Goal: Task Accomplishment & Management: Use online tool/utility

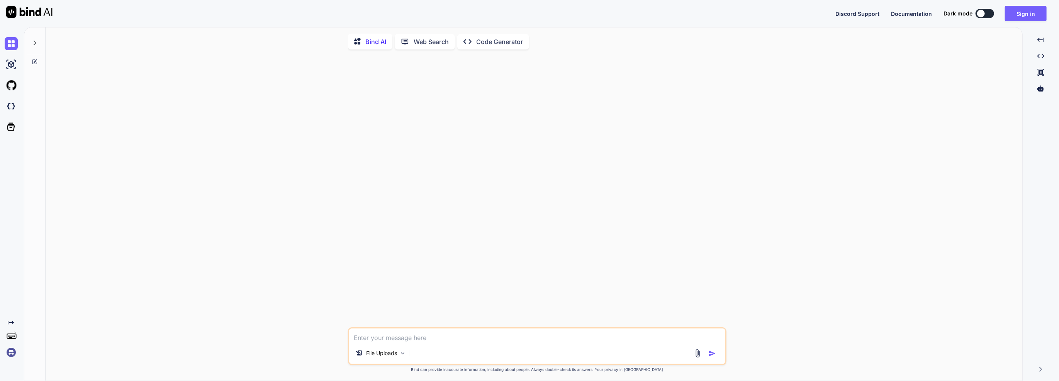
click at [9, 70] on img at bounding box center [11, 64] width 13 height 13
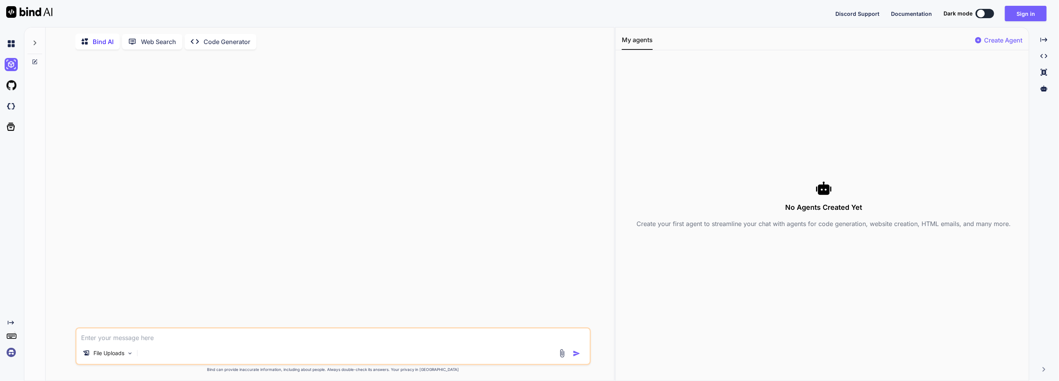
type textarea "x"
click at [13, 100] on img at bounding box center [11, 106] width 13 height 13
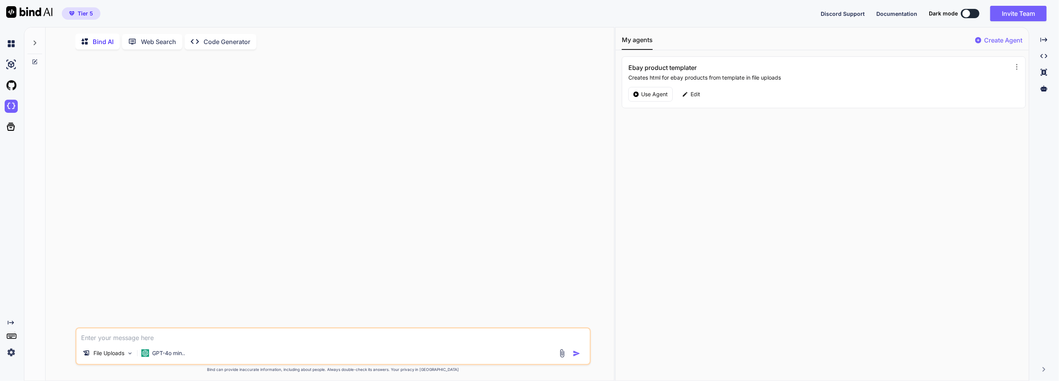
click at [404, 342] on textarea at bounding box center [332, 335] width 513 height 14
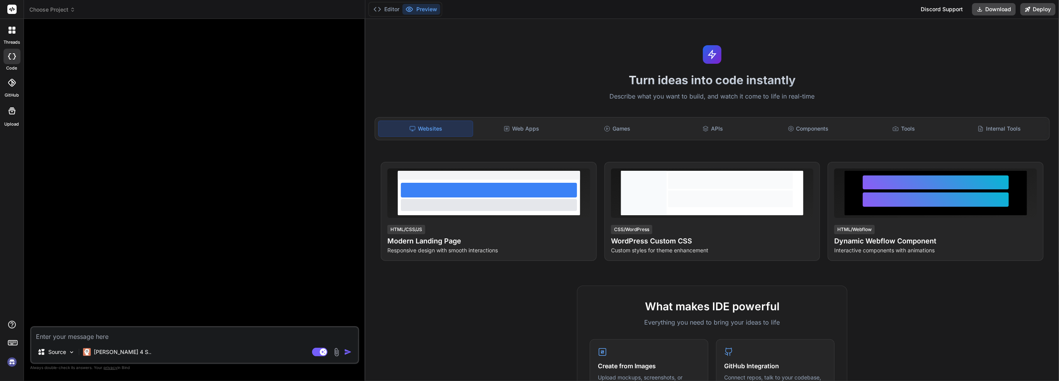
click at [71, 10] on icon at bounding box center [72, 9] width 5 height 5
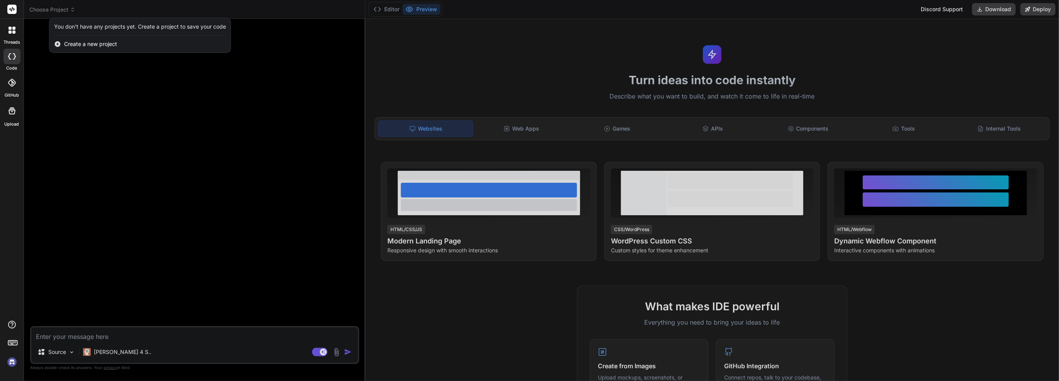
click at [129, 105] on div at bounding box center [529, 190] width 1059 height 381
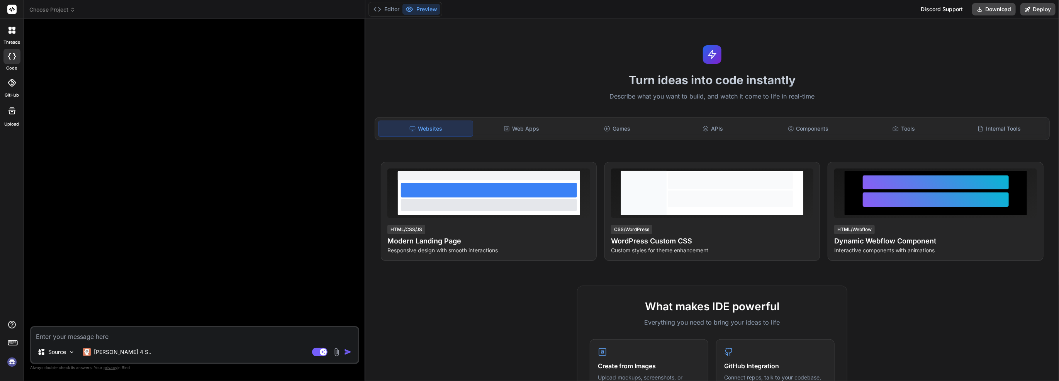
click at [15, 110] on icon at bounding box center [11, 110] width 9 height 9
click at [116, 353] on p "[PERSON_NAME] 4 S.." at bounding box center [123, 352] width 58 height 8
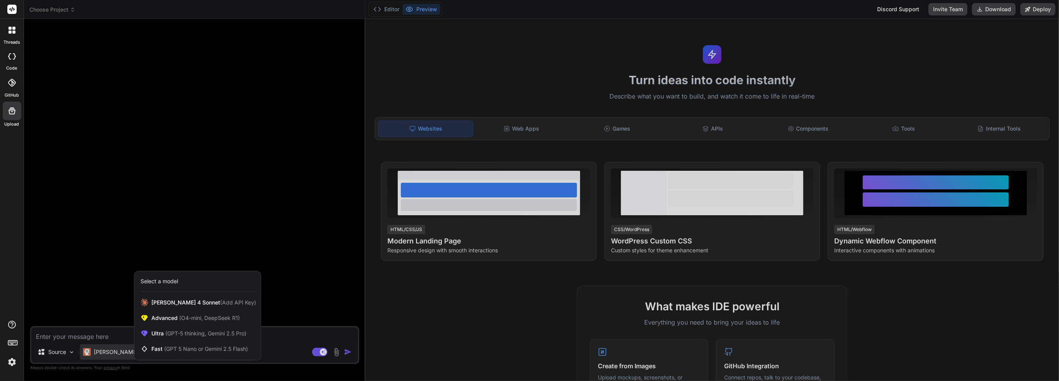
click at [183, 332] on span "(GPT-5 thinking, Gemini 2.5 Pro)" at bounding box center [205, 333] width 83 height 7
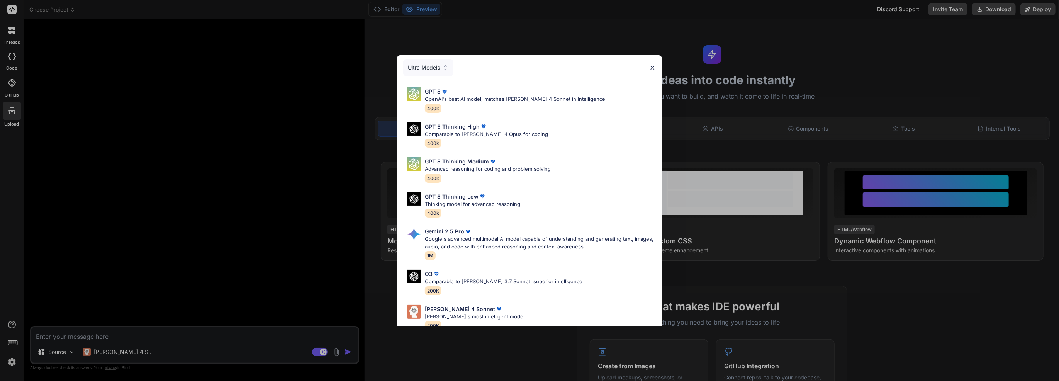
click at [471, 233] on div "Gemini 2.5 Pro" at bounding box center [540, 231] width 231 height 8
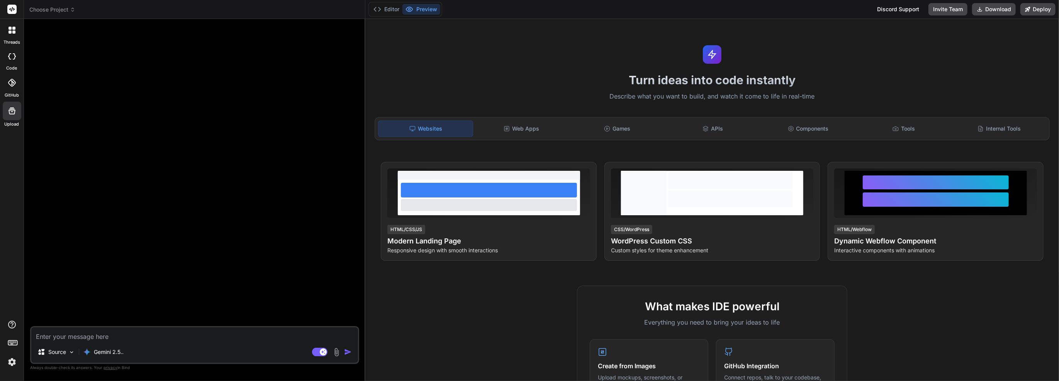
click at [54, 349] on p "Source" at bounding box center [57, 352] width 18 height 8
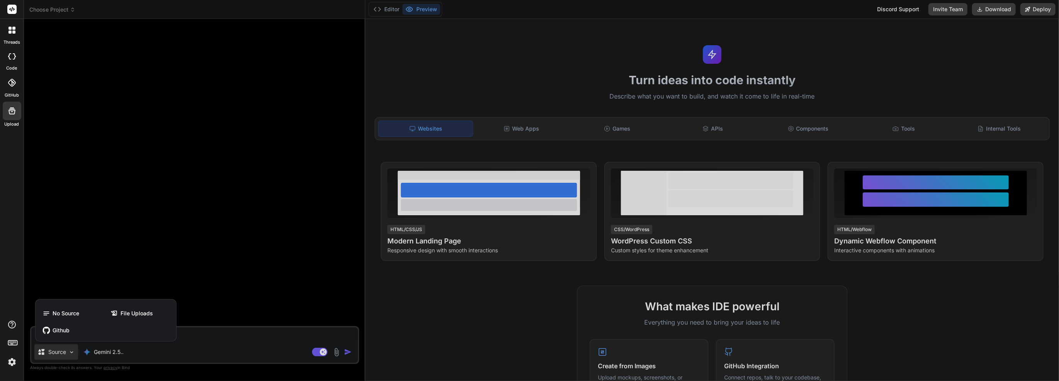
click at [143, 308] on div "File Uploads" at bounding box center [140, 312] width 66 height 15
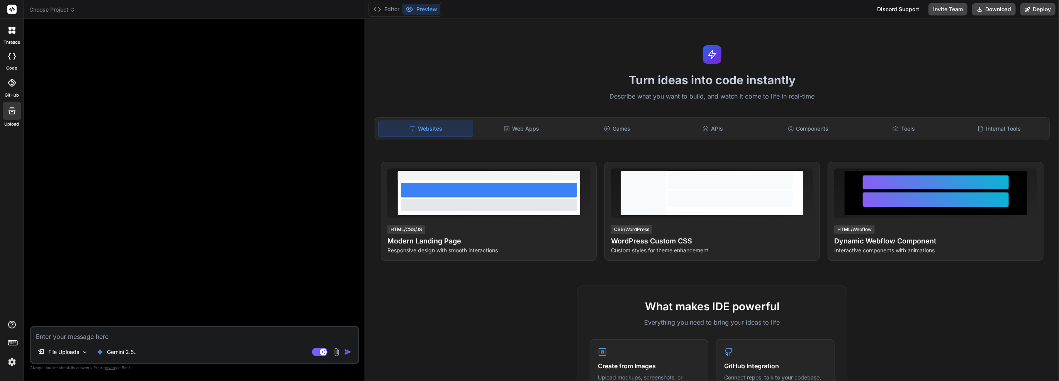
click at [337, 351] on img at bounding box center [336, 352] width 9 height 9
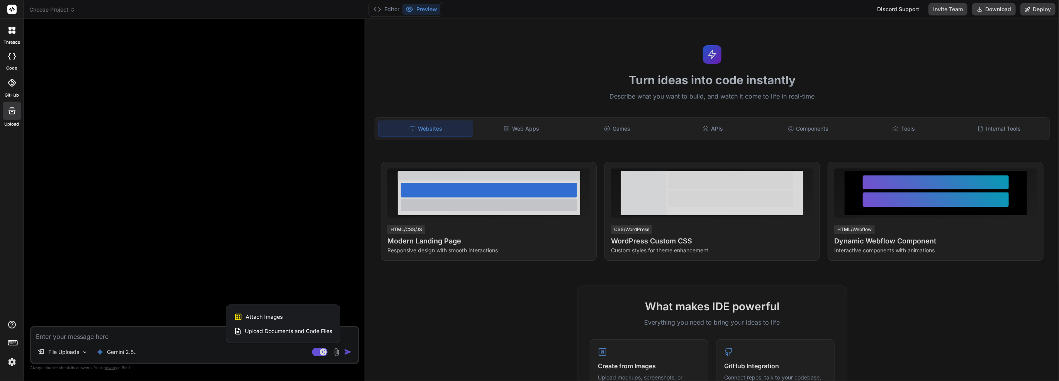
click at [314, 327] on span "Upload Documents and Code Files" at bounding box center [288, 331] width 87 height 8
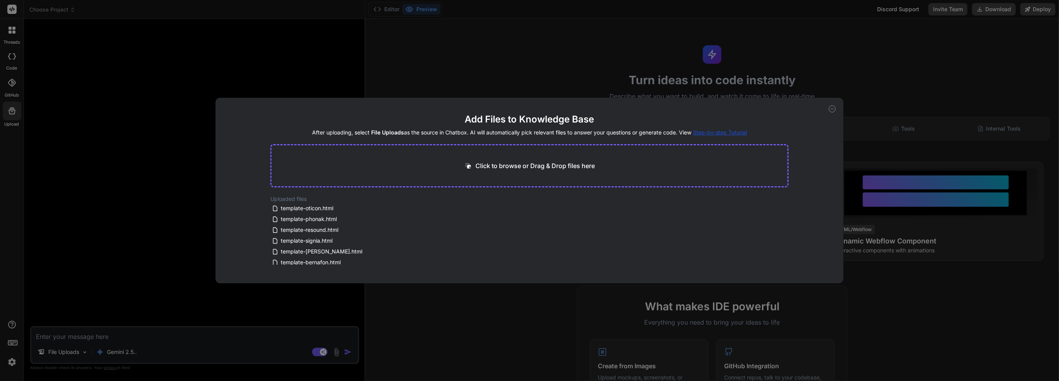
click at [313, 244] on span "template-signia.html" at bounding box center [306, 240] width 53 height 9
click at [317, 249] on span "template-[PERSON_NAME].html" at bounding box center [321, 251] width 83 height 9
click at [550, 332] on div "Add Files to Knowledge Base After uploading, select File Uploads as the source …" at bounding box center [529, 190] width 1059 height 381
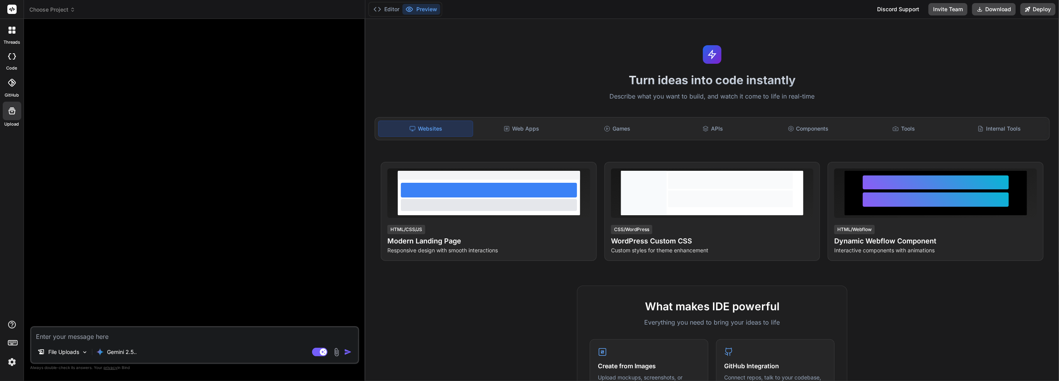
click at [7, 61] on div at bounding box center [11, 56] width 17 height 15
click at [14, 114] on icon at bounding box center [11, 110] width 7 height 7
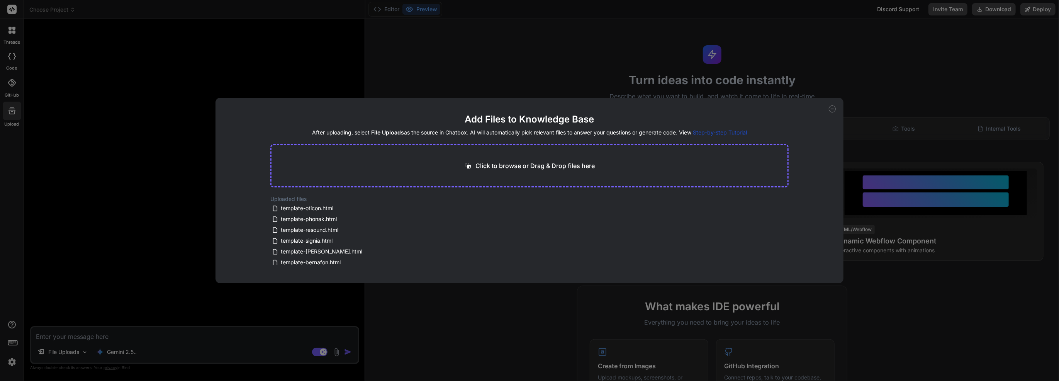
scroll to position [111, 0]
click at [831, 108] on icon at bounding box center [832, 108] width 7 height 7
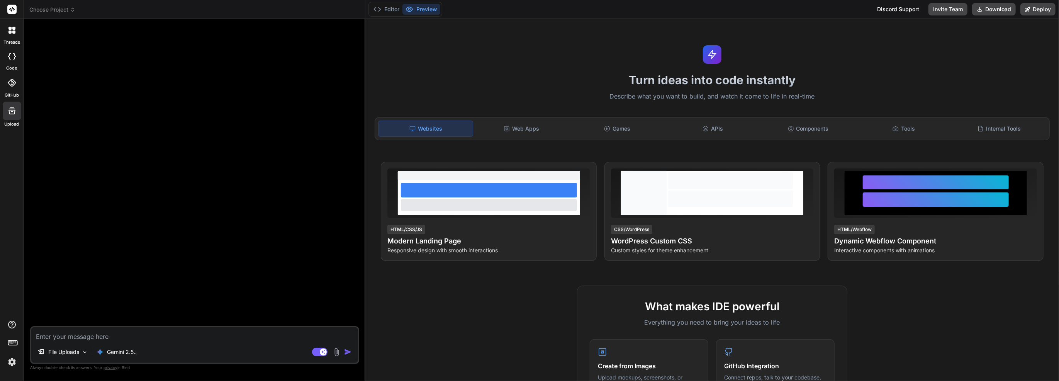
drag, startPoint x: 204, startPoint y: 346, endPoint x: 190, endPoint y: 338, distance: 16.4
drag, startPoint x: 190, startPoint y: 338, endPoint x: 177, endPoint y: 338, distance: 12.4
click at [177, 338] on textarea at bounding box center [194, 334] width 327 height 14
click at [341, 354] on img at bounding box center [336, 352] width 9 height 9
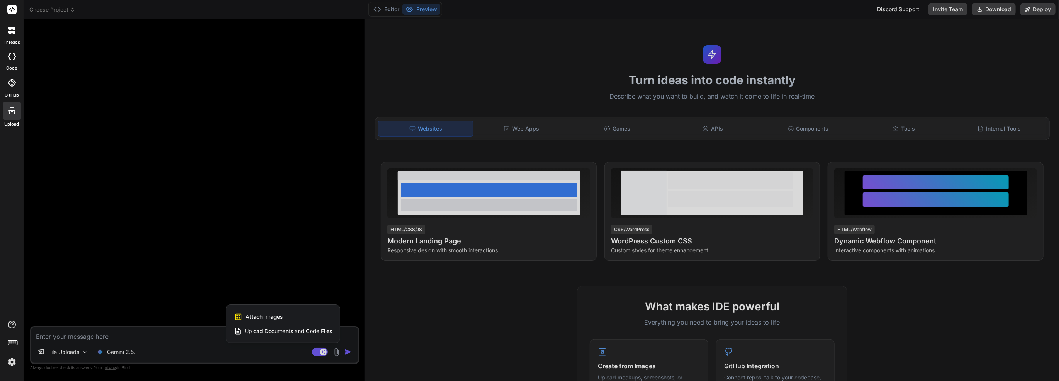
click at [297, 331] on span "Upload Documents and Code Files" at bounding box center [288, 331] width 87 height 8
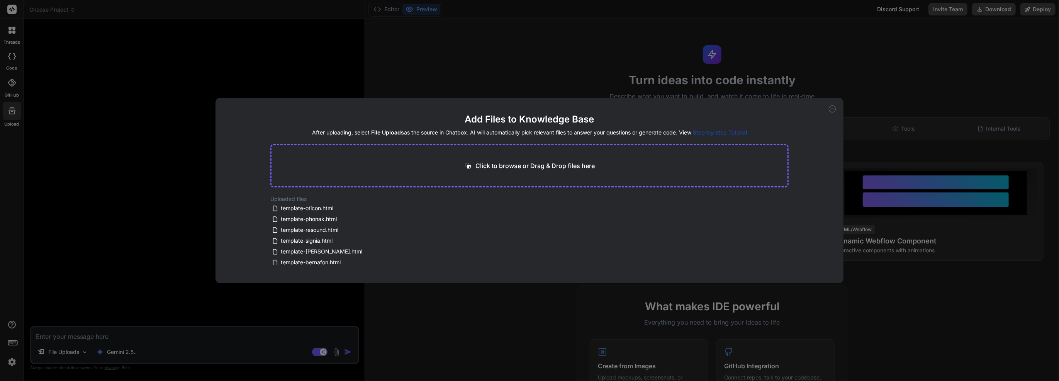
click at [517, 158] on div "Click to browse or Drag & Drop files here" at bounding box center [529, 165] width 518 height 43
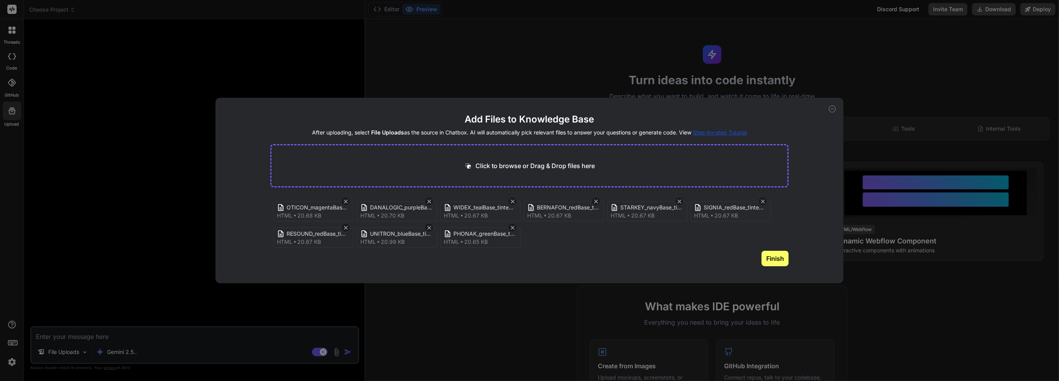
click at [631, 215] on span "20.67 KB" at bounding box center [643, 216] width 24 height 8
click at [630, 202] on div "STARKEY_navyBase_tintedTop_AA__CANONICAL html 20.67 KB" at bounding box center [647, 211] width 80 height 20
click at [619, 207] on div "STARKEY_navyBase_tintedTop_AA__CANONICAL" at bounding box center [646, 208] width 71 height 8
click at [782, 258] on button "Finish" at bounding box center [774, 258] width 27 height 15
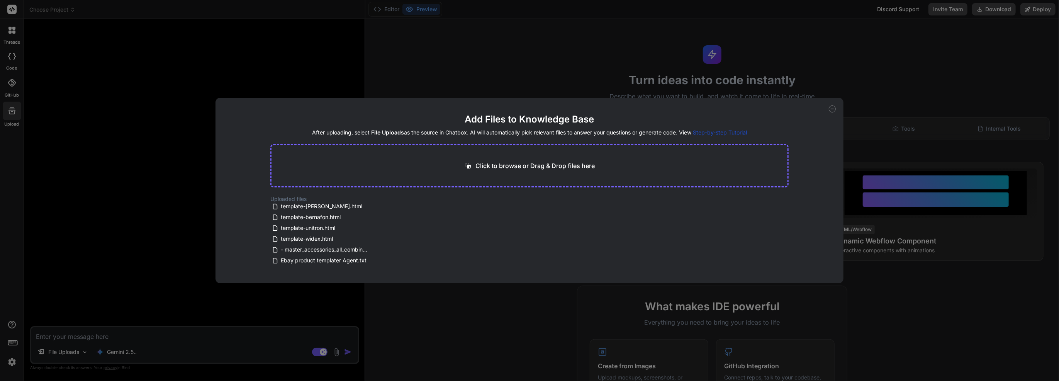
scroll to position [154, 0]
click at [836, 105] on div "Add Files to Knowledge Base After uploading, select File Uploads as the source …" at bounding box center [529, 190] width 628 height 185
click at [835, 107] on div "Add Files to Knowledge Base After uploading, select File Uploads as the source …" at bounding box center [529, 190] width 628 height 185
click at [841, 105] on div "Add Files to Knowledge Base After uploading, select File Uploads as the source …" at bounding box center [529, 190] width 628 height 185
click at [832, 108] on icon at bounding box center [832, 108] width 7 height 7
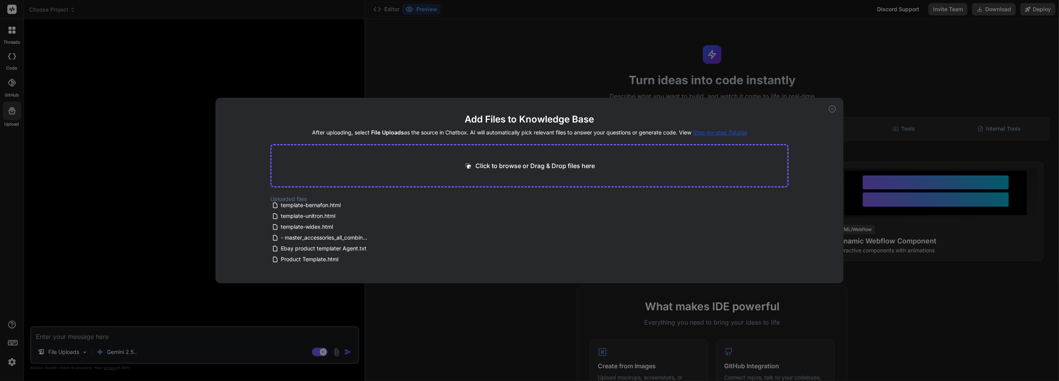
type textarea "x"
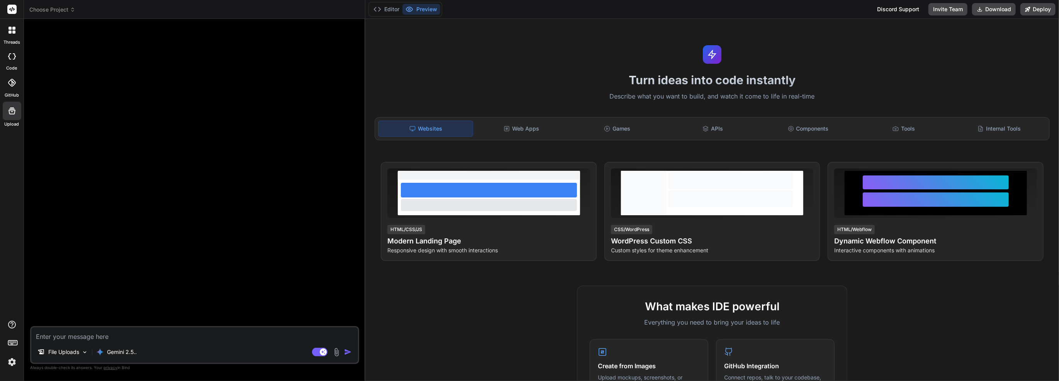
click at [245, 337] on textarea at bounding box center [194, 334] width 327 height 14
type textarea "\"
type textarea "x"
type textarea "L"
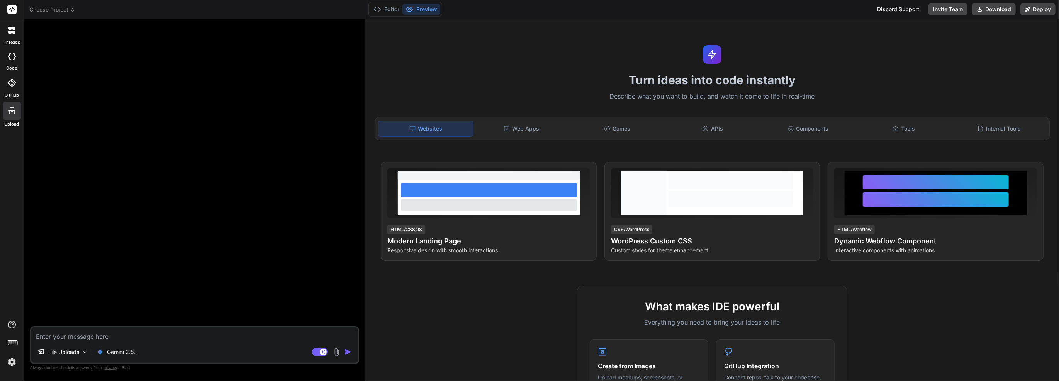
type textarea "x"
type textarea "Lo"
type textarea "x"
type textarea "Loo"
type textarea "x"
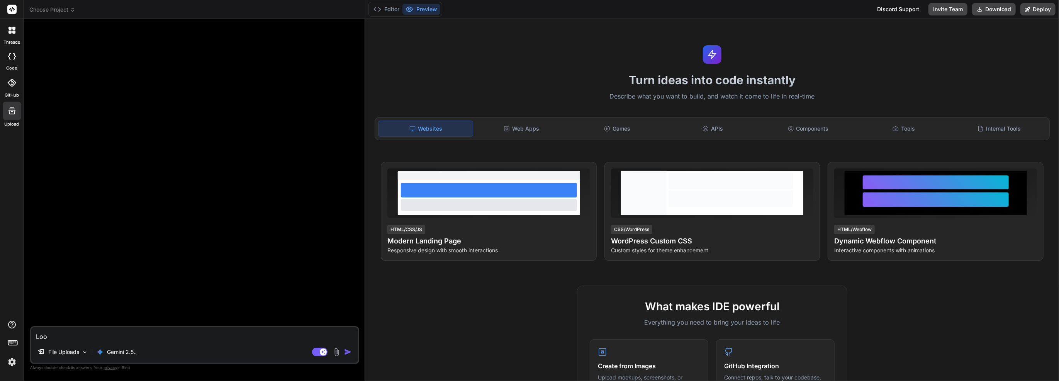
type textarea "Look"
type textarea "x"
type textarea "Look"
type textarea "x"
type textarea "Look a"
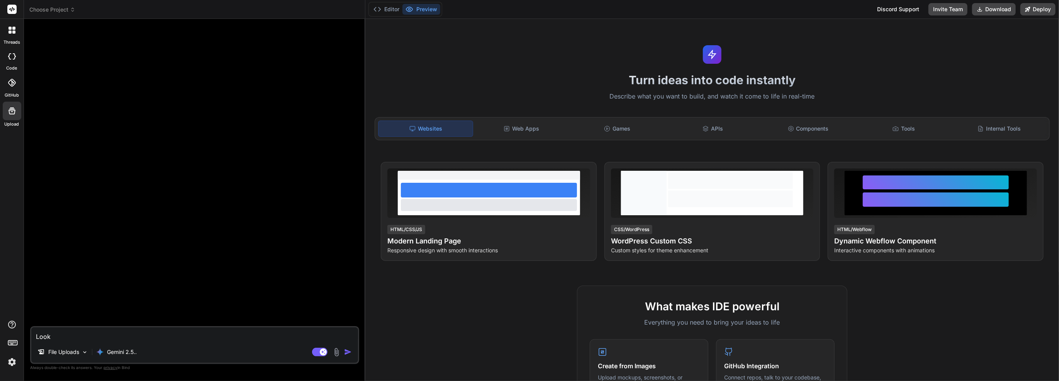
type textarea "x"
type textarea "Look at"
type textarea "x"
type textarea "Look at"
type textarea "x"
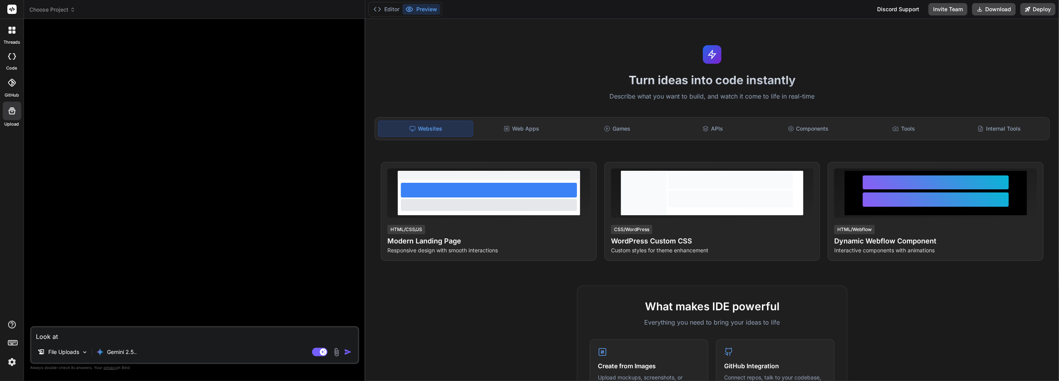
type textarea "Look at n"
type textarea "x"
type textarea "Look at ne"
type textarea "x"
type textarea "Look at new"
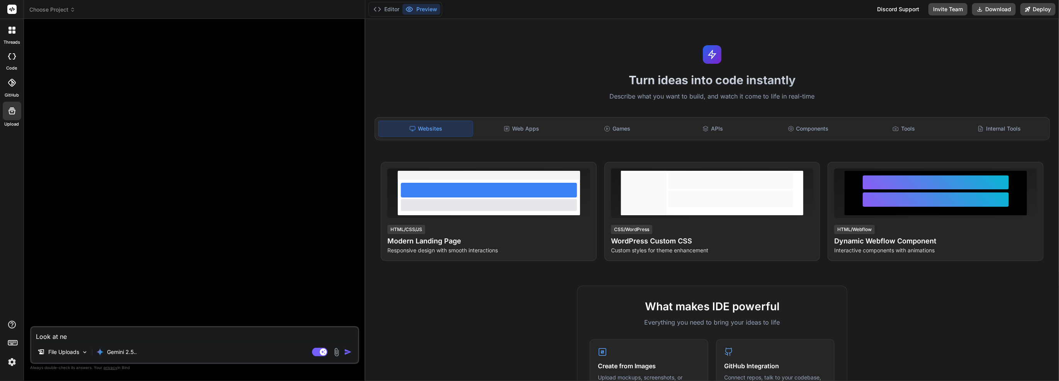
type textarea "x"
type textarea "Look at new"
type textarea "x"
type textarea "Look at new t"
type textarea "x"
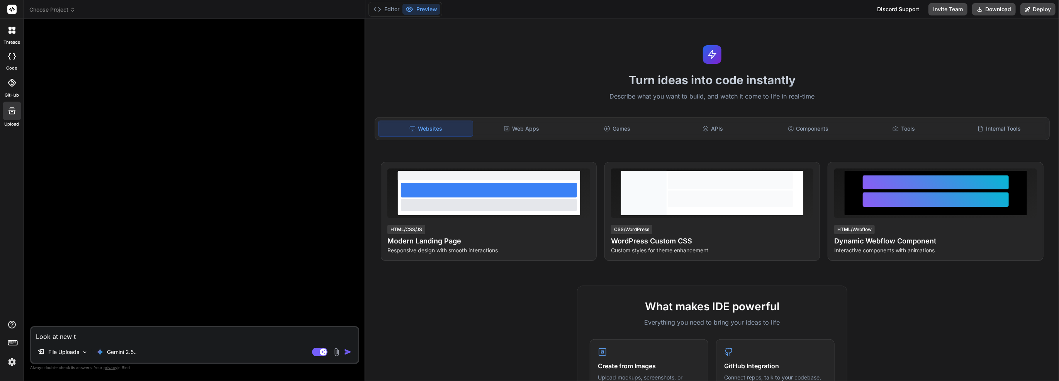
type textarea "Look at new te"
type textarea "x"
type textarea "Look at new tem"
type textarea "x"
type textarea "Look at new temp"
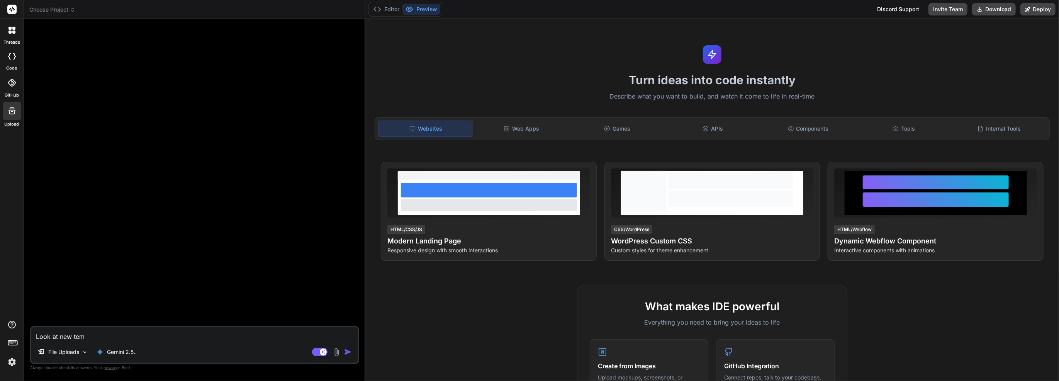
type textarea "x"
type textarea "Look at [GEOGRAPHIC_DATA]"
type textarea "x"
type textarea "Look at new temp"
type textarea "x"
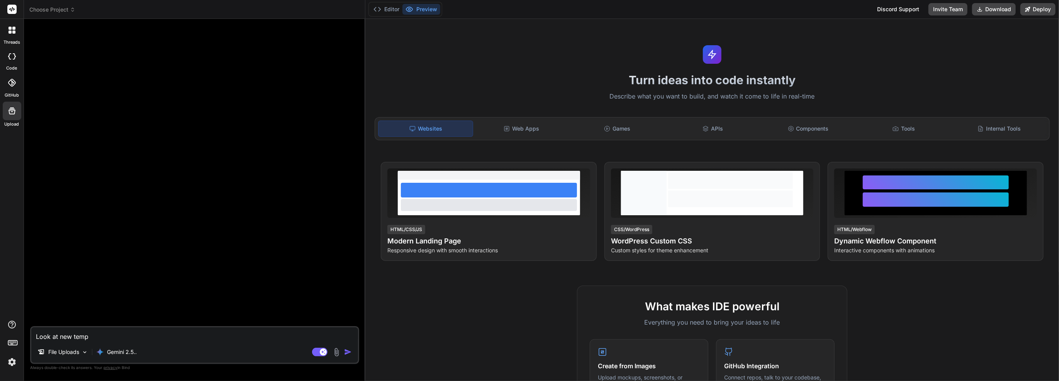
type textarea "Look at [GEOGRAPHIC_DATA]"
type textarea "x"
type textarea "Look at [GEOGRAPHIC_DATA]"
type textarea "x"
type textarea "Look at new templat"
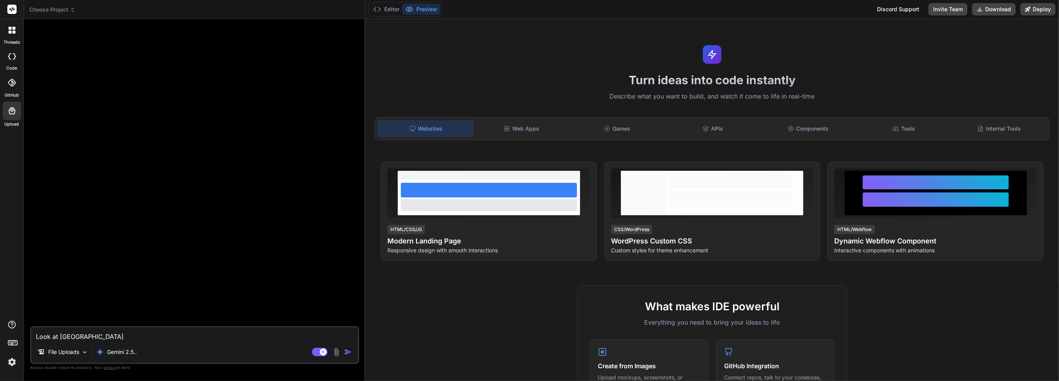
type textarea "x"
type textarea "Look at new template"
type textarea "x"
type textarea "Look at new templates"
type textarea "x"
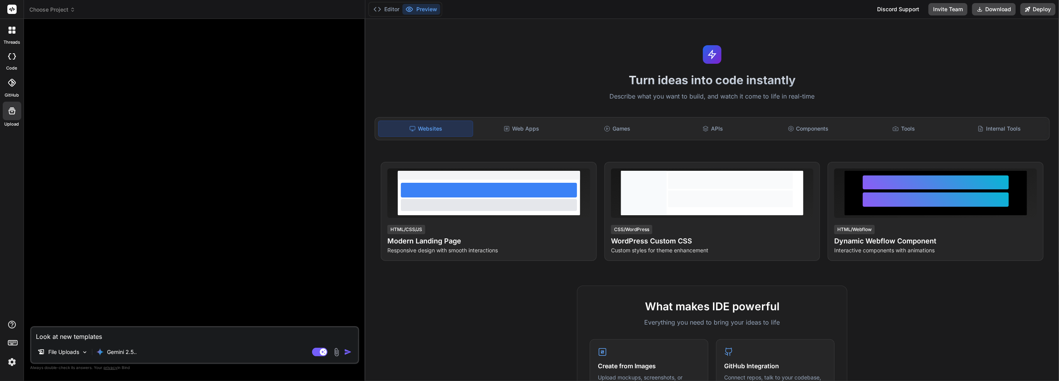
type textarea "Look at new templates"
type textarea "x"
type textarea "Look at new templates a"
type textarea "x"
type textarea "Look at new templates an"
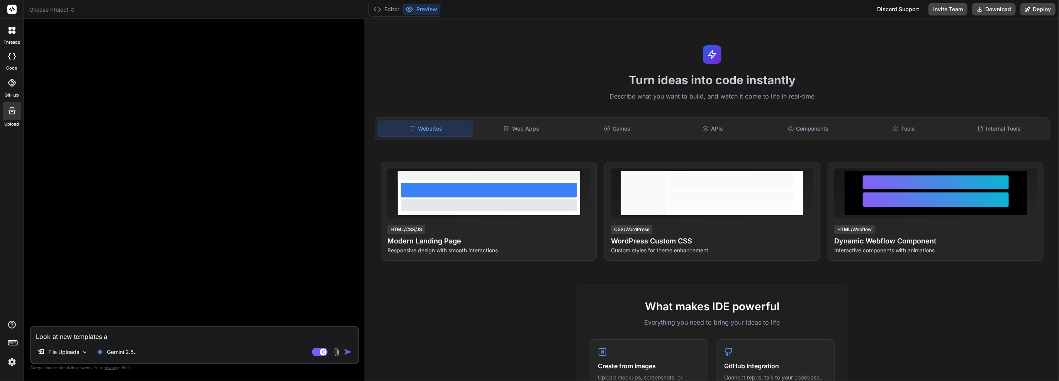
type textarea "x"
type textarea "Look at new templates and"
type textarea "x"
type textarea "Look at new templates and"
type textarea "x"
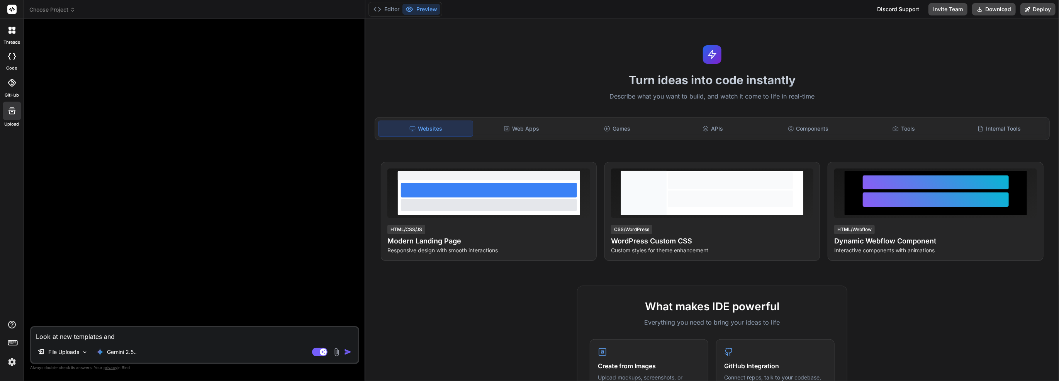
type textarea "Look at new templates and h"
type textarea "x"
type textarea "Look at new templates and ho"
type textarea "x"
type textarea "Look at new templates and how"
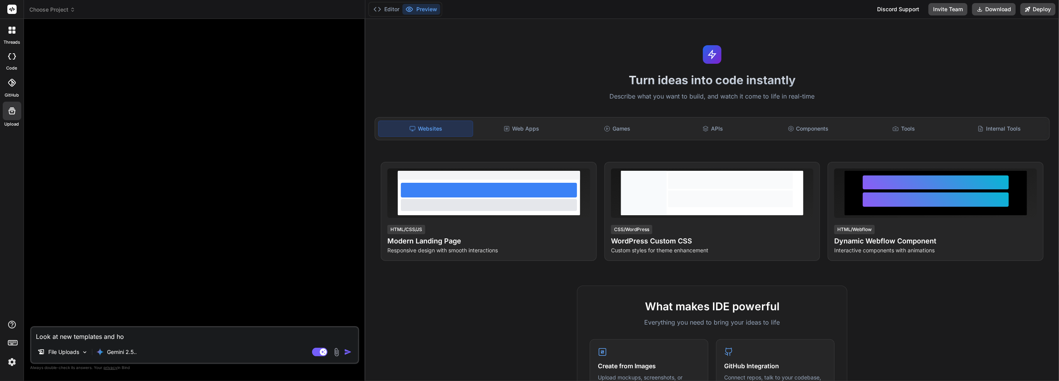
type textarea "x"
type textarea "Look at new templates and how"
type textarea "x"
type textarea "Look at new templates and how t"
type textarea "x"
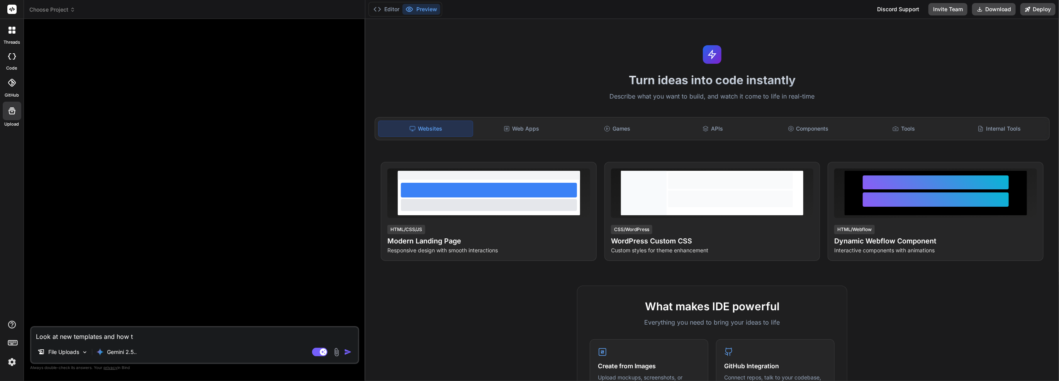
type textarea "Look at new templates and how th"
type textarea "x"
type textarea "Look at new templates and how the"
type textarea "x"
type textarea "Look at new templates and how they"
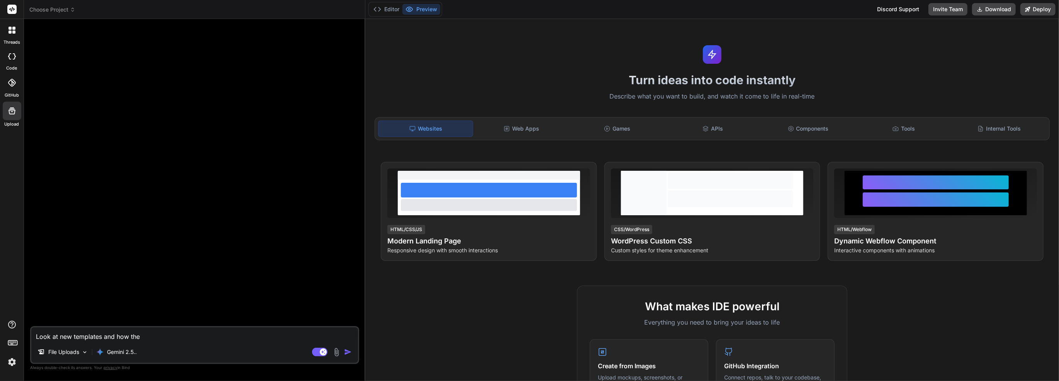
type textarea "x"
type textarea "Look at new templates and how they"
type textarea "x"
type textarea "Look at new templates and how they d"
type textarea "x"
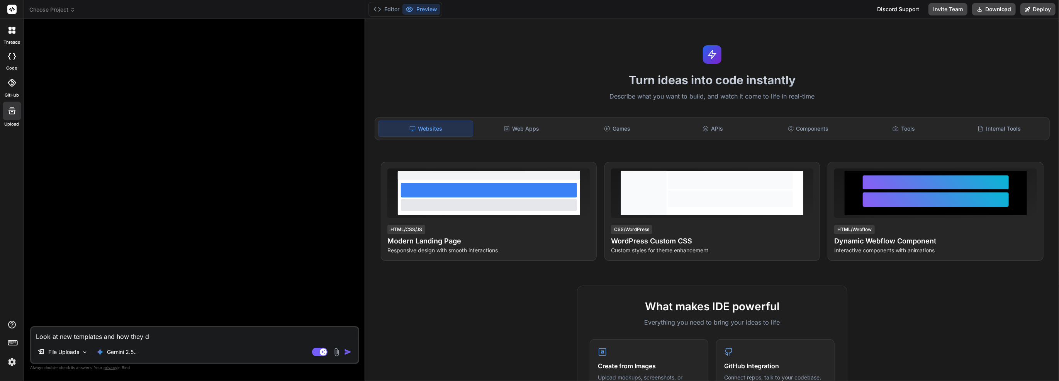
type textarea "Look at new templates and how they di"
type textarea "x"
type textarea "Look at new templates and how they dif"
type textarea "x"
type textarea "Look at new templates and how they diff"
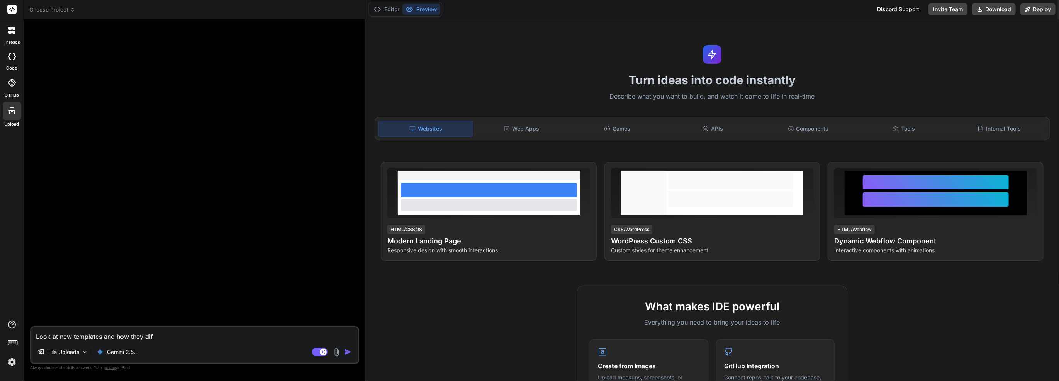
type textarea "x"
type textarea "Look at new templates and how they diffe"
type textarea "x"
type textarea "Look at new templates and how they differ"
type textarea "x"
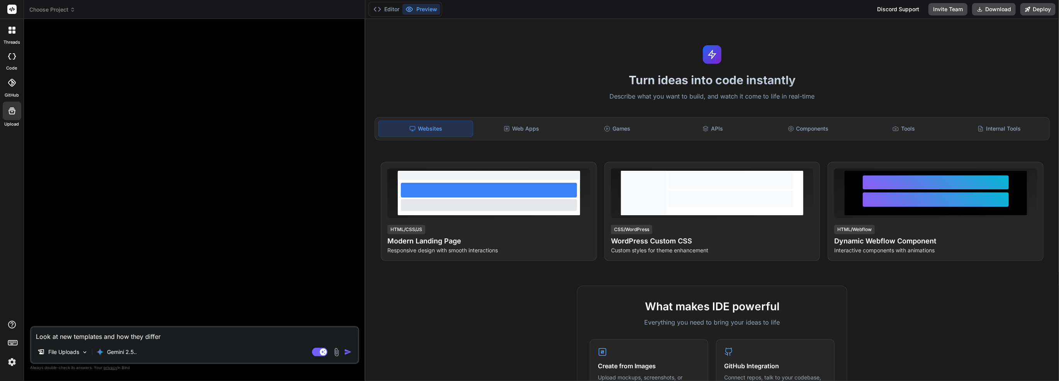
type textarea "Look at new templates and how they differ"
type textarea "x"
type textarea "Look at new templates and how they differ f"
type textarea "x"
type textarea "Look at new templates and how they differ fr"
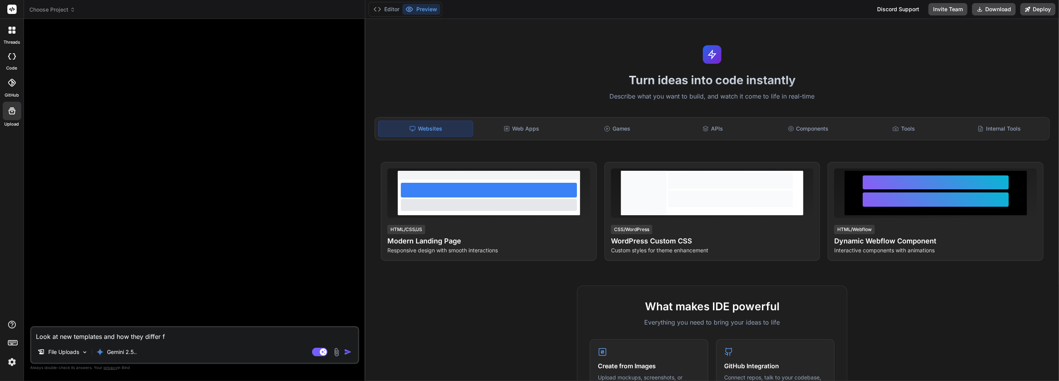
type textarea "x"
type textarea "Look at new templates and how they differ fro"
type textarea "x"
type textarea "Look at new templates and how they differ from"
type textarea "x"
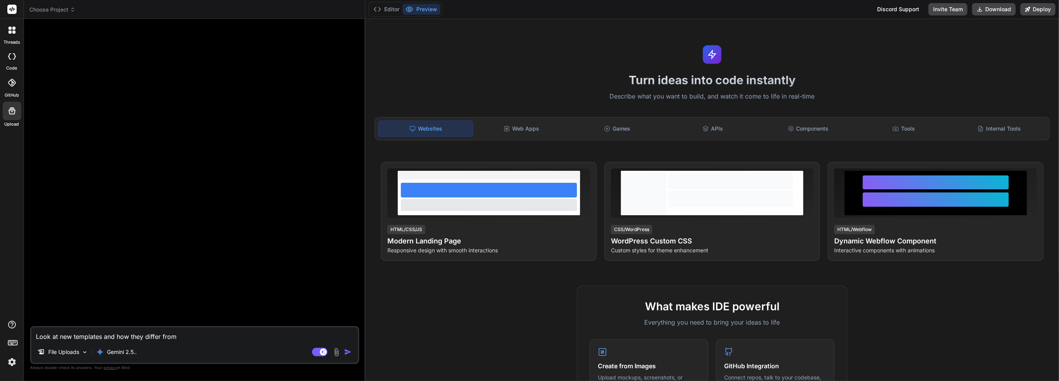
type textarea "Look at new templates and how they differ from"
type textarea "x"
type textarea "Look at new templates and how they differ from o"
type textarea "x"
type textarea "Look at new templates and how they differ from ol"
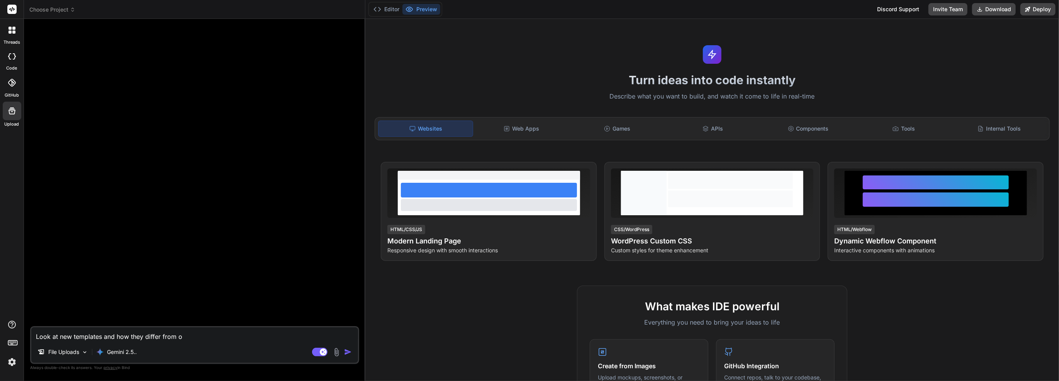
type textarea "x"
type textarea "Look at new templates and how they differ from old"
type textarea "x"
type textarea "Look at new templates and how they differ from old"
type textarea "x"
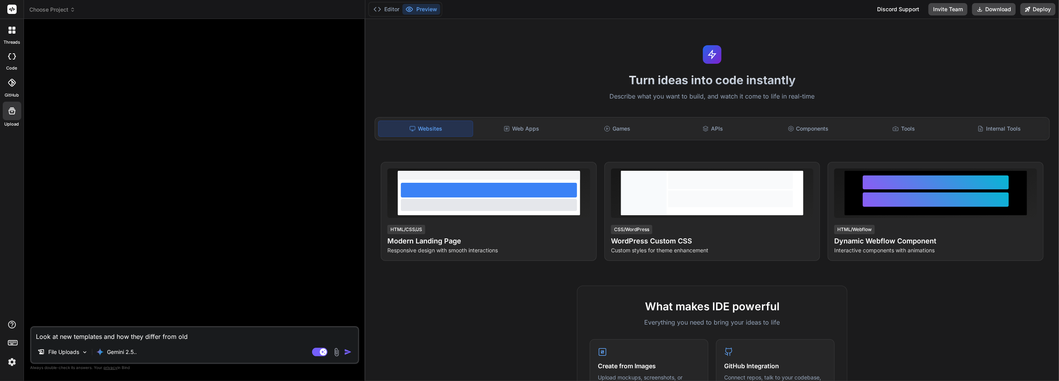
type textarea "Look at new templates and how they differ from old o"
type textarea "x"
type textarea "Look at new templates and how they differ from old on"
type textarea "x"
type textarea "Look at new templates and how they differ from old one"
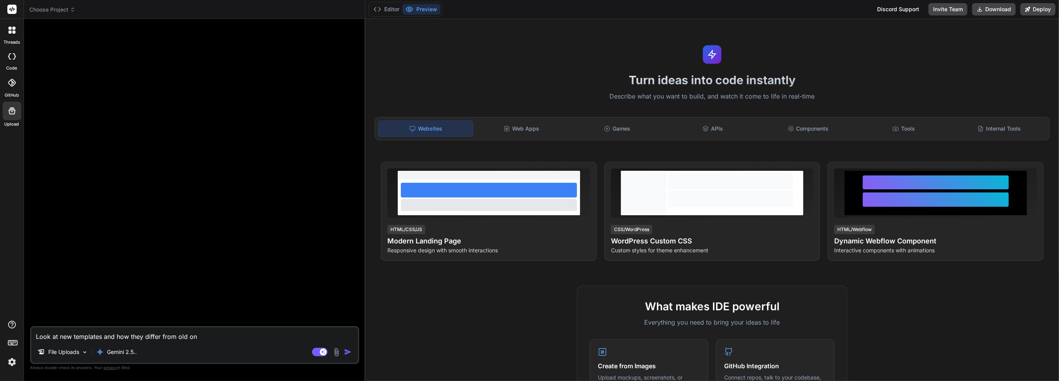
type textarea "x"
type textarea "Look at new templates and how they differ from old ones"
type textarea "x"
type textarea "Look at new templates and how they differ from old one"
type textarea "x"
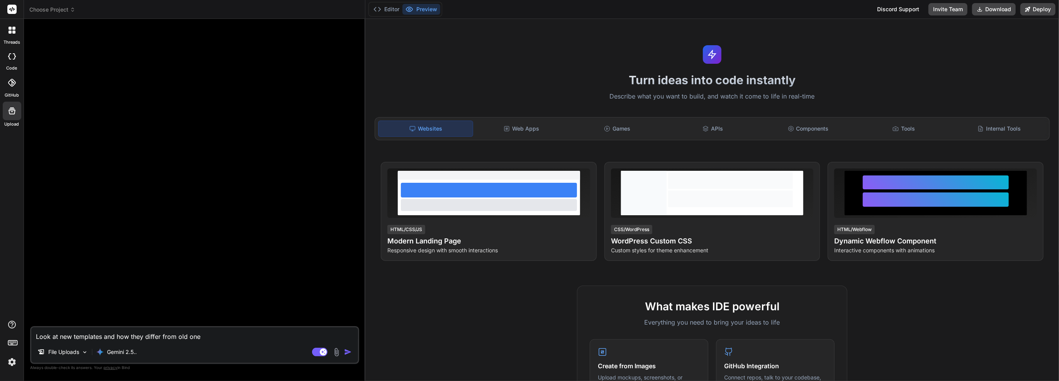
type textarea "Look at new templates and how they differ from old one"
type textarea "x"
type textarea "Look at new templates and how they differ from old one"
type textarea "x"
type textarea "Look at new templates and how they differ from old ones"
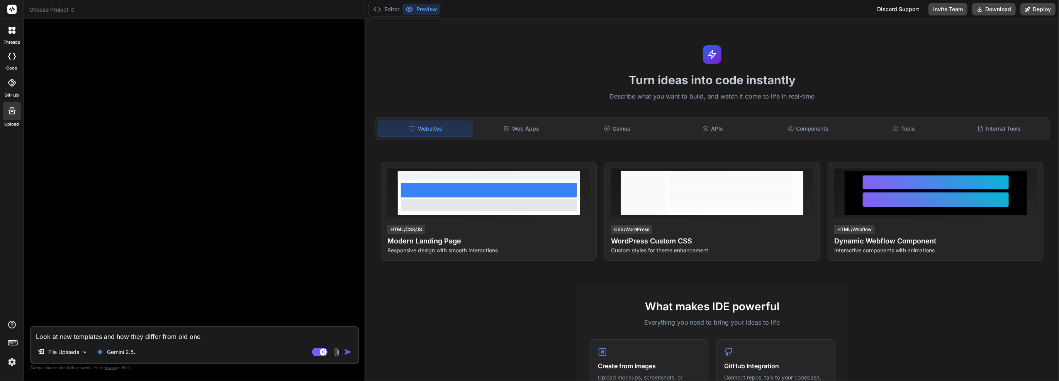
type textarea "x"
type textarea "Look at new templates and how they differ from old ones"
type textarea "x"
type textarea "Look at new templates and how they differ from old ones f"
type textarea "x"
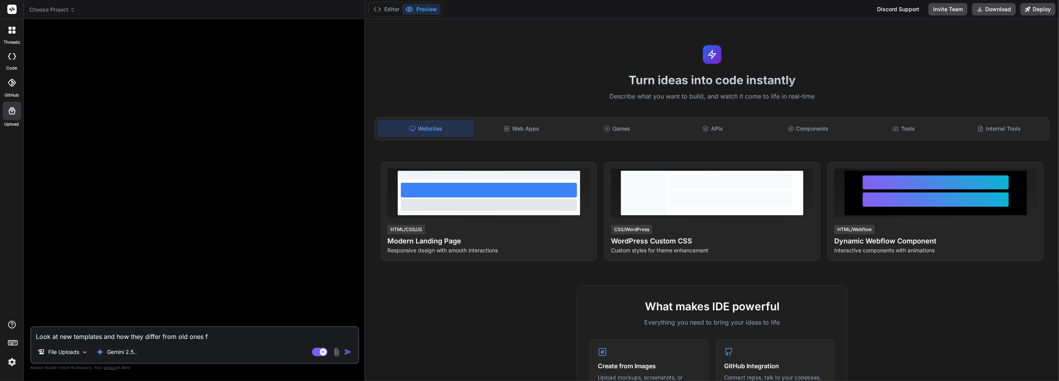
type textarea "Look at new templates and how they differ from old ones fo"
type textarea "x"
type textarea "Look at new templates and how they differ from old ones for"
type textarea "x"
type textarea "Look at new templates and how they differ from old ones for"
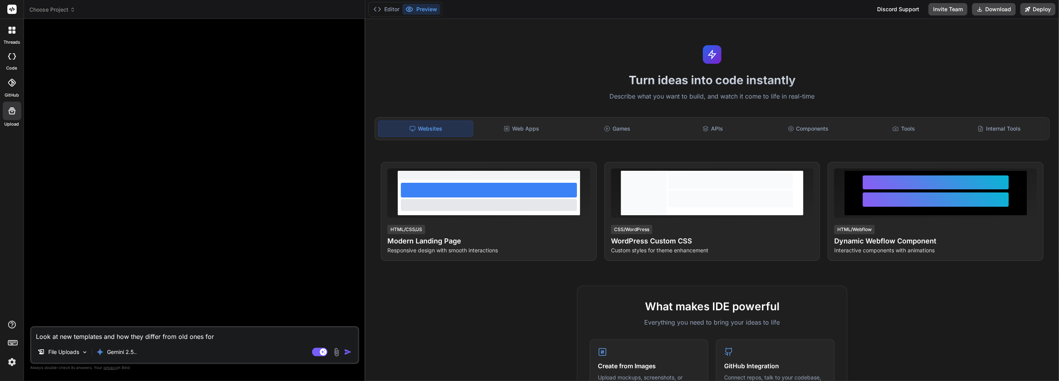
type textarea "x"
type textarea "Look at new templates and how they differ from old ones for s"
type textarea "x"
type textarea "Look at new templates and how they differ from old ones for sa"
type textarea "x"
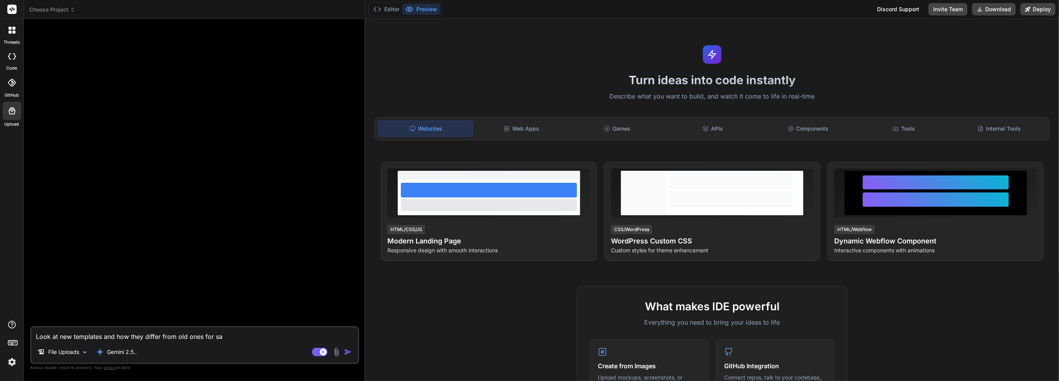
type textarea "Look at new templates and how they differ from old ones for [PERSON_NAME]"
type textarea "x"
type textarea "Look at new templates and how they differ from old ones for same"
type textarea "x"
type textarea "Look at new templates and how they differ from old ones for same"
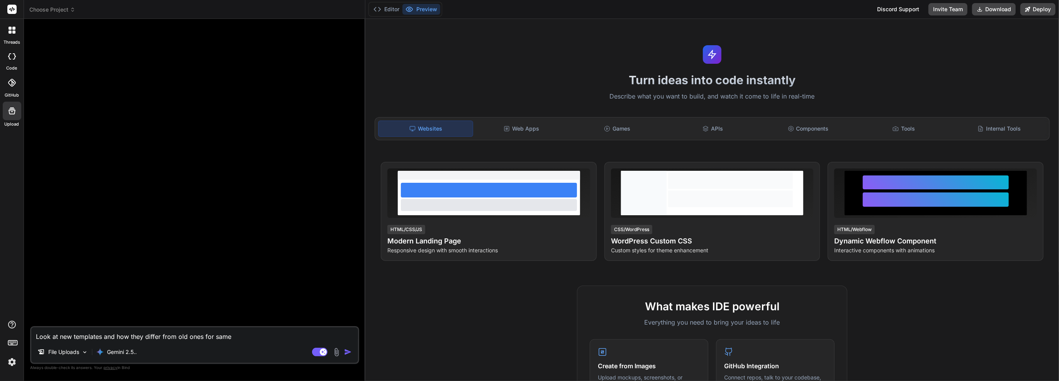
type textarea "x"
type textarea "Look at new templates and how they differ from old ones for same b"
type textarea "x"
type textarea "Look at new templates and how they differ from old ones for same br"
type textarea "x"
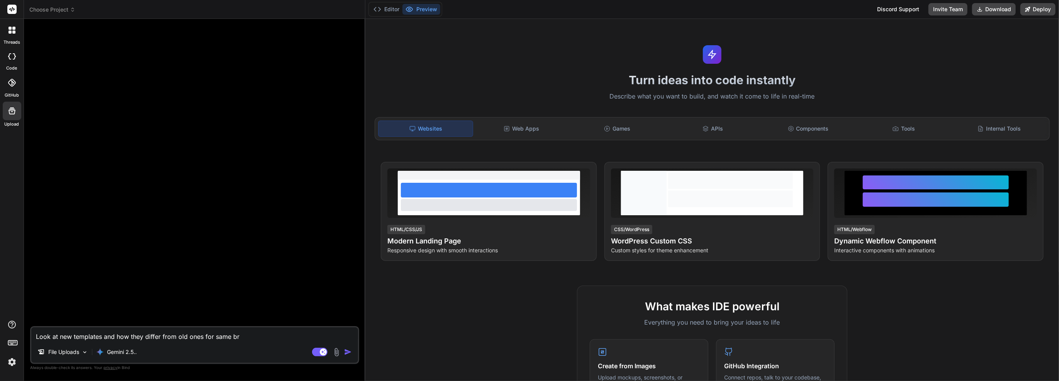
type textarea "Look at new templates and how they differ from old ones for same bra"
type textarea "x"
type textarea "Look at new templates and how they differ from old ones for same bran"
type textarea "x"
type textarea "Look at new templates and how they differ from old ones for same brand"
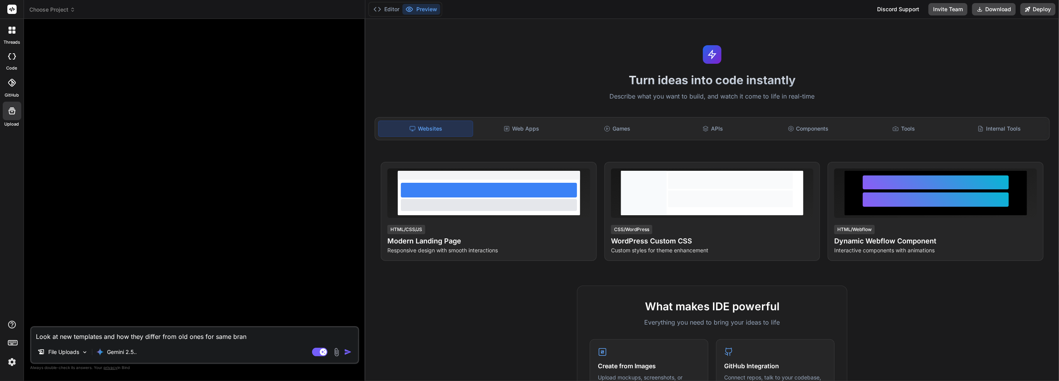
type textarea "x"
type textarea "Look at new templates and how they differ from old ones for same brand"
type textarea "x"
type textarea "Look at new templates and how they differ from old ones for same brand a"
type textarea "x"
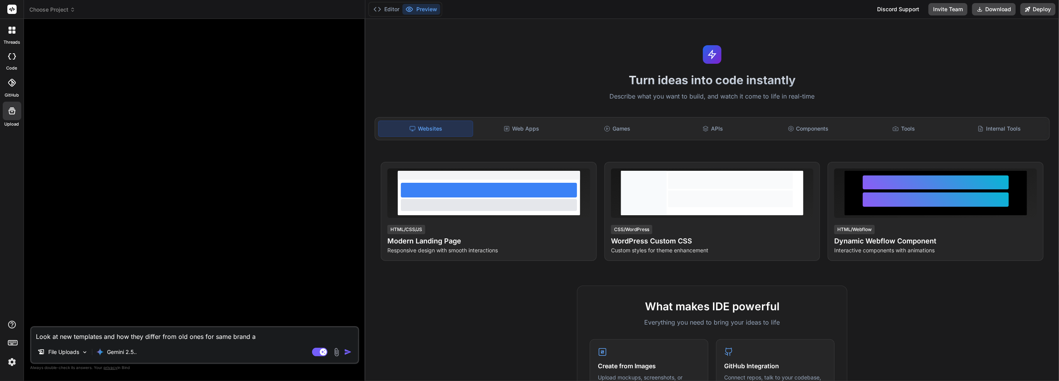
type textarea "Look at new templates and how they differ from old ones for same brand an"
type textarea "x"
type textarea "Look at new templates and how they differ from old ones for same brand and"
type textarea "x"
type textarea "Look at new templates and how they differ from old ones for same brand and"
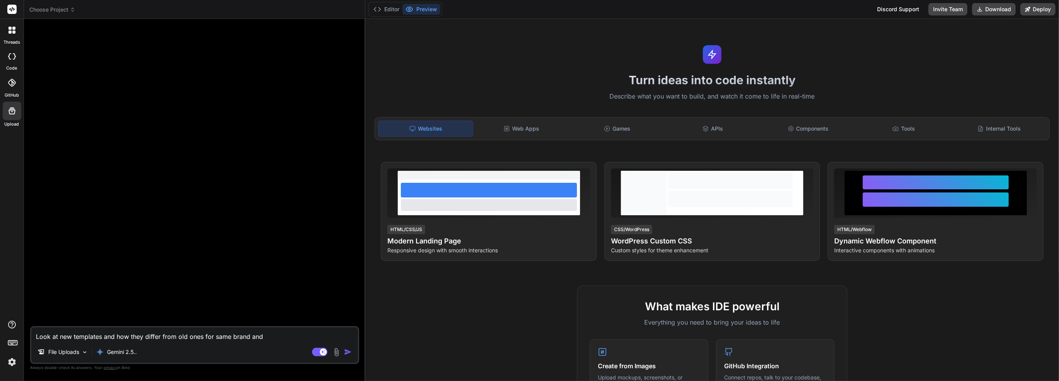
type textarea "x"
type textarea "Look at new templates and how they differ from old ones for same brand and e"
type textarea "x"
type textarea "Look at new templates and how they differ from old ones for same brand and"
type textarea "x"
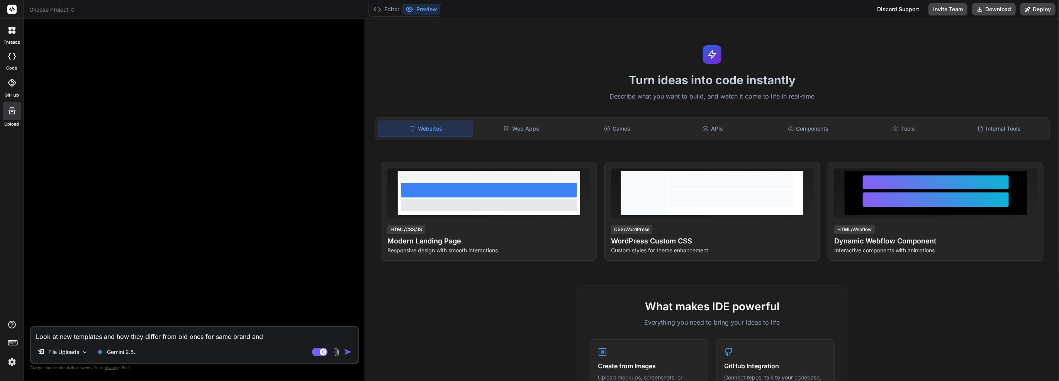
type textarea "Look at new templates and how they differ from old ones for same brand and i"
type textarea "x"
type textarea "Look at new templates and how they differ from old ones for same brand and im"
type textarea "x"
type textarea "Look at new templates and how they differ from old ones for same brand and imp"
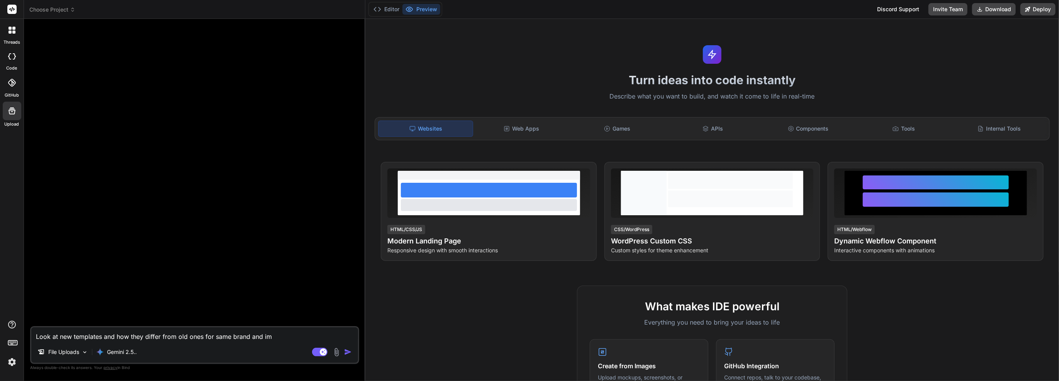
type textarea "x"
type textarea "Look at new templates and how they differ from old ones for same brand and impr"
type textarea "x"
type textarea "Look at new templates and how they differ from old ones for same brand and impro"
type textarea "x"
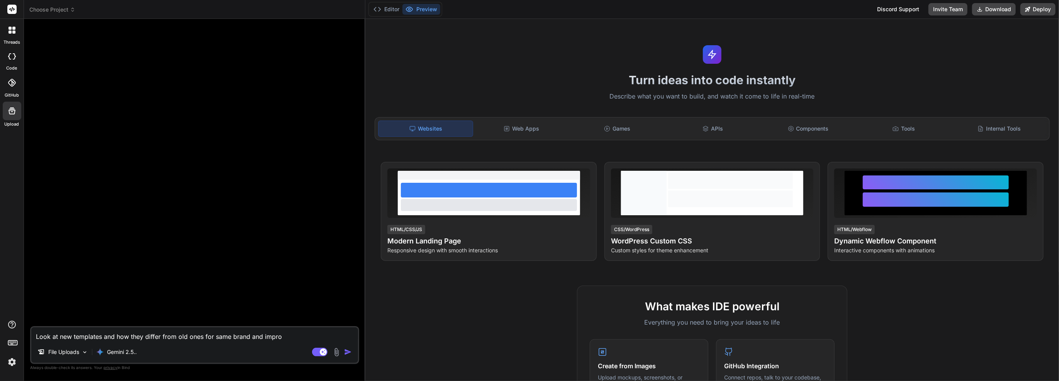
type textarea "Look at new templates and how they differ from old ones for same brand and impr…"
type textarea "x"
type textarea "Look at new templates and how they differ from old ones for same brand and impr…"
type textarea "x"
type textarea "Look at new templates and how they differ from old ones for same brand and impr…"
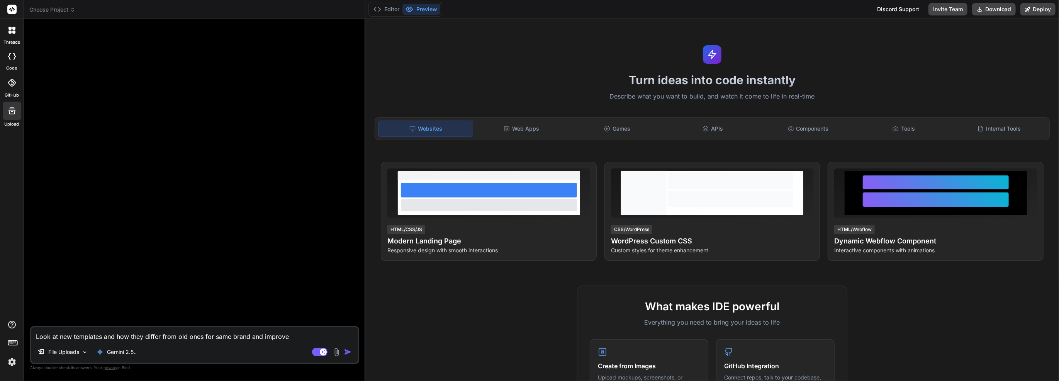
type textarea "x"
type textarea "Look at new templates and how they differ from old ones for same brand and impr…"
type textarea "x"
type textarea "Look at new templates and how they differ from old ones for same brand and impr…"
type textarea "x"
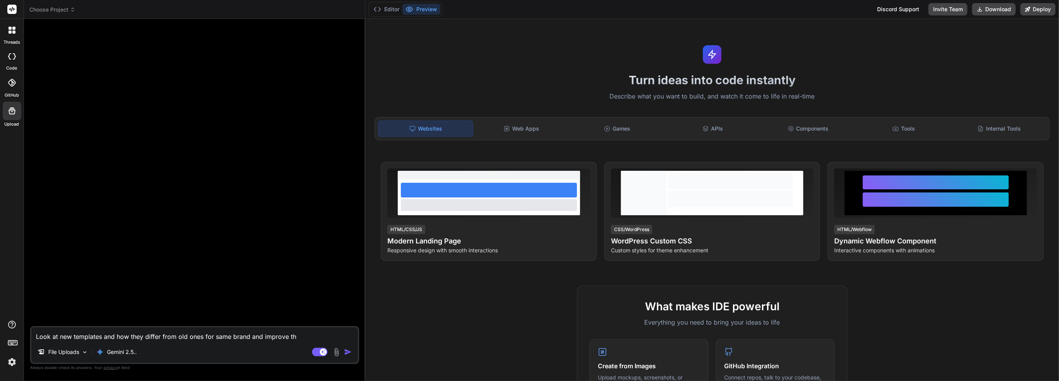
type textarea "Look at new templates and how they differ from old ones for same brand and impr…"
type textarea "x"
type textarea "Look at new templates and how they differ from old ones for same brand and impr…"
type textarea "x"
type textarea "Look at new templates and how they differ from old ones for same brand and impr…"
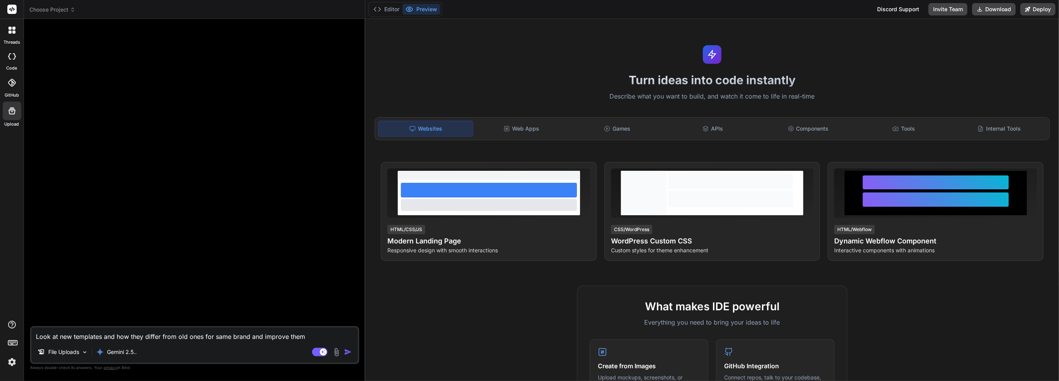
type textarea "x"
type textarea "Look at new templates and how they differ from old ones for same brand and impr…"
type textarea "x"
type textarea "Look at new templates and how they differ from old ones for same brand and impr…"
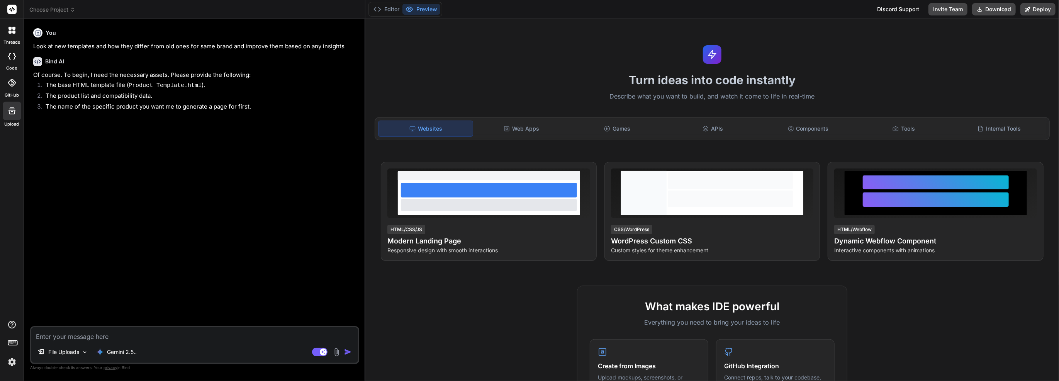
click at [220, 335] on textarea at bounding box center [194, 334] width 327 height 14
click at [218, 329] on textarea at bounding box center [194, 334] width 327 height 14
paste textarea "<!LOREMIP dolo> <sita cons="ad"> <elit> <sedd eiusmod="tem-0"> <inci utla="etdo…"
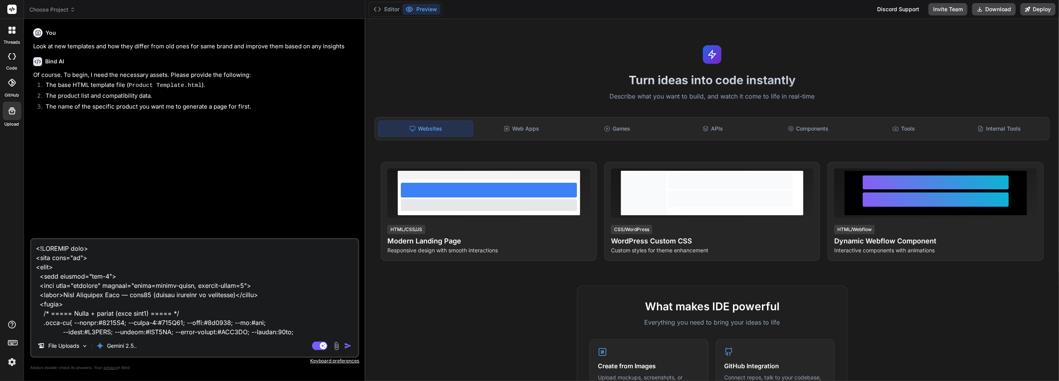
scroll to position [3809, 0]
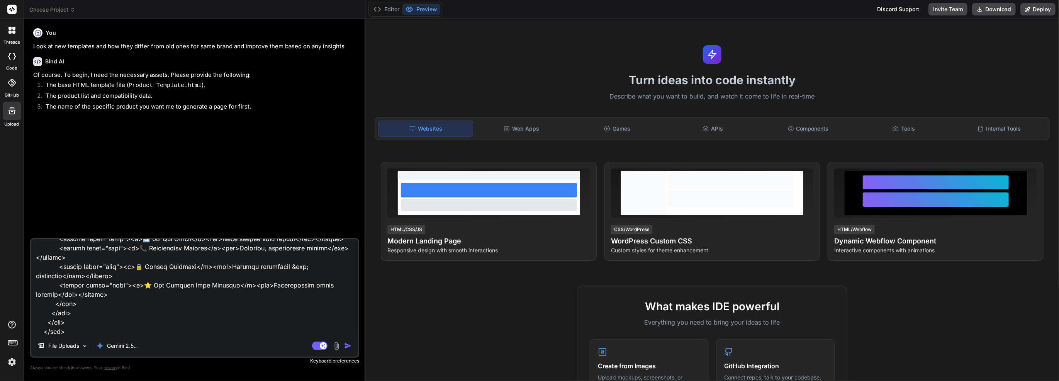
click at [230, 329] on textarea at bounding box center [194, 287] width 327 height 96
paste textarea "Lor ipsumdol SITA co a elitsed doeiusmod temporin utlabore etd magnaal eni admi…"
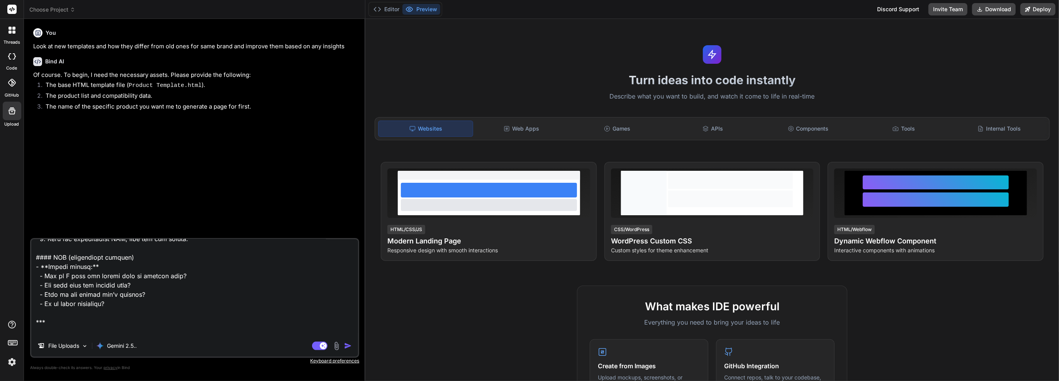
click at [349, 345] on img "button" at bounding box center [348, 346] width 8 height 8
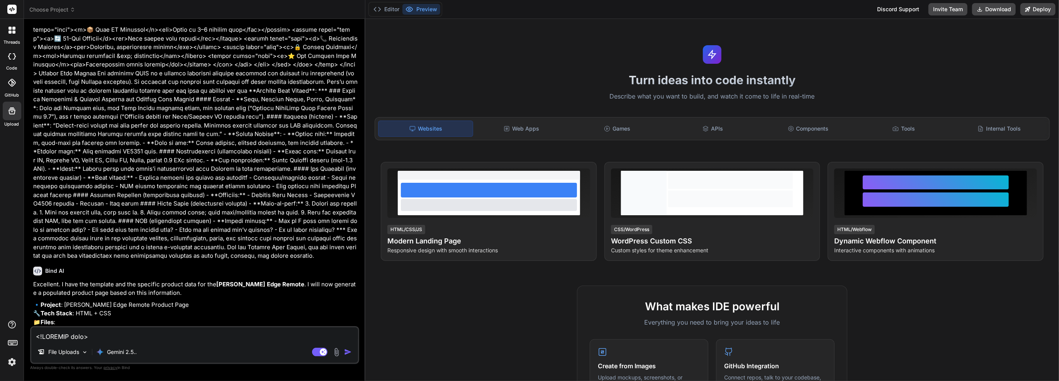
scroll to position [1512, 0]
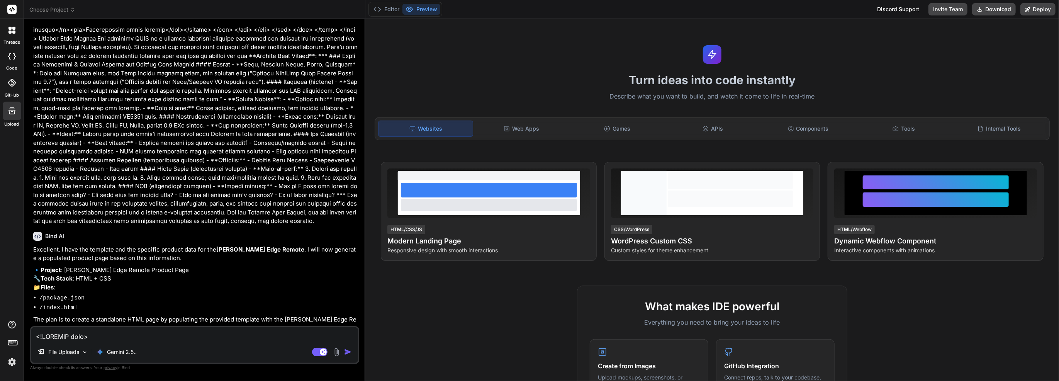
click at [250, 332] on textarea at bounding box center [194, 334] width 327 height 14
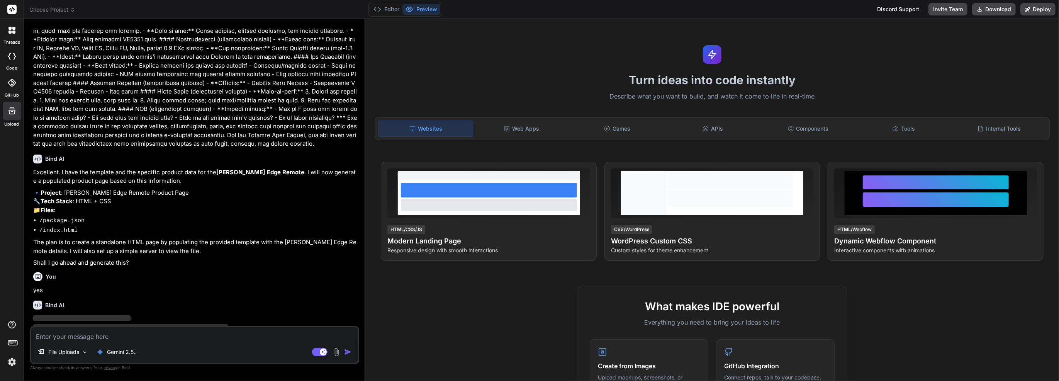
scroll to position [1593, 0]
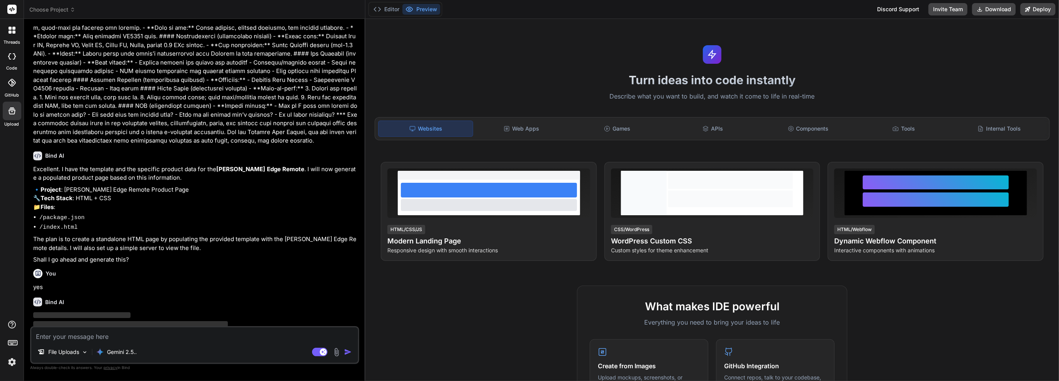
click at [61, 10] on span "Choose Project" at bounding box center [52, 10] width 46 height 8
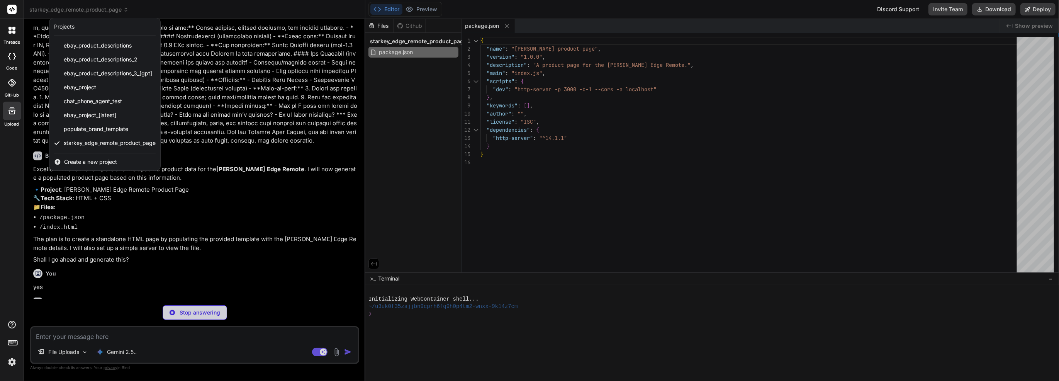
click at [438, 39] on div at bounding box center [529, 190] width 1059 height 381
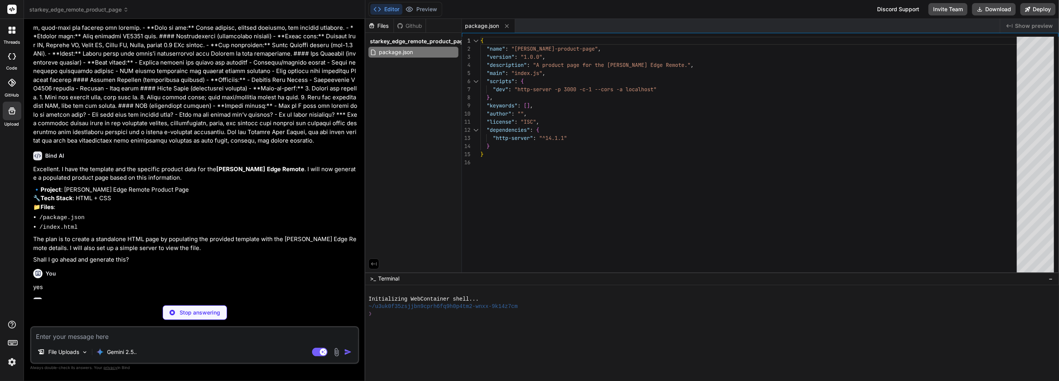
click at [438, 39] on span "starkey_edge_remote_product_page" at bounding box center [418, 41] width 97 height 8
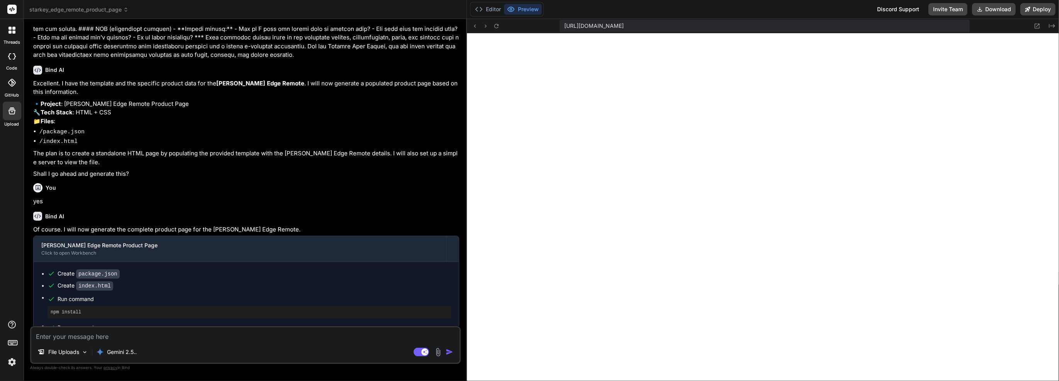
scroll to position [1331, 0]
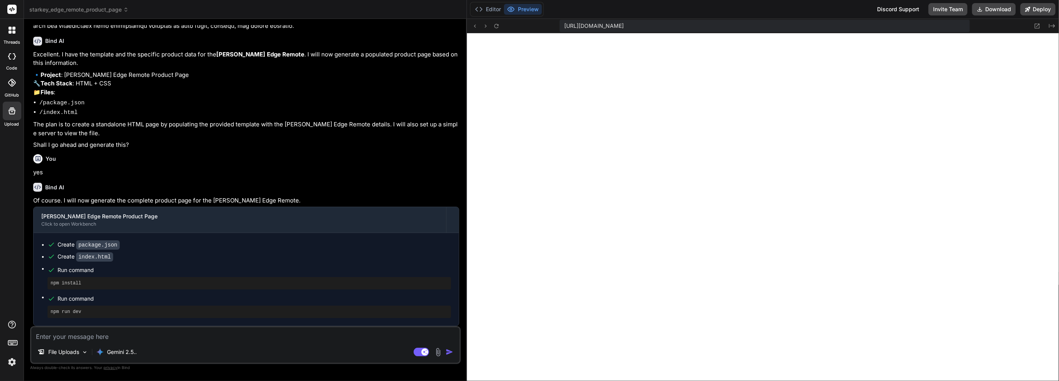
drag, startPoint x: 365, startPoint y: 207, endPoint x: 446, endPoint y: 178, distance: 86.0
click at [445, 178] on div "Bind AI Web Search Created with Pixso. Code Generator You Look at new templates…" at bounding box center [245, 200] width 443 height 362
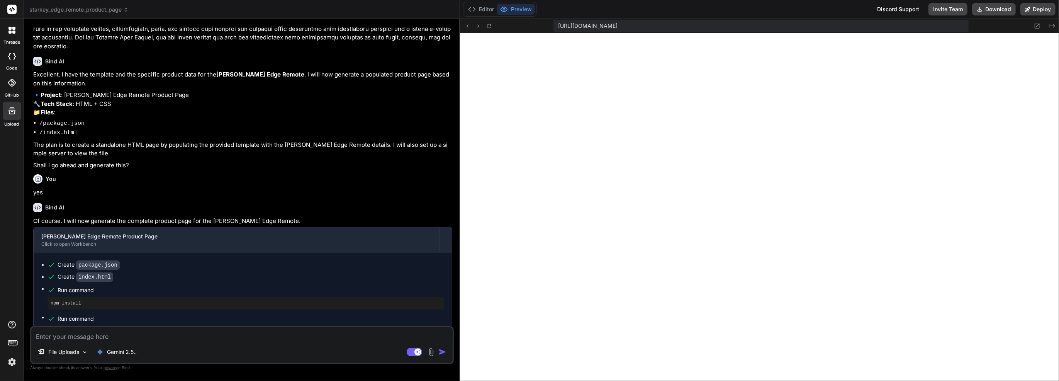
click at [993, 7] on button "Download" at bounding box center [994, 9] width 44 height 12
click at [77, 364] on p "Always double-check its answers. Your privacy in [GEOGRAPHIC_DATA]" at bounding box center [242, 367] width 424 height 7
click at [77, 358] on div "File Uploads" at bounding box center [62, 351] width 57 height 15
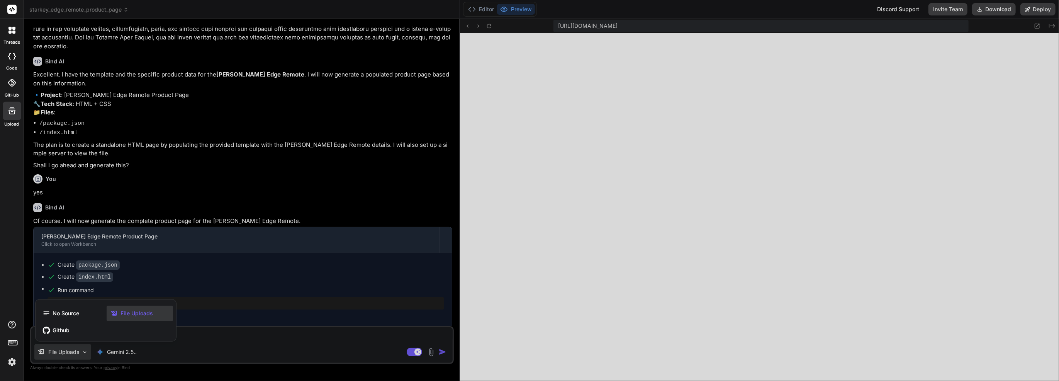
click at [434, 348] on div at bounding box center [529, 190] width 1059 height 381
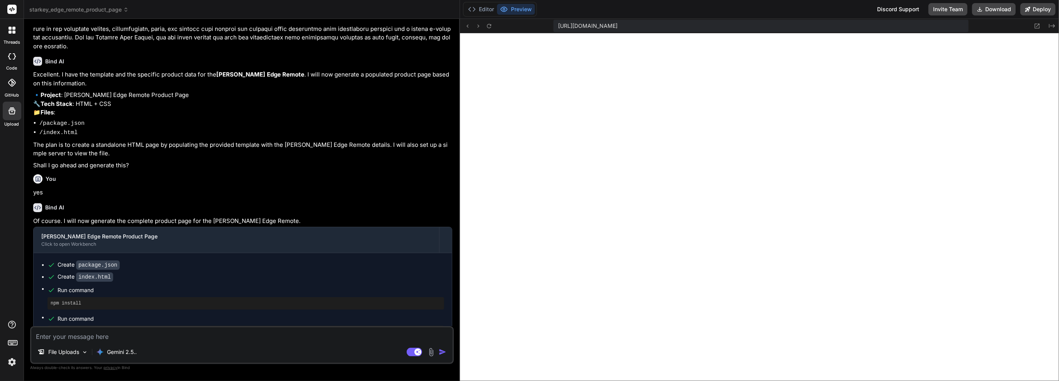
click at [432, 351] on img at bounding box center [431, 352] width 9 height 9
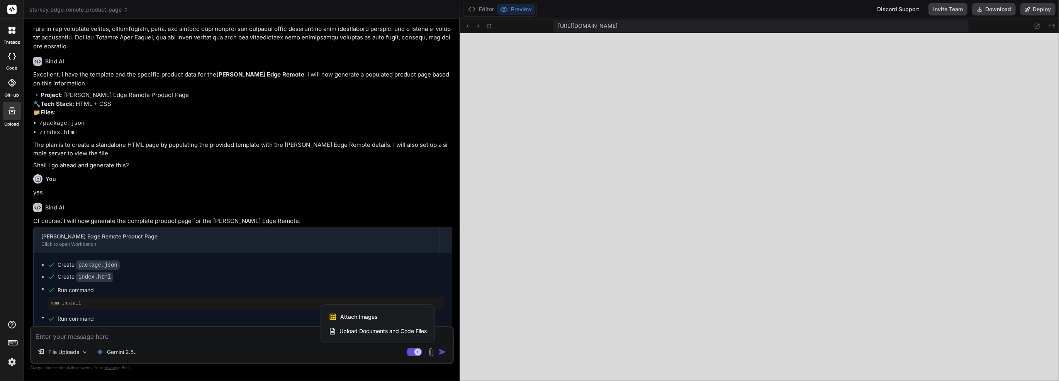
click at [419, 332] on span "Upload Documents and Code Files" at bounding box center [382, 331] width 87 height 8
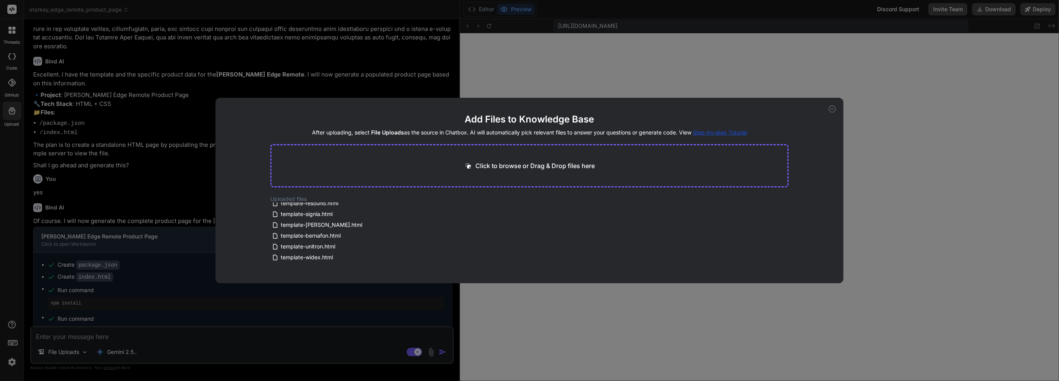
scroll to position [209, 0]
click at [375, 317] on div "Add Files to Knowledge Base After uploading, select File Uploads as the source …" at bounding box center [529, 190] width 1059 height 381
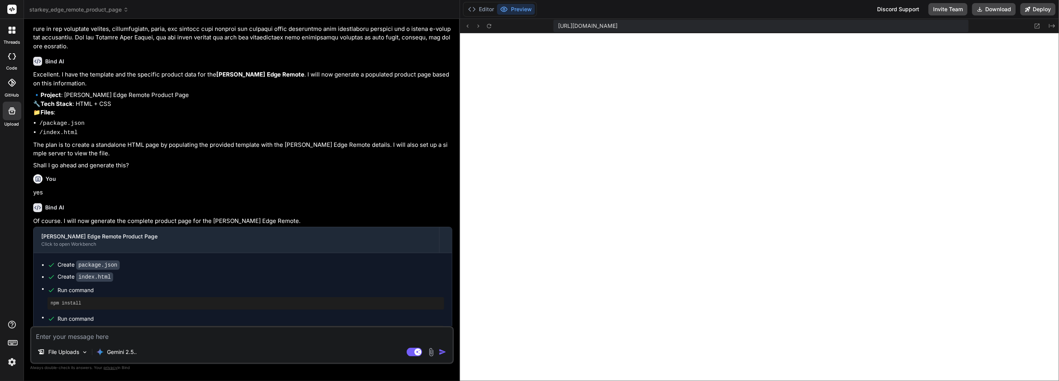
click at [430, 353] on img at bounding box center [431, 352] width 9 height 9
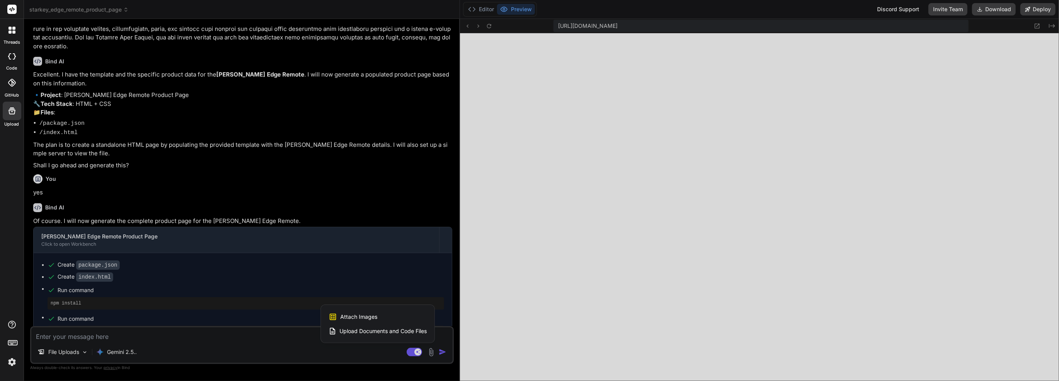
click at [399, 334] on span "Upload Documents and Code Files" at bounding box center [382, 331] width 87 height 8
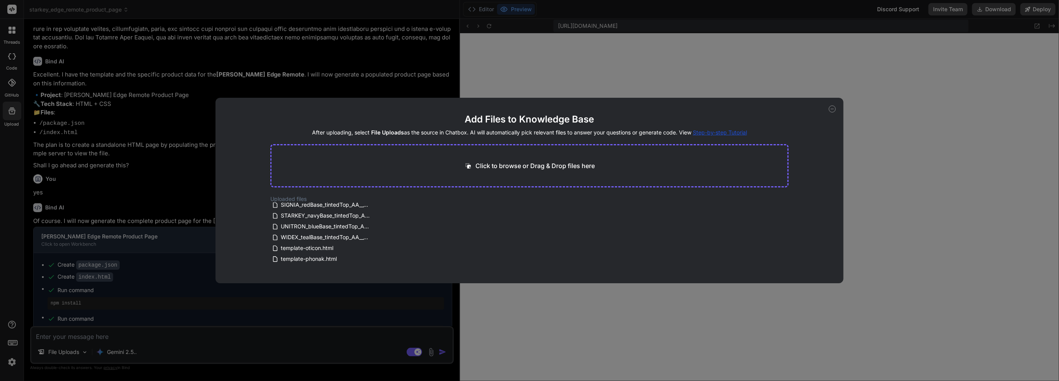
scroll to position [154, 0]
drag, startPoint x: 340, startPoint y: 240, endPoint x: 332, endPoint y: 239, distance: 8.2
click at [332, 239] on span "- master_accessories_all_combined - - master_accessories_all_combined.pdf" at bounding box center [325, 237] width 91 height 9
click at [332, 238] on span "- master_accessories_all_combined - - master_accessories_all_combined.pdf" at bounding box center [325, 237] width 91 height 9
click at [429, 326] on div "Add Files to Knowledge Base After uploading, select File Uploads as the source …" at bounding box center [529, 190] width 1059 height 381
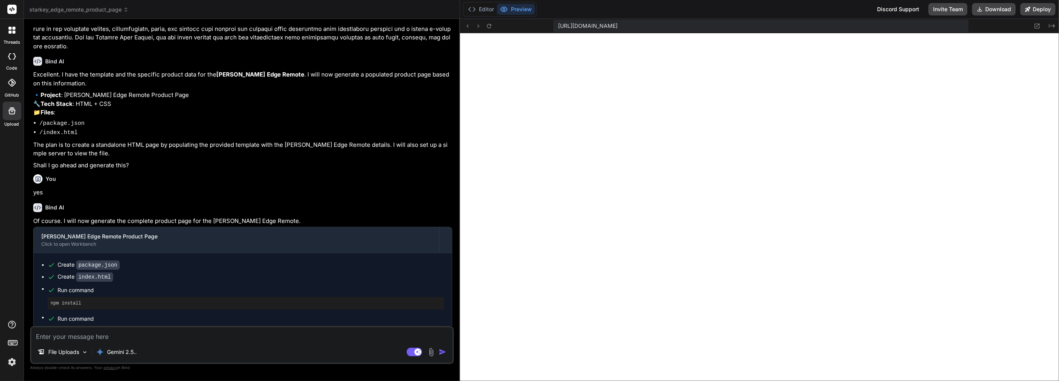
click at [227, 343] on div "File Uploads Gemini 2.5.. Agent Mode. When this toggle is activated, AI automat…" at bounding box center [242, 345] width 424 height 38
click at [224, 337] on textarea at bounding box center [241, 334] width 421 height 14
click at [444, 353] on img "button" at bounding box center [443, 352] width 8 height 8
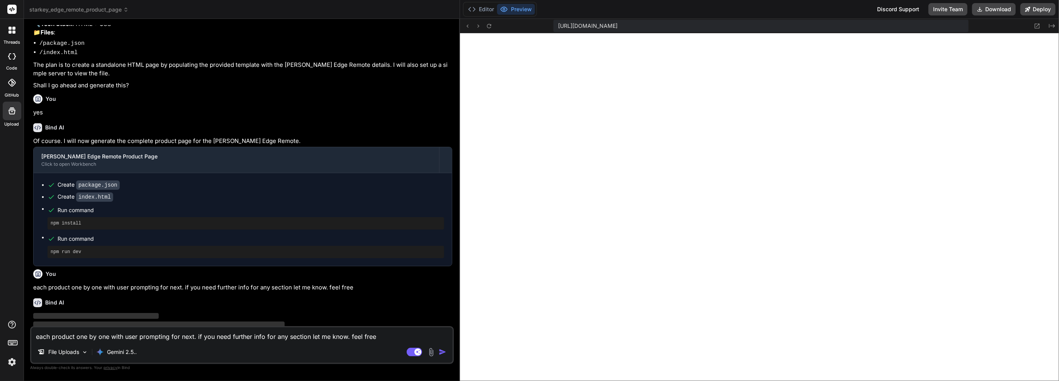
paste textarea "Lore ip d sitamet-co-adipisc elitseddo eiu tem Incidid UtlaBore Etdo magnaaliq …"
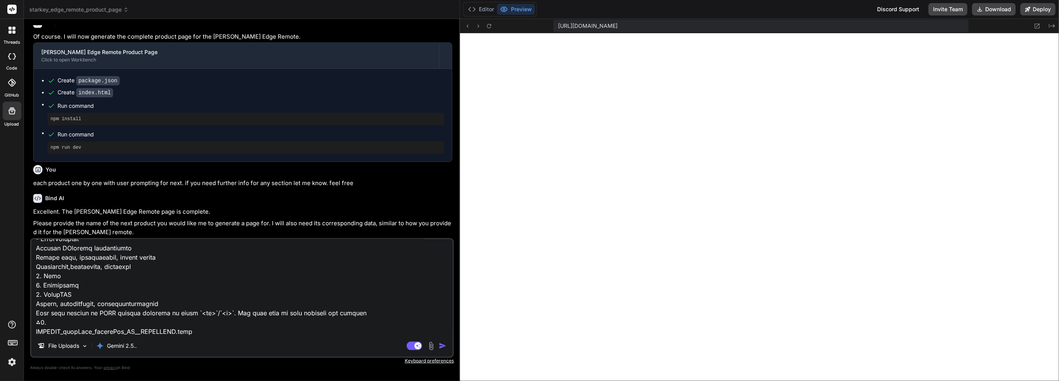
scroll to position [1495, 0]
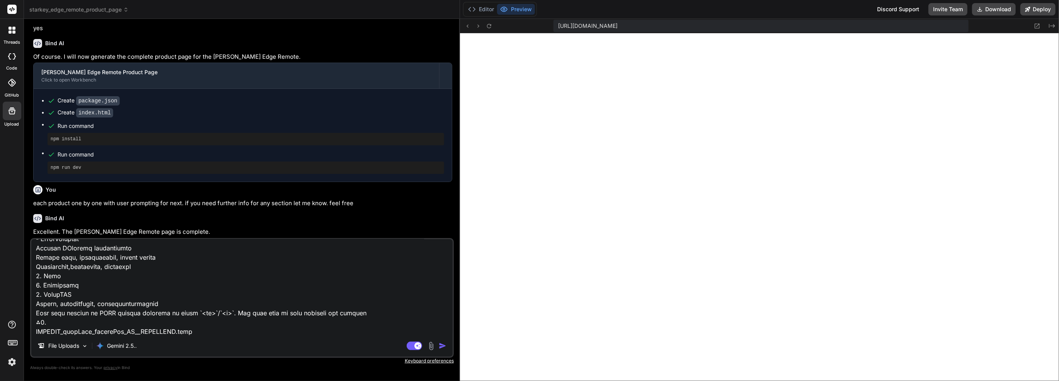
click at [445, 346] on img "button" at bounding box center [443, 346] width 8 height 8
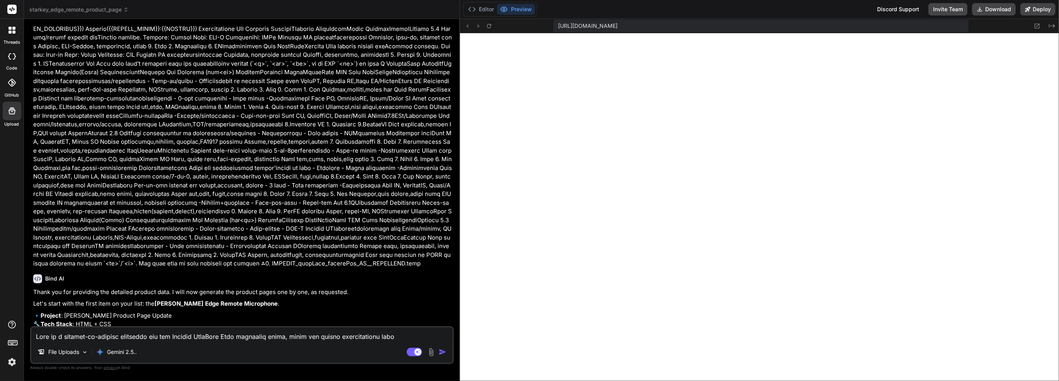
scroll to position [2536, 0]
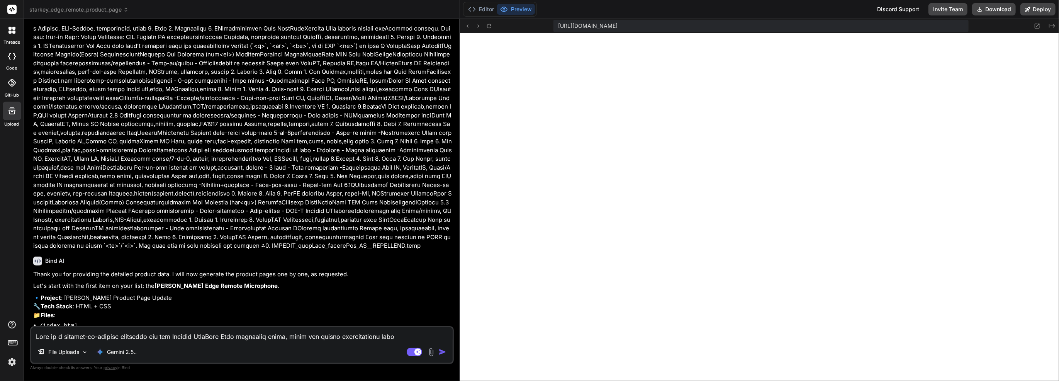
click at [96, 336] on textarea at bounding box center [241, 334] width 421 height 14
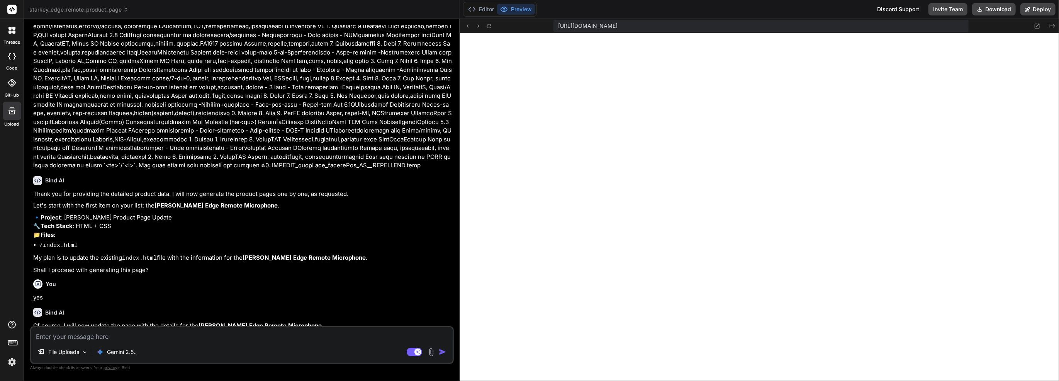
scroll to position [2671, 0]
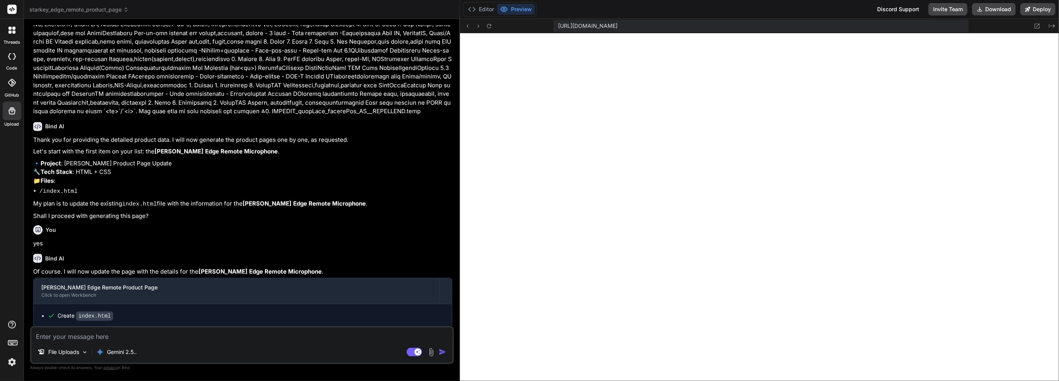
click at [167, 292] on div "Click to open Workbench" at bounding box center [236, 295] width 390 height 6
click at [492, 23] on icon at bounding box center [489, 26] width 7 height 7
click at [434, 357] on div "File Uploads Gemini 2.5.." at bounding box center [241, 353] width 421 height 19
click at [432, 355] on img at bounding box center [431, 352] width 9 height 9
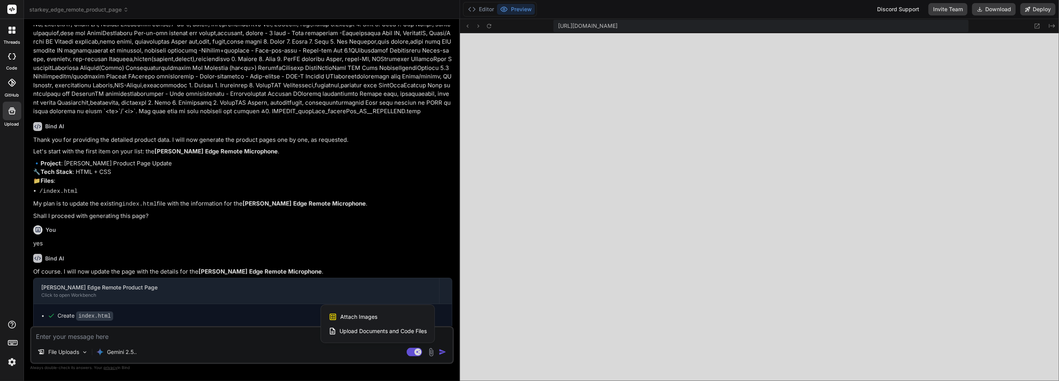
click at [394, 319] on div "Attach Images Image attachments are only supported in Claude and Gemini models." at bounding box center [378, 316] width 98 height 15
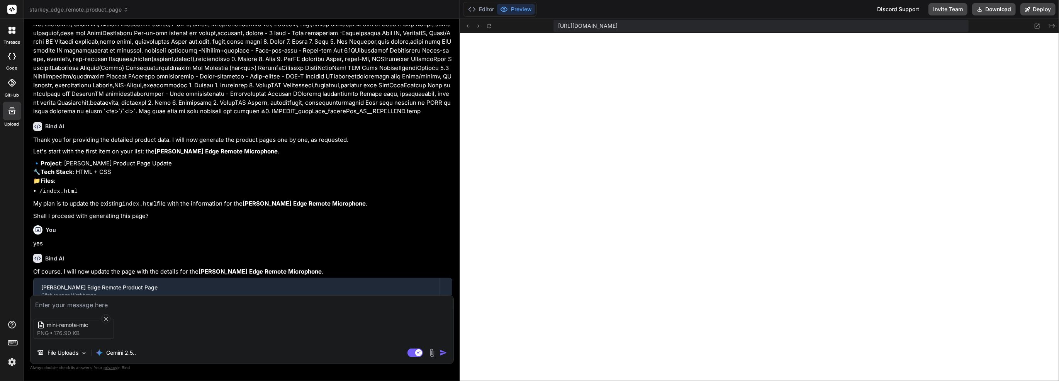
scroll to position [2676, 0]
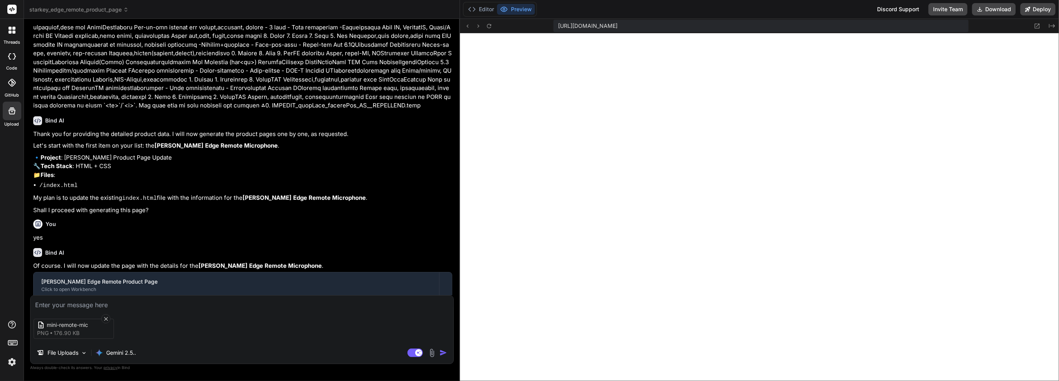
click at [433, 351] on img at bounding box center [431, 352] width 9 height 9
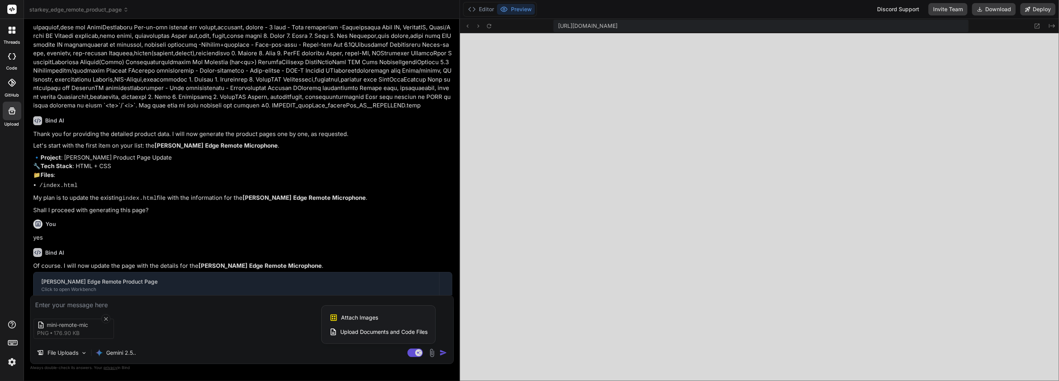
click at [385, 329] on span "Upload Documents and Code Files" at bounding box center [383, 332] width 87 height 8
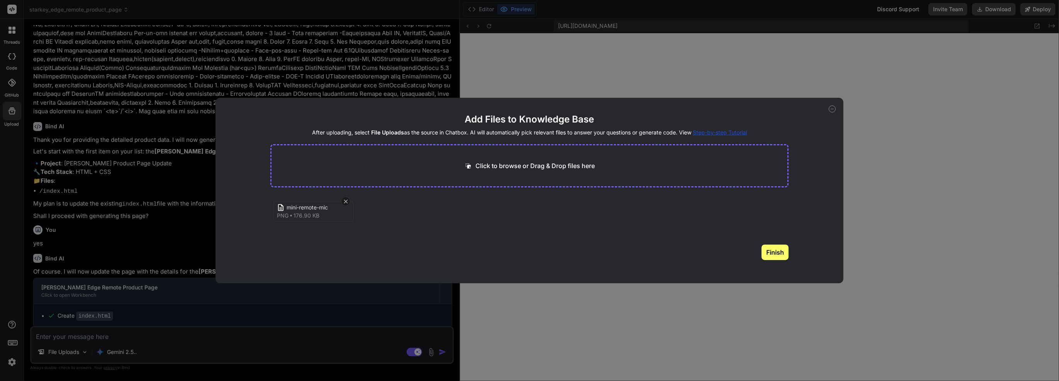
click at [829, 104] on div "Add Files to Knowledge Base After uploading, select File Uploads as the source …" at bounding box center [529, 190] width 628 height 185
click at [831, 109] on icon at bounding box center [832, 108] width 7 height 7
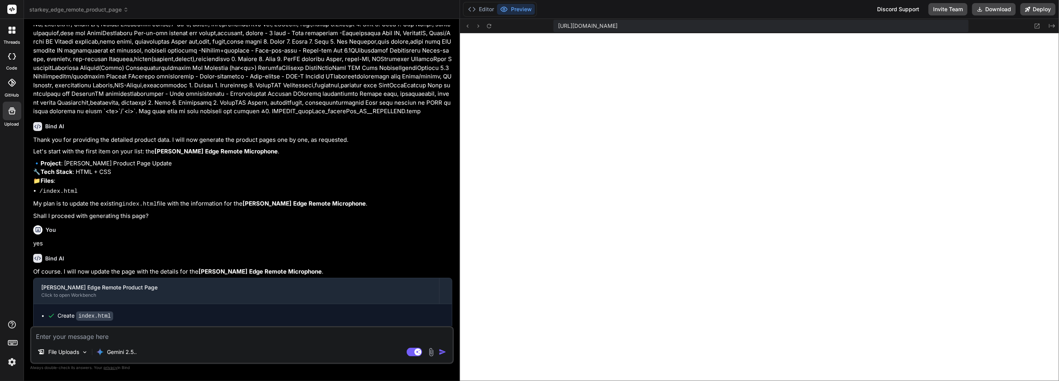
click at [432, 348] on img at bounding box center [431, 352] width 9 height 9
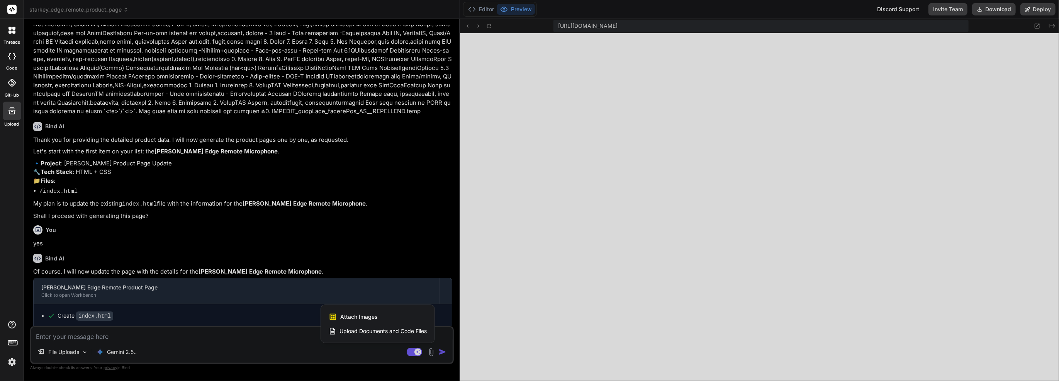
click at [419, 315] on div "Attach Images Image attachments are only supported in Claude and Gemini models." at bounding box center [378, 316] width 98 height 15
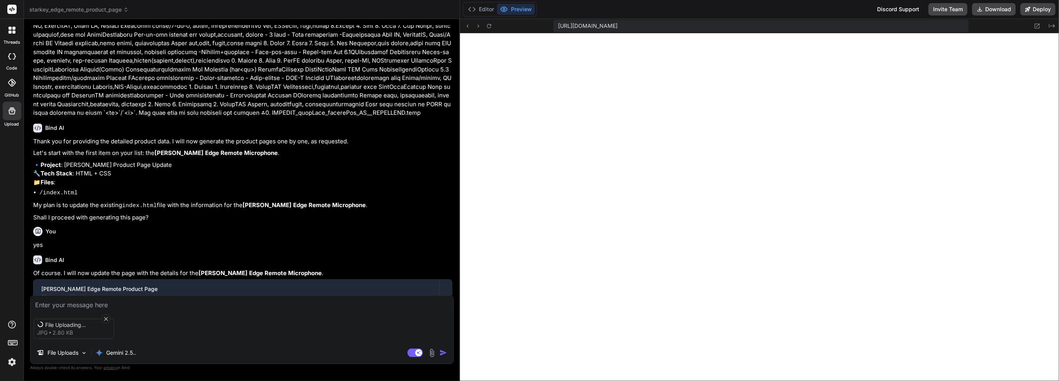
scroll to position [2676, 0]
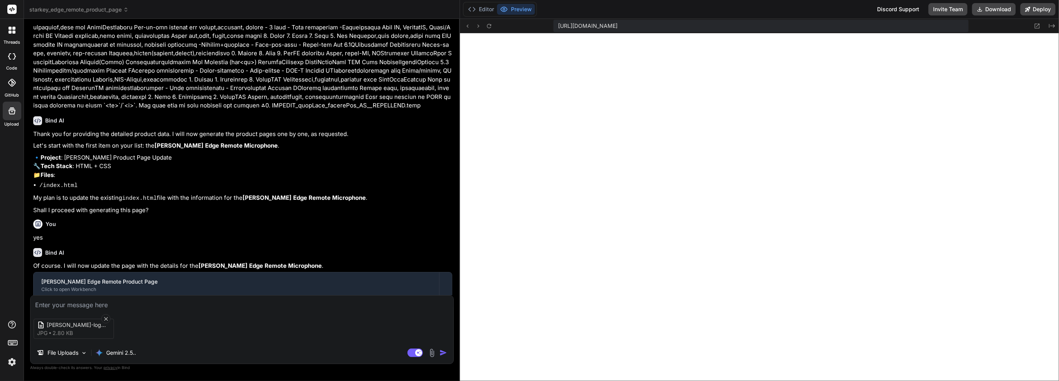
click at [432, 353] on img at bounding box center [431, 352] width 9 height 9
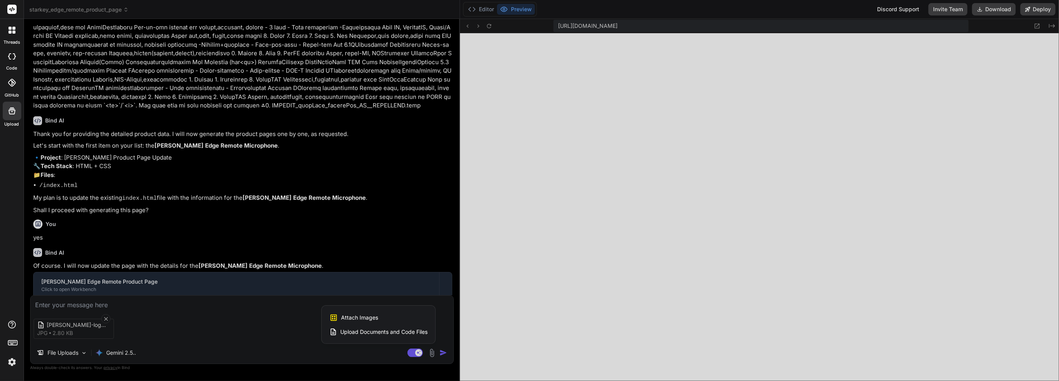
click at [408, 315] on div "Attach Images Image attachments are only supported in Claude and Gemini models." at bounding box center [378, 317] width 98 height 15
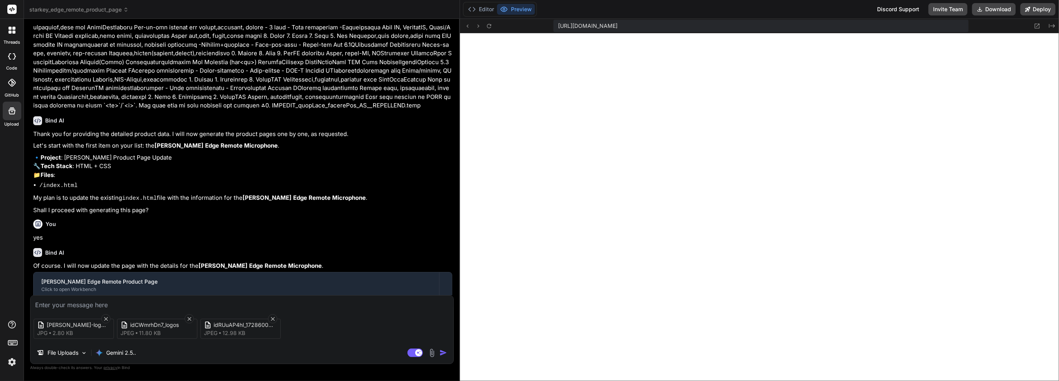
click at [263, 297] on textarea at bounding box center [242, 302] width 423 height 14
click at [92, 297] on textarea "images attached for logo and product" at bounding box center [242, 302] width 423 height 14
click at [440, 349] on img "button" at bounding box center [443, 353] width 8 height 8
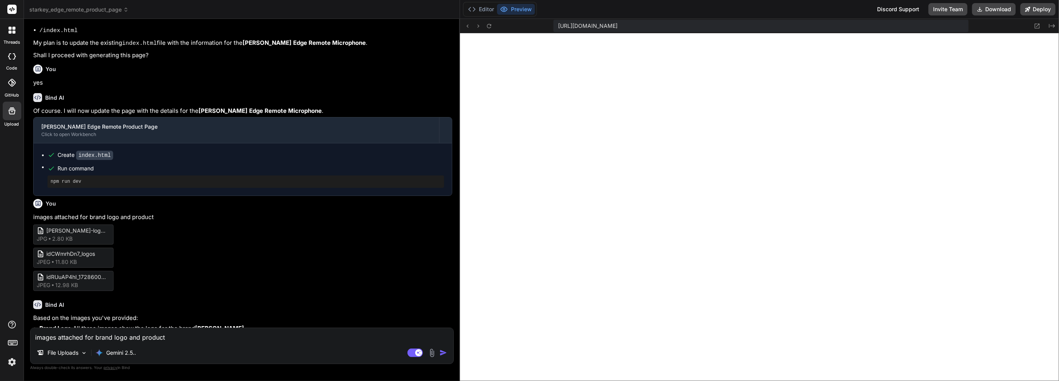
scroll to position [2840, 0]
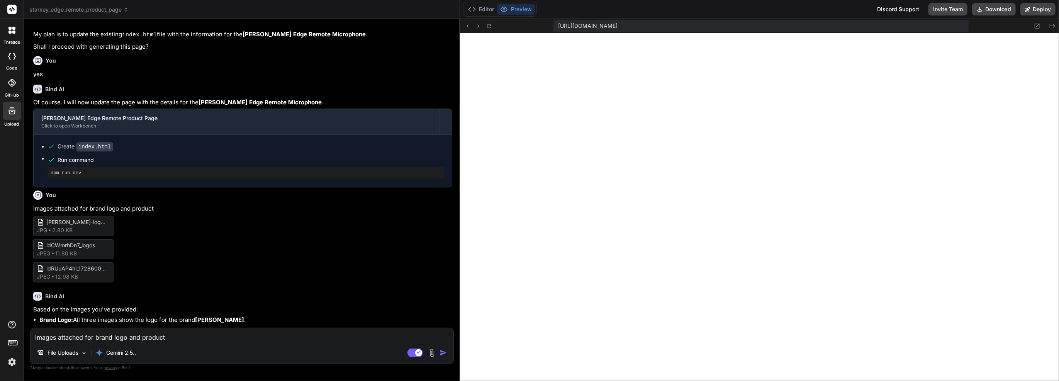
click at [314, 349] on div "File Uploads Gemini 2.5.." at bounding box center [242, 354] width 423 height 19
click at [315, 336] on textarea "images attached for brand logo and product" at bounding box center [242, 335] width 423 height 14
click at [45, 190] on div "You" at bounding box center [242, 194] width 419 height 9
click at [427, 351] on div "Agent Mode. When this toggle is activated, AI automatically makes decisions, re…" at bounding box center [428, 352] width 44 height 9
click at [432, 354] on img at bounding box center [431, 352] width 9 height 9
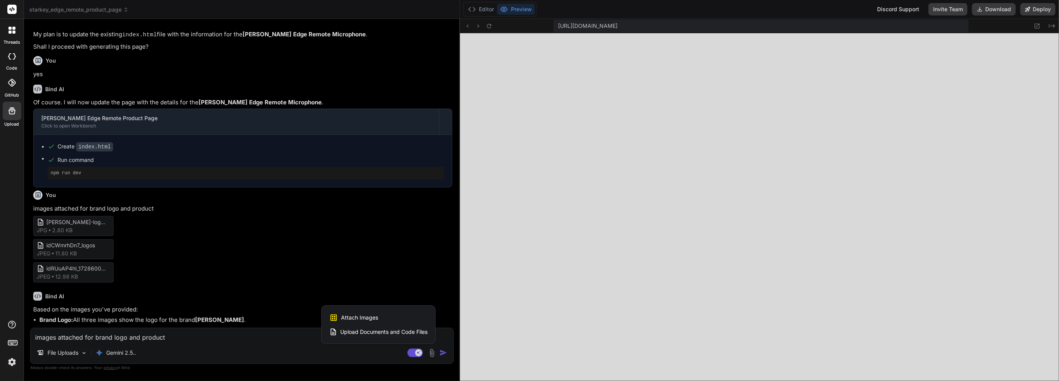
click at [344, 319] on span "Attach Images" at bounding box center [359, 318] width 37 height 8
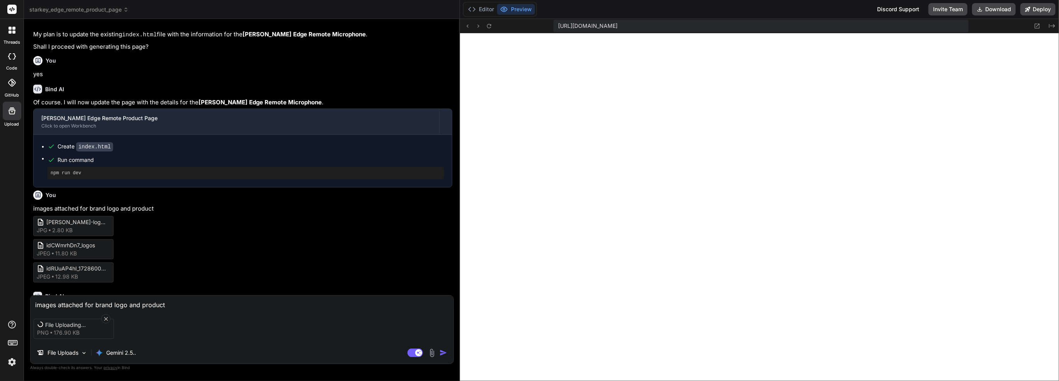
click at [232, 298] on textarea "images attached for brand logo and product" at bounding box center [242, 302] width 423 height 14
click at [227, 304] on textarea "images attached for brand logo and product" at bounding box center [242, 302] width 423 height 14
click at [441, 353] on img "button" at bounding box center [443, 353] width 8 height 8
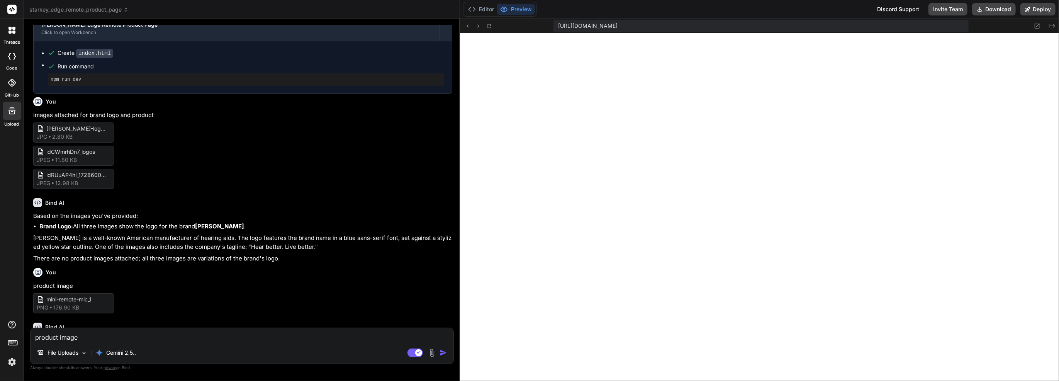
scroll to position [2946, 0]
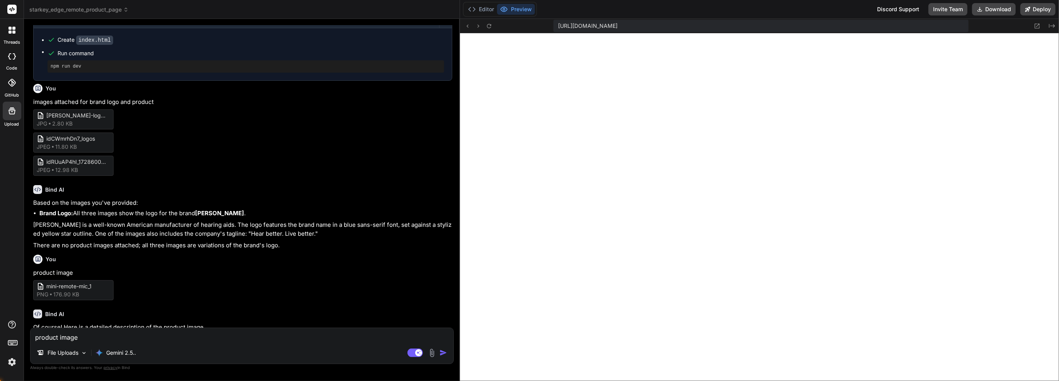
click at [252, 342] on div "product image File Uploads Gemini 2.5.. Agent Mode. When this toggle is activat…" at bounding box center [242, 345] width 424 height 36
click at [251, 340] on html "threads code GitHub Upload starkey_edge_remote_product_page Created with Pixso.…" at bounding box center [529, 190] width 1059 height 381
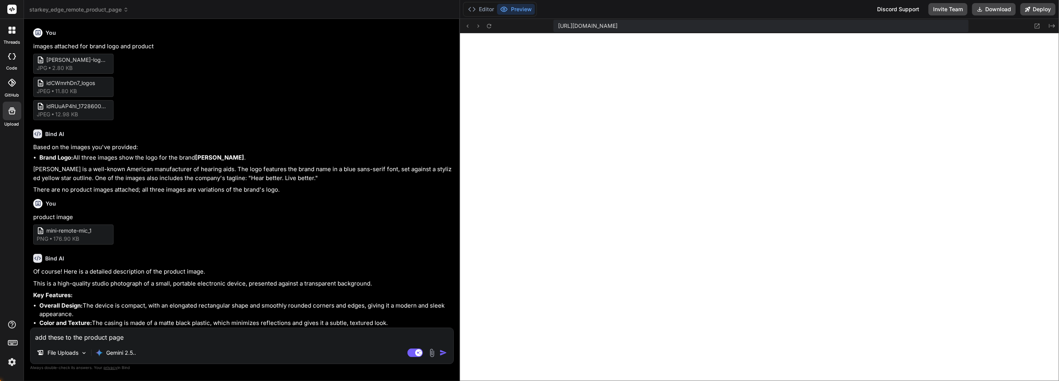
scroll to position [3024, 0]
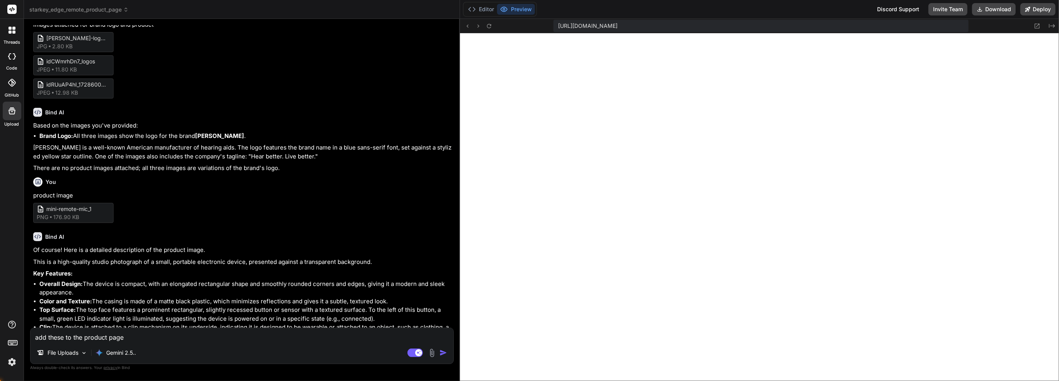
click at [445, 355] on html "threads code GitHub Upload starkey_edge_remote_product_page Created with Pixso.…" at bounding box center [529, 190] width 1059 height 381
click at [443, 353] on img "button" at bounding box center [443, 353] width 8 height 8
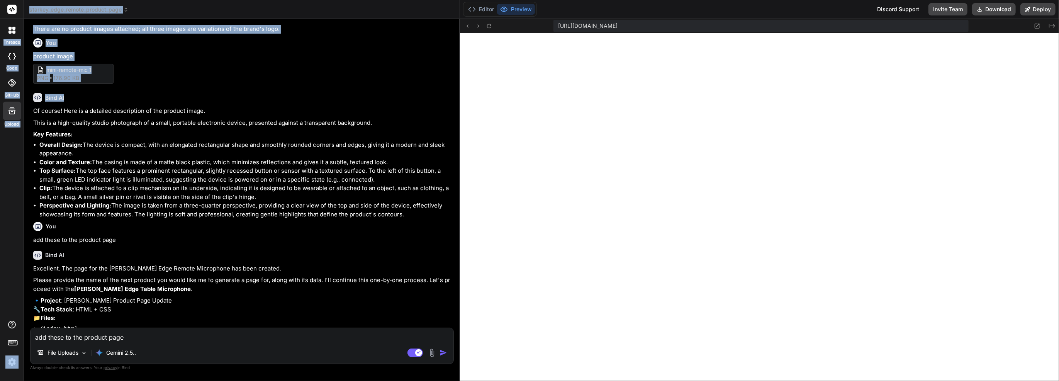
scroll to position [556, 0]
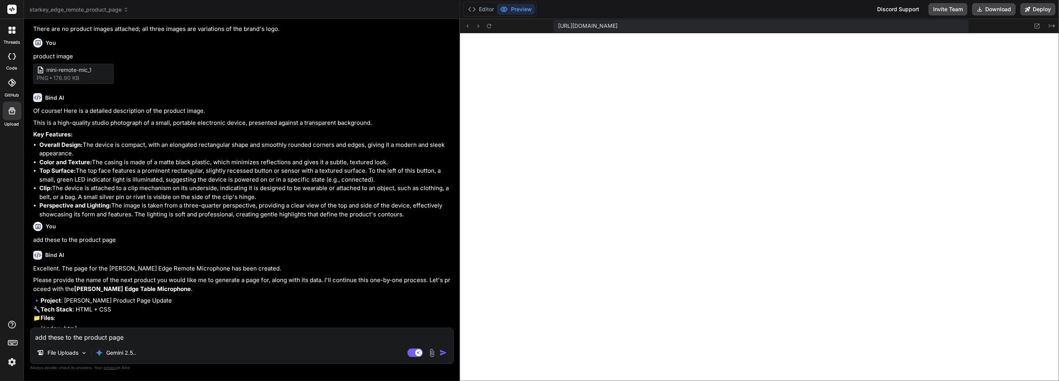
click at [243, 341] on textarea "add these to the product page" at bounding box center [242, 335] width 423 height 14
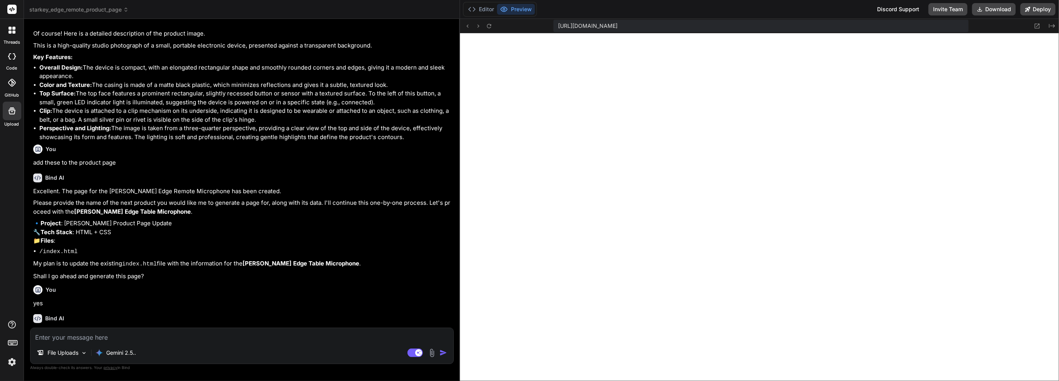
scroll to position [3243, 0]
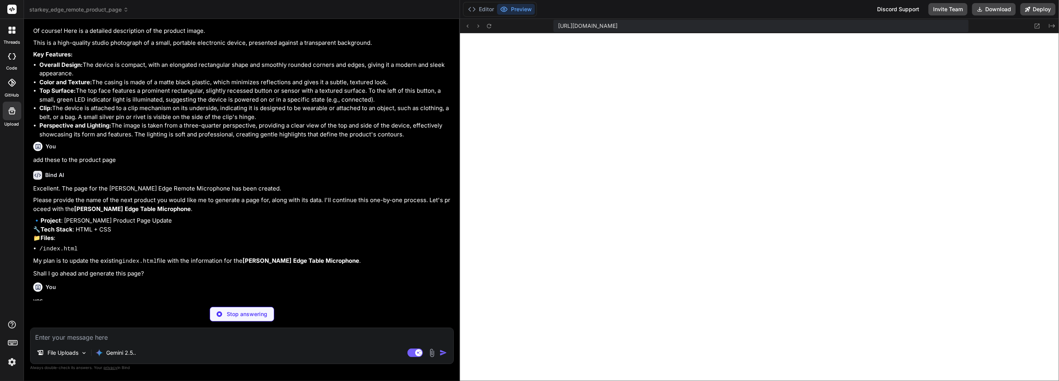
click at [488, 24] on icon at bounding box center [489, 26] width 7 height 7
click at [472, 15] on div "Editor Preview" at bounding box center [500, 9] width 74 height 15
click at [1037, 25] on icon at bounding box center [1037, 26] width 7 height 7
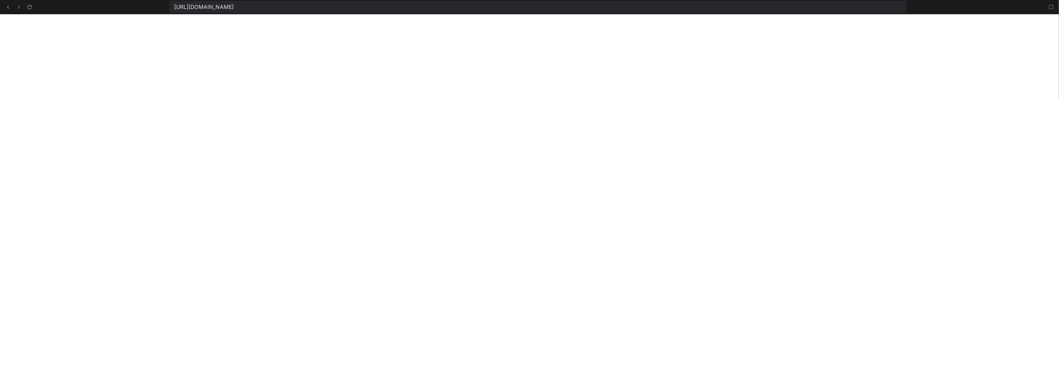
scroll to position [578, 0]
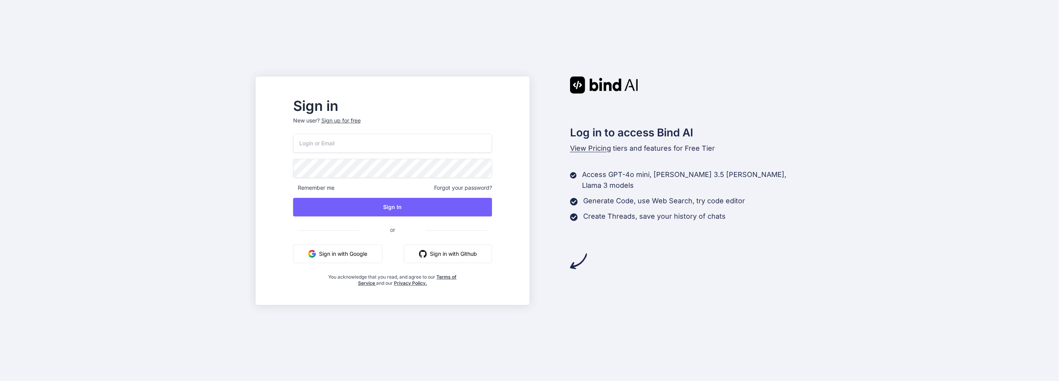
type input "team@rainforestx.com"
click at [406, 118] on p "New user? Sign up for free" at bounding box center [392, 125] width 199 height 17
click at [402, 141] on input "team@rainforestx.com" at bounding box center [392, 143] width 199 height 19
click at [492, 205] on button "Sign In" at bounding box center [392, 207] width 199 height 19
click at [453, 212] on button "Sign In" at bounding box center [392, 207] width 199 height 19
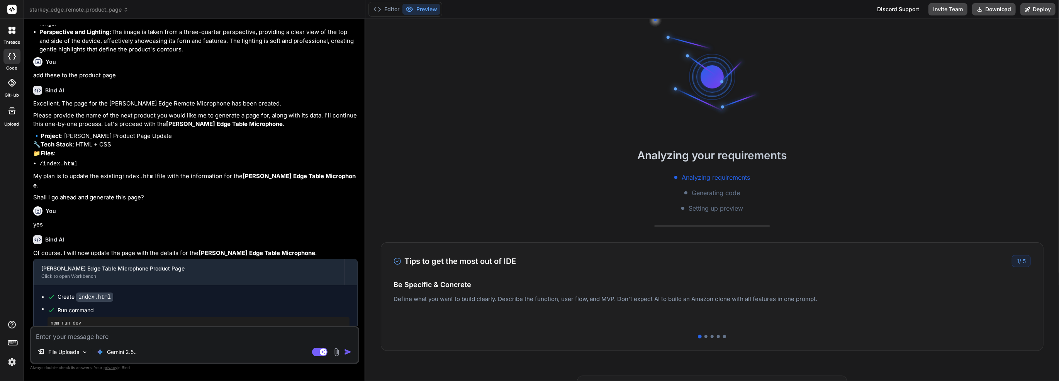
scroll to position [29, 0]
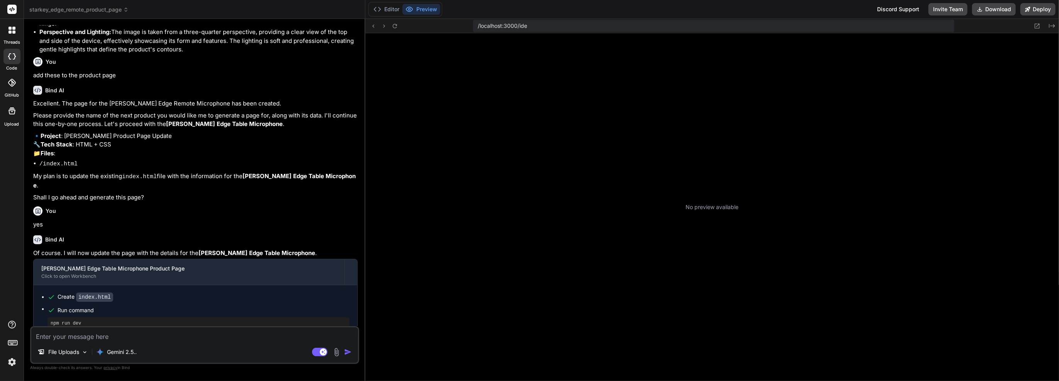
click at [78, 357] on div "File Uploads" at bounding box center [62, 351] width 57 height 15
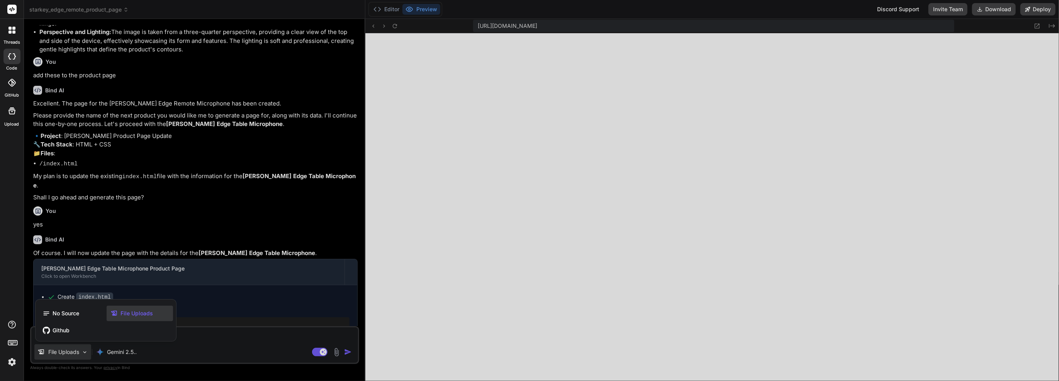
scroll to position [222, 0]
click at [203, 327] on div at bounding box center [529, 190] width 1059 height 381
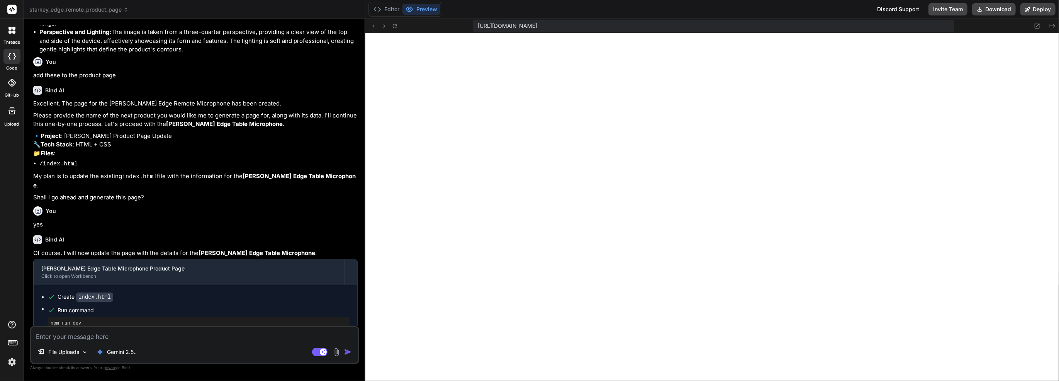
click at [71, 355] on p "File Uploads" at bounding box center [63, 352] width 31 height 8
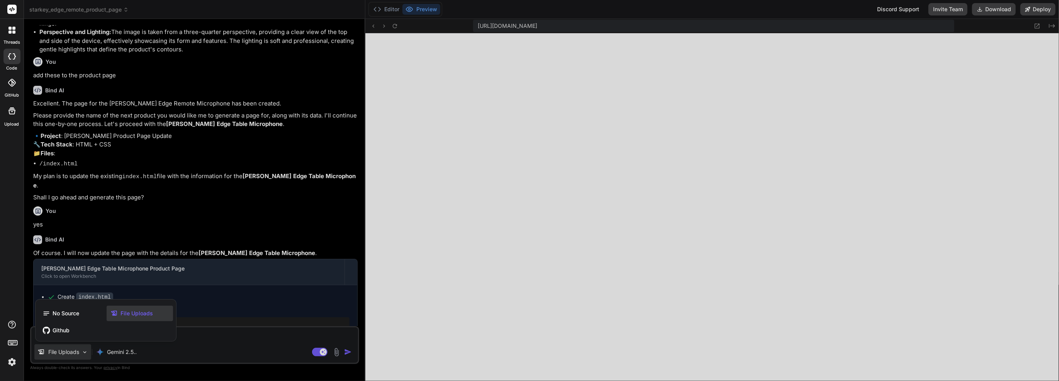
click at [334, 356] on div at bounding box center [529, 190] width 1059 height 381
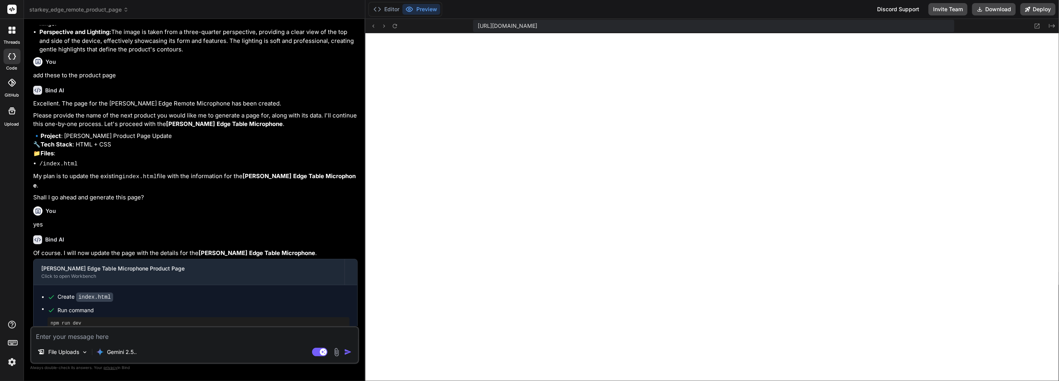
click at [335, 352] on img at bounding box center [336, 352] width 9 height 9
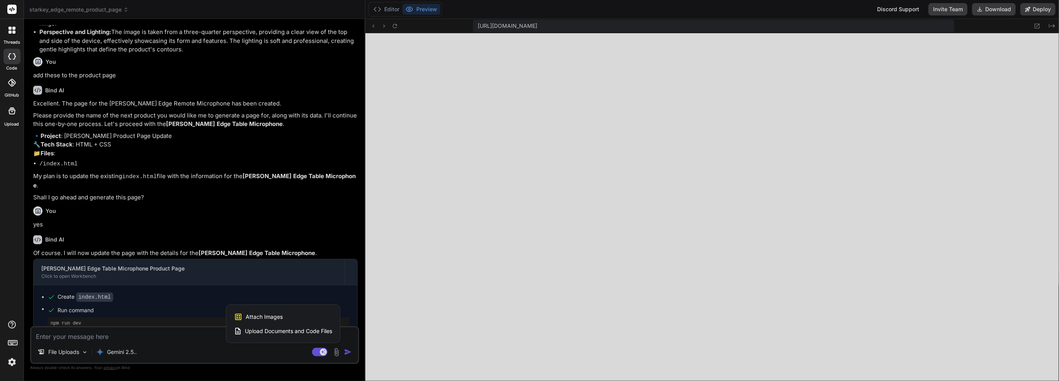
click at [310, 318] on div "Attach Images Image attachments are only supported in Claude and Gemini models." at bounding box center [283, 316] width 98 height 15
type textarea "x"
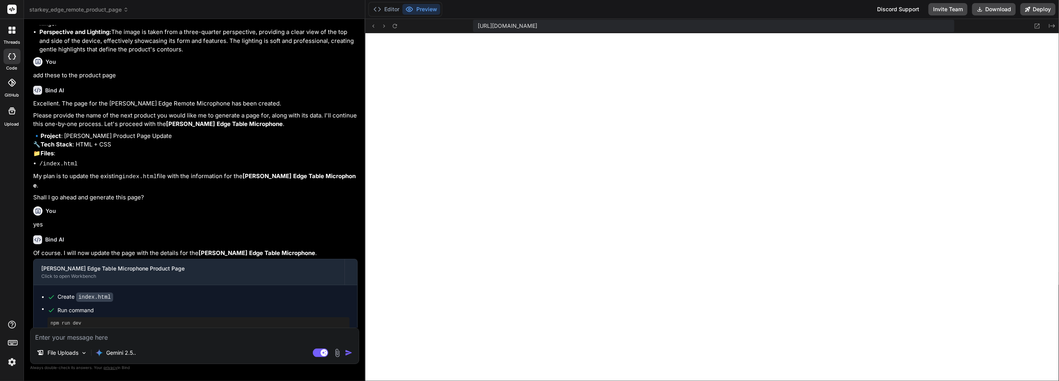
scroll to position [511, 0]
type input "C:\fakepath\accessories-table-mic-afton.jpg"
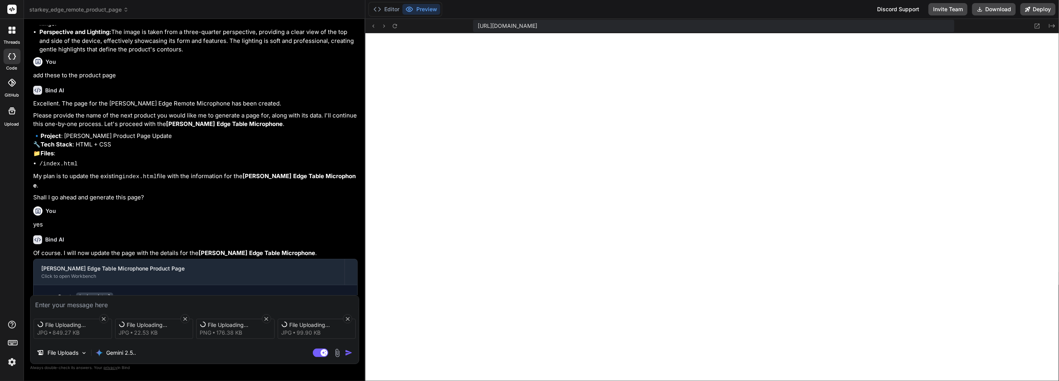
click at [82, 354] on img at bounding box center [84, 352] width 7 height 7
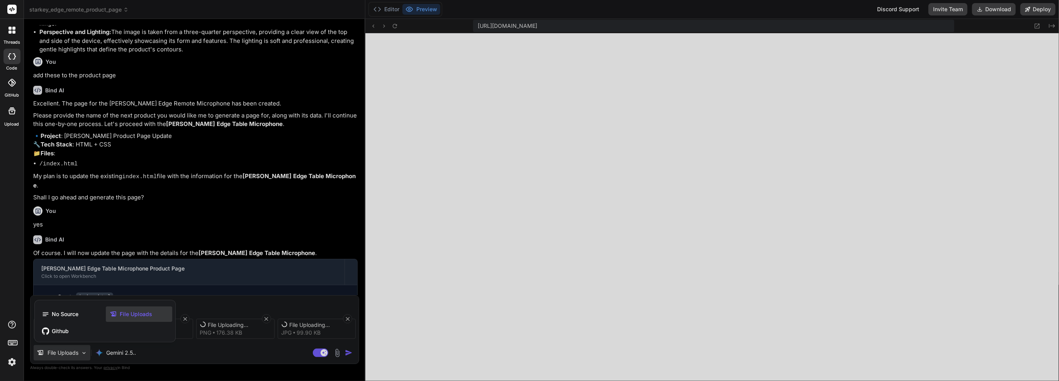
click at [124, 313] on span "File Uploads" at bounding box center [136, 314] width 32 height 8
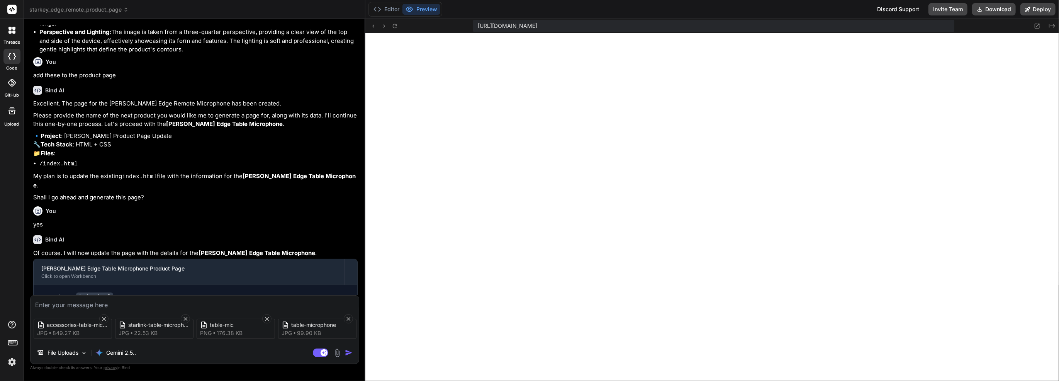
click at [84, 356] on img at bounding box center [84, 352] width 7 height 7
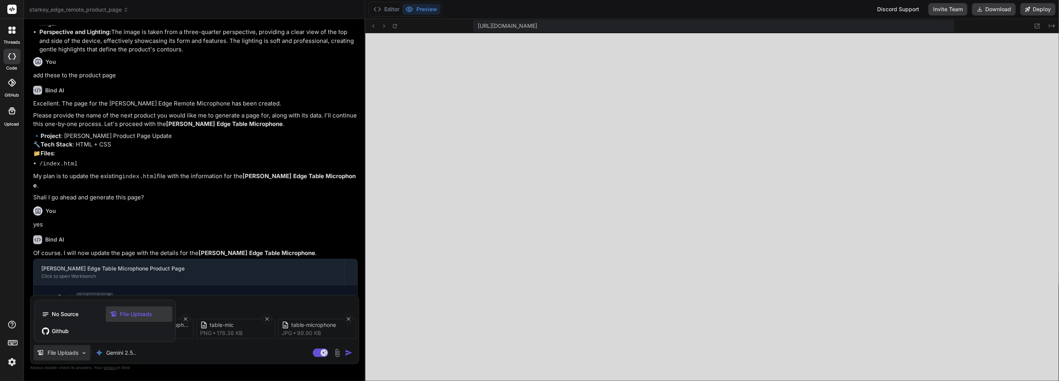
click at [140, 319] on div "File Uploads" at bounding box center [139, 313] width 66 height 15
type textarea "x"
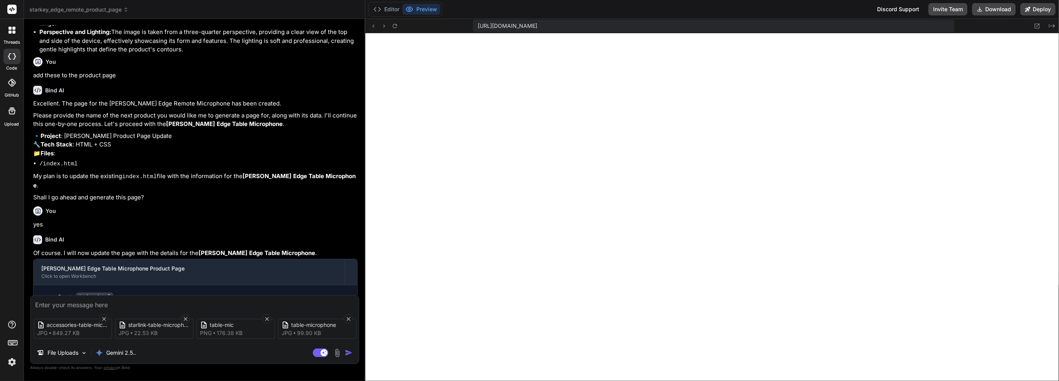
click at [136, 312] on div "accessories-table-mic-afton jpg 849.27 KB starlink-table-microphone jpg 22.53 K…" at bounding box center [195, 328] width 328 height 32
click at [136, 303] on textarea at bounding box center [195, 302] width 328 height 14
type textarea "y"
type textarea "x"
type textarea "yo"
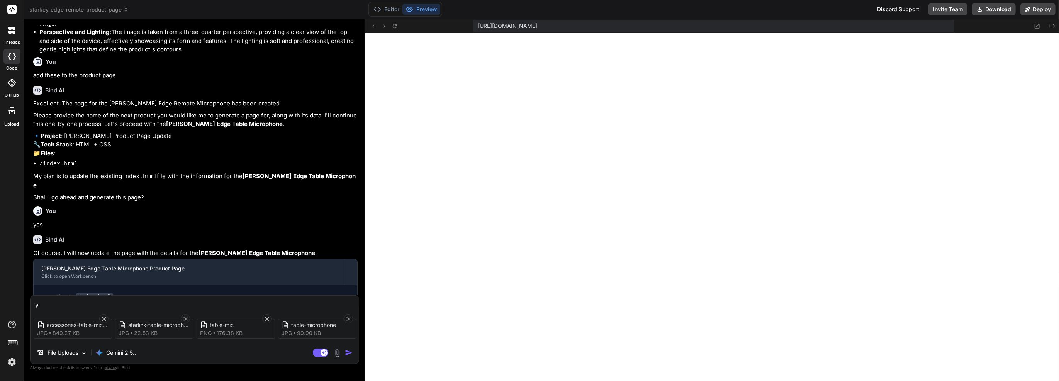
type textarea "x"
type textarea "you"
type textarea "x"
type textarea "you"
type textarea "x"
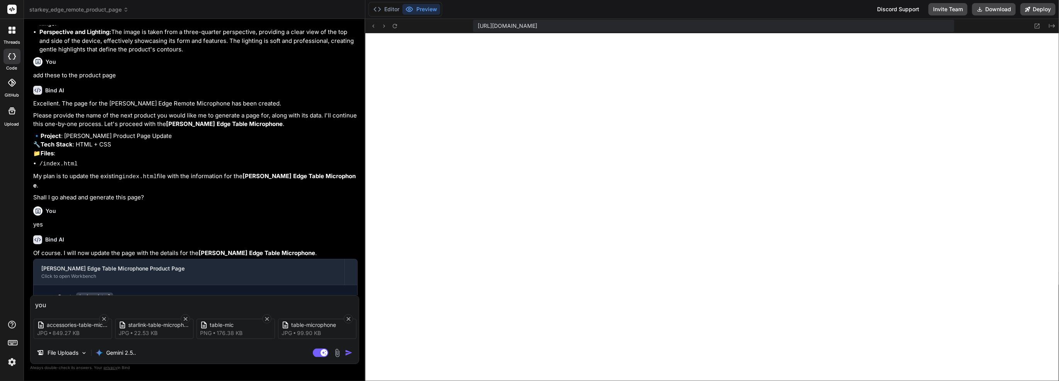
type textarea "you h"
type textarea "x"
type textarea "you ha"
type textarea "x"
type textarea "you hav"
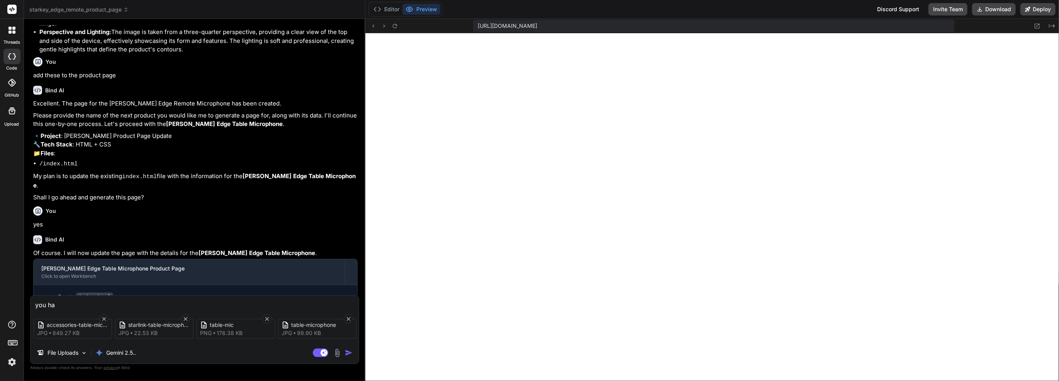
type textarea "x"
type textarea "you have"
type textarea "x"
type textarea "you have"
type textarea "x"
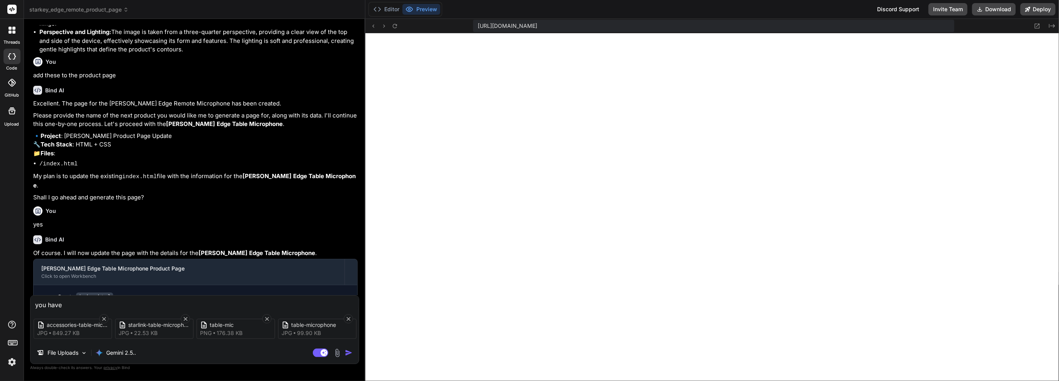
type textarea "you have t"
type textarea "x"
type textarea "you have th"
type textarea "x"
type textarea "you have the"
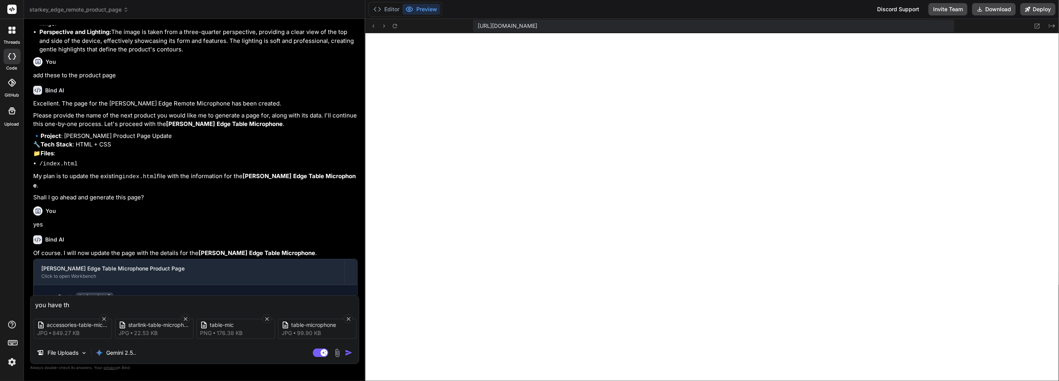
type textarea "x"
type textarea "you have the"
type textarea "x"
type textarea "you have the s"
type textarea "x"
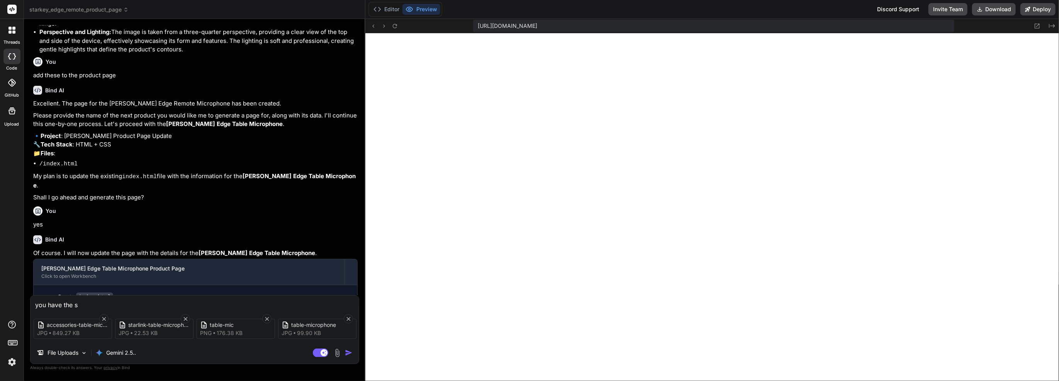
type textarea "you have the st"
type textarea "x"
type textarea "you have the sta"
type textarea "x"
type textarea "you have the star"
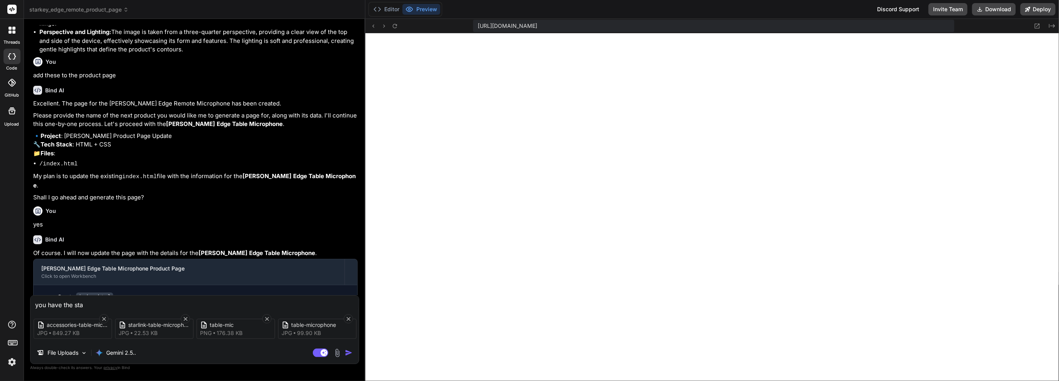
type textarea "x"
type textarea "you have the stark"
type textarea "x"
type textarea "you have the starke"
type textarea "x"
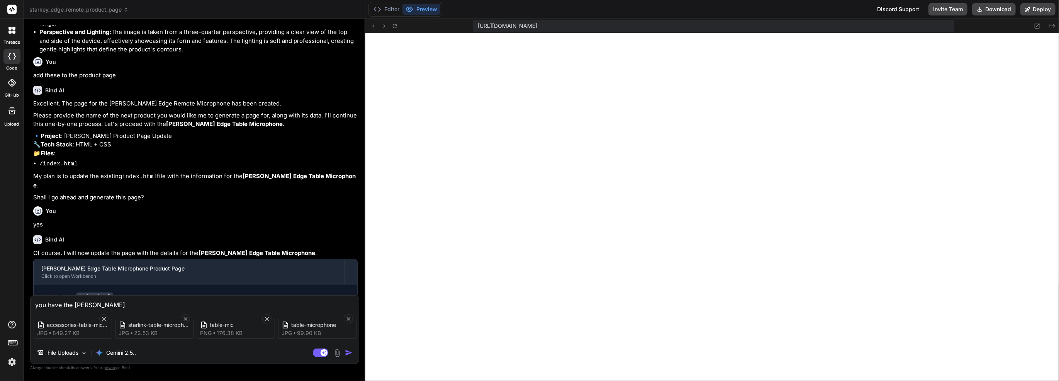
type textarea "you have the starkey"
type textarea "x"
type textarea "you have the starkey"
type textarea "x"
type textarea "you have the starkey l"
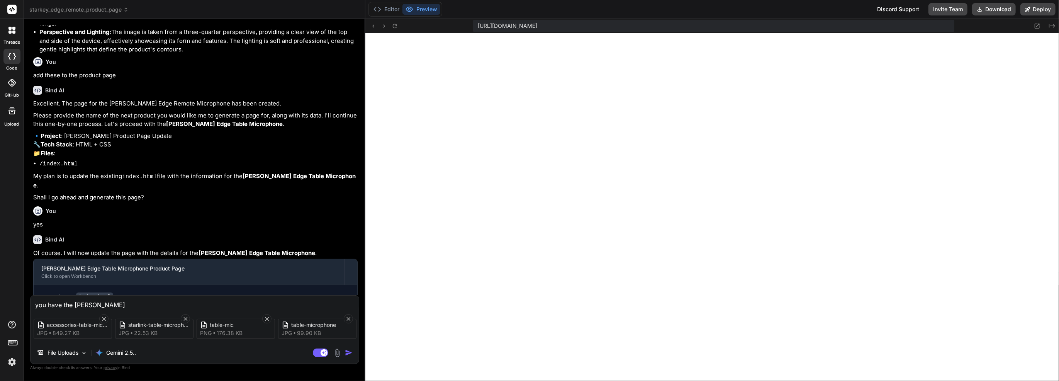
type textarea "x"
type textarea "you have the starkey lo"
type textarea "x"
type textarea "you have the starkey log"
type textarea "x"
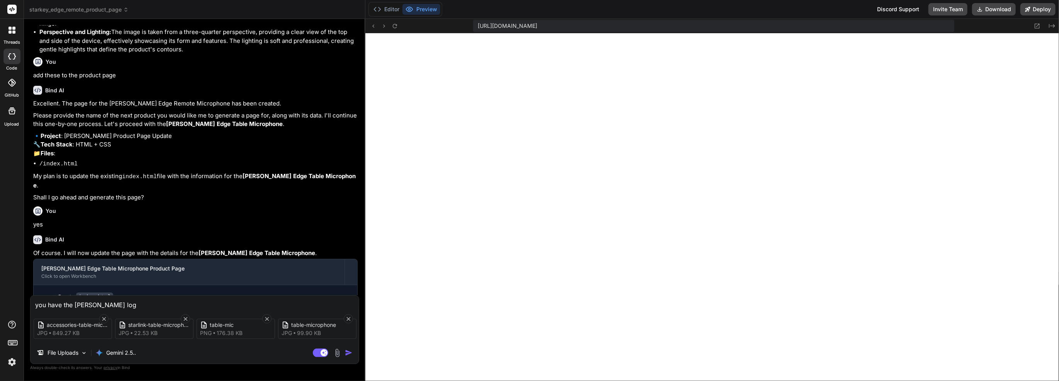
type textarea "you have the starkey logo"
type textarea "x"
type textarea "you have the starkey logo?"
type textarea "x"
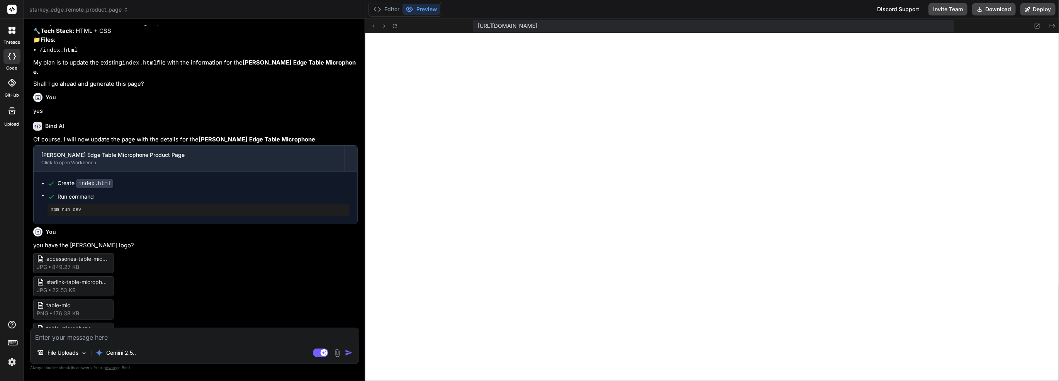
scroll to position [687, 0]
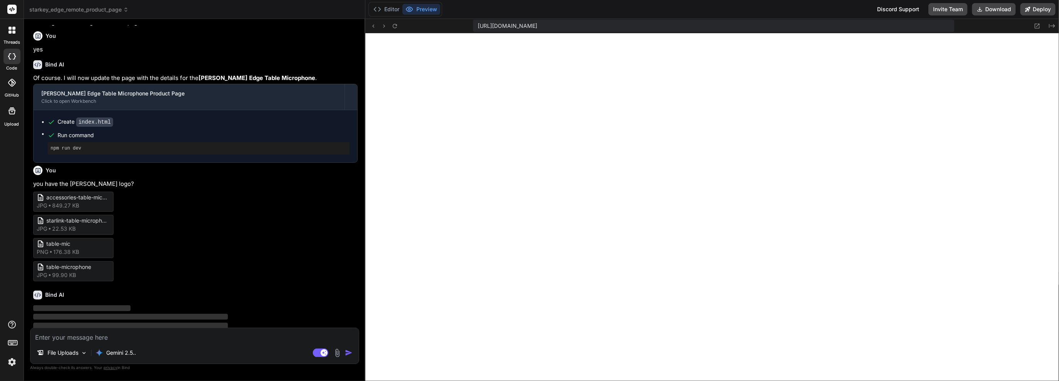
click at [396, 10] on button "Editor" at bounding box center [386, 9] width 32 height 11
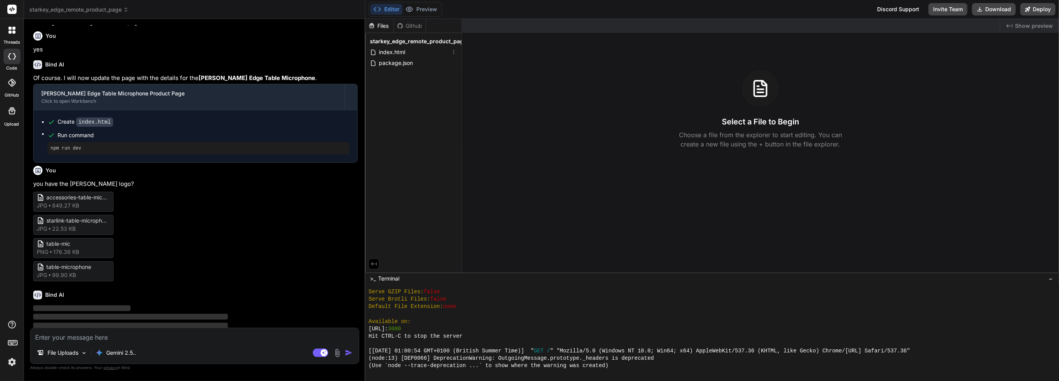
click at [407, 54] on div "index.html" at bounding box center [413, 52] width 90 height 11
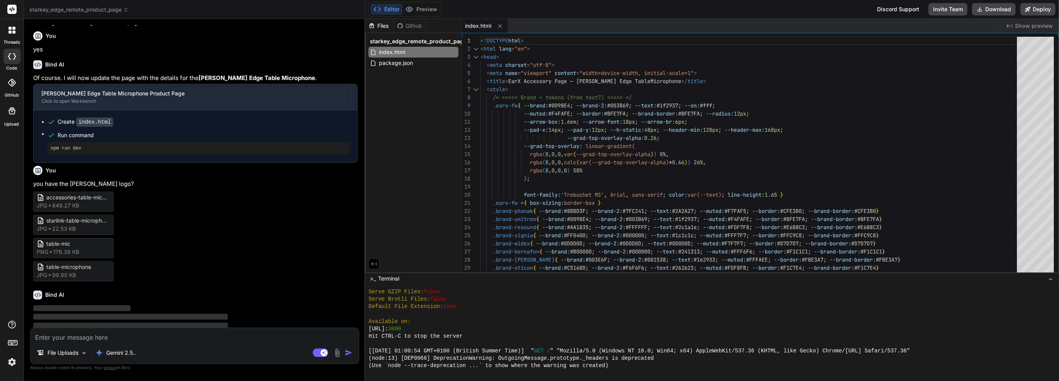
click at [407, 42] on span "starkey_edge_remote_product_page" at bounding box center [418, 41] width 97 height 8
click at [1017, 26] on span "Show preview" at bounding box center [1034, 26] width 38 height 8
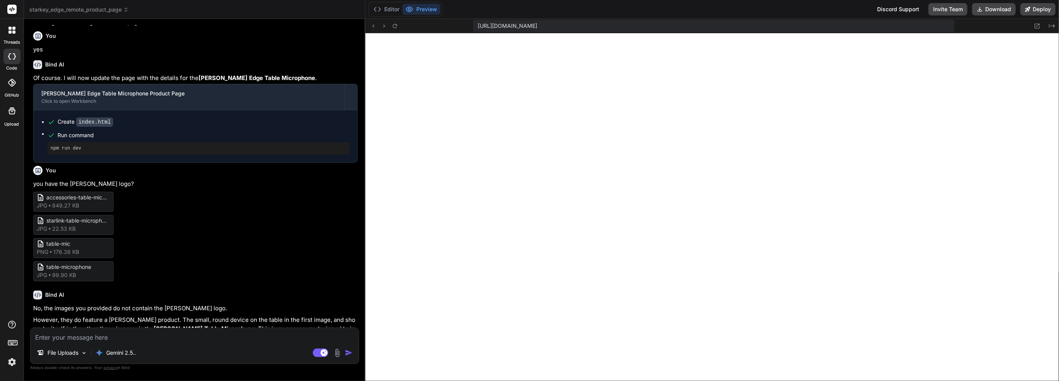
type textarea "x"
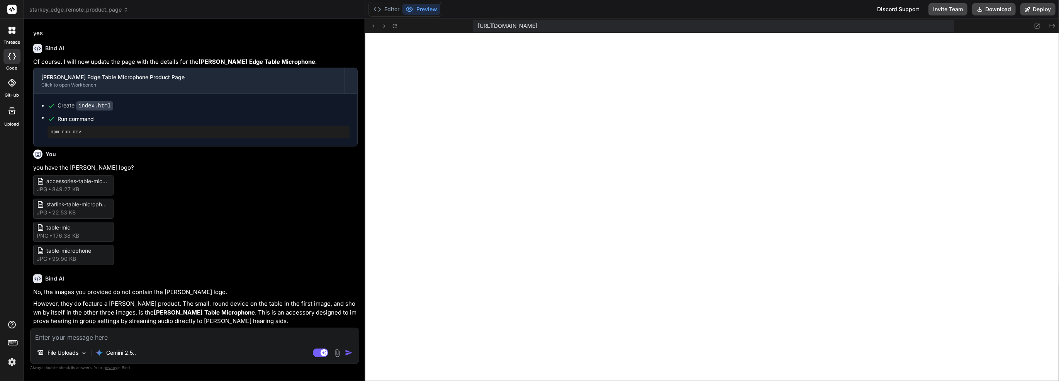
click at [122, 337] on textarea at bounding box center [195, 335] width 328 height 14
type textarea "o"
type textarea "x"
type textarea "ok"
type textarea "x"
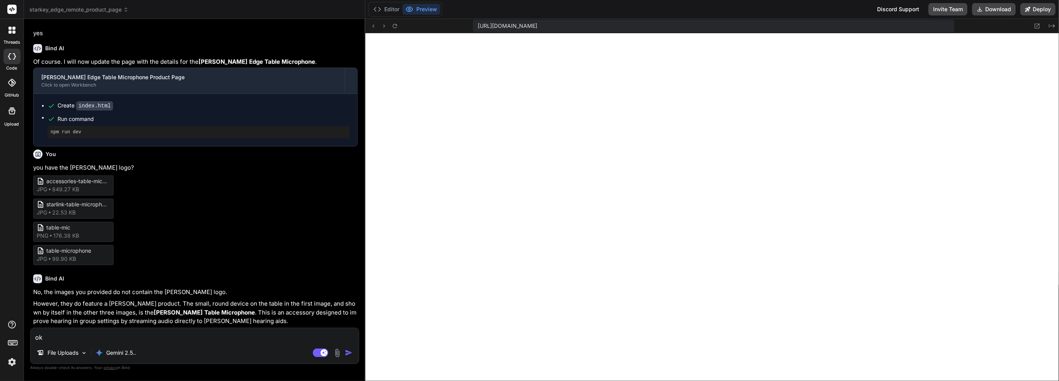
type textarea "ok"
type textarea "x"
type textarea "ok a"
type textarea "x"
type textarea "ok ad"
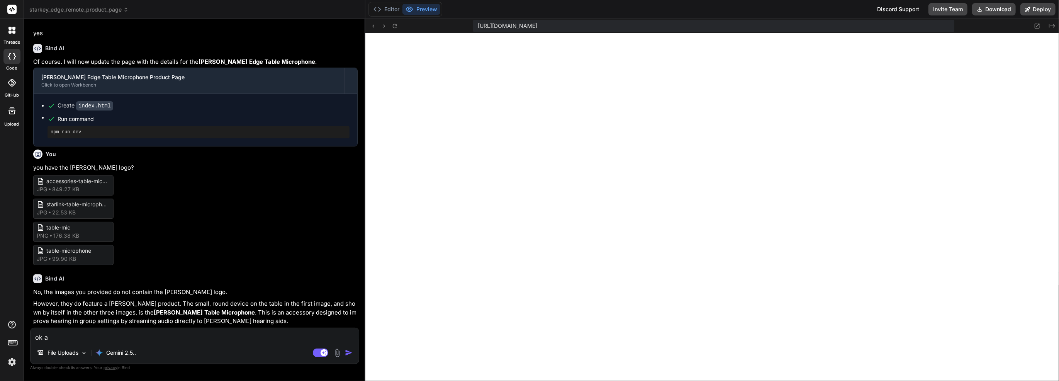
type textarea "x"
type textarea "ok add"
type textarea "x"
type textarea "ok add"
type textarea "x"
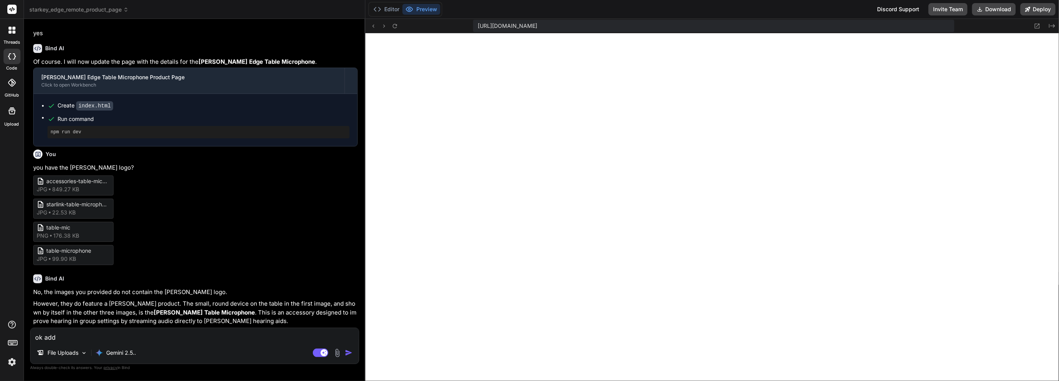
type textarea "ok add a"
type textarea "x"
type textarea "ok add al"
type textarea "x"
type textarea "ok add all"
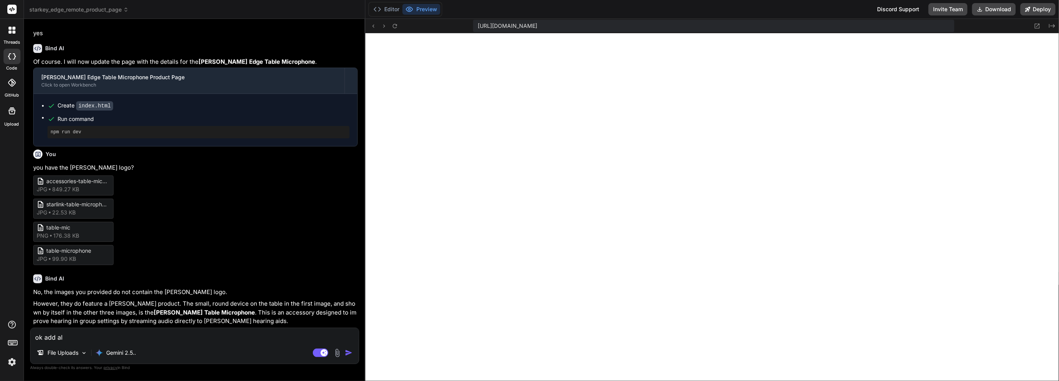
type textarea "x"
type textarea "ok add all"
type textarea "x"
type textarea "ok add all t"
type textarea "x"
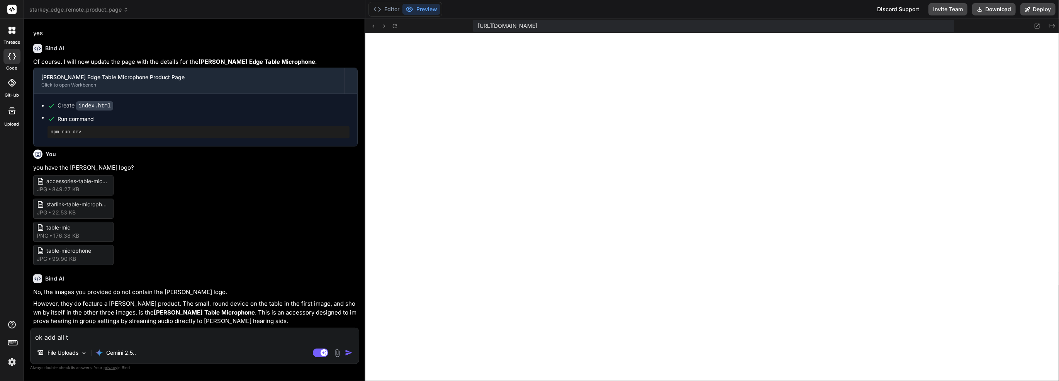
type textarea "ok add all to"
type textarea "x"
type textarea "ok add all to"
type textarea "x"
type textarea "ok add all to p"
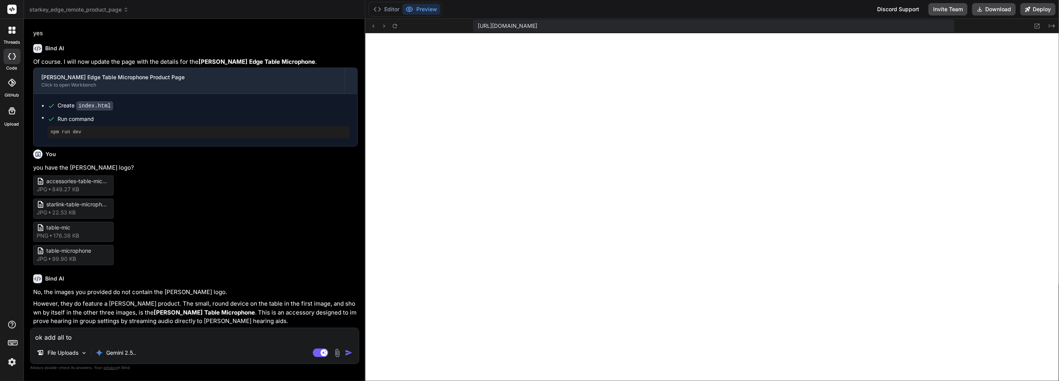
type textarea "x"
type textarea "ok add all to pr"
type textarea "x"
type textarea "ok add all to pro"
type textarea "x"
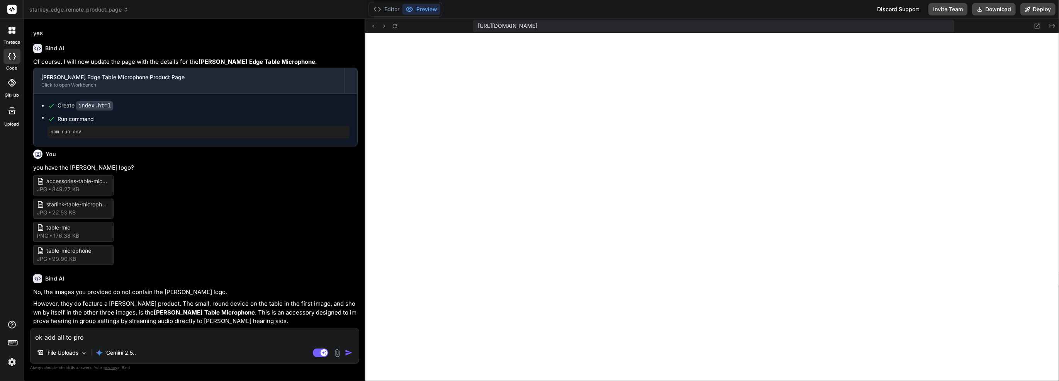
type textarea "ok add all to prod"
type textarea "x"
type textarea "ok add all to produ"
type textarea "x"
type textarea "ok add all to produc"
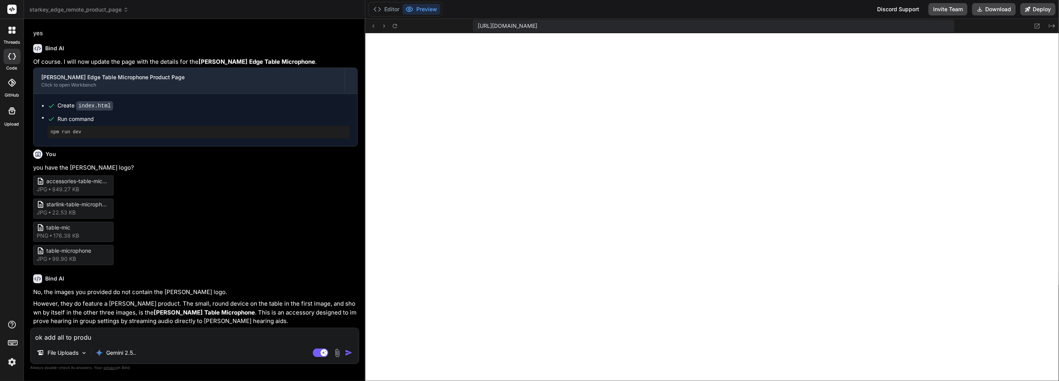
type textarea "x"
type textarea "ok add all to product"
type textarea "x"
type textarea "ok add all to product"
type textarea "x"
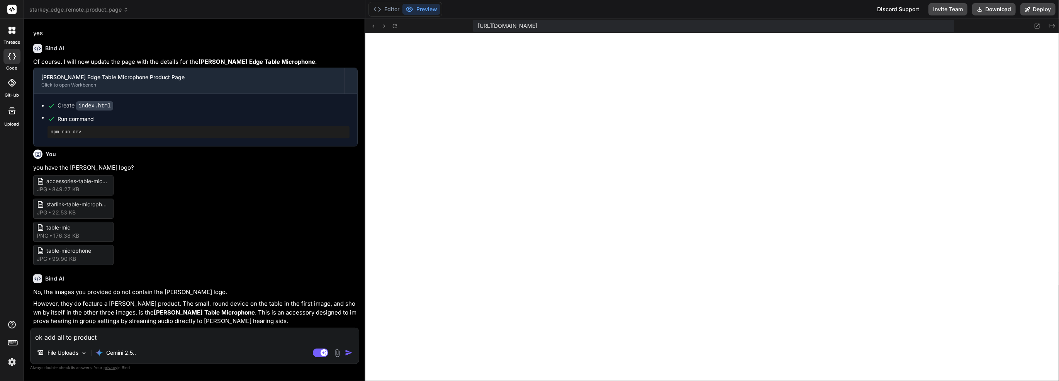
type textarea "ok add all to product p"
type textarea "x"
type textarea "ok add all to product pa"
type textarea "x"
type textarea "ok add all to product pag"
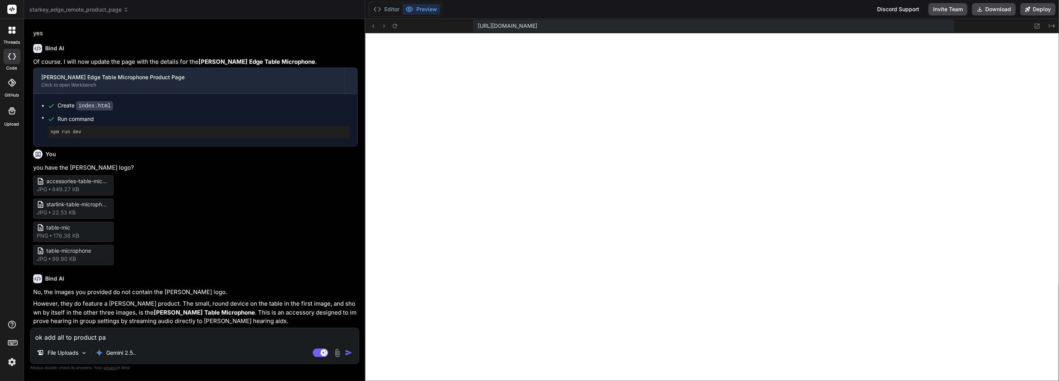
type textarea "x"
type textarea "ok add all to product page"
type textarea "x"
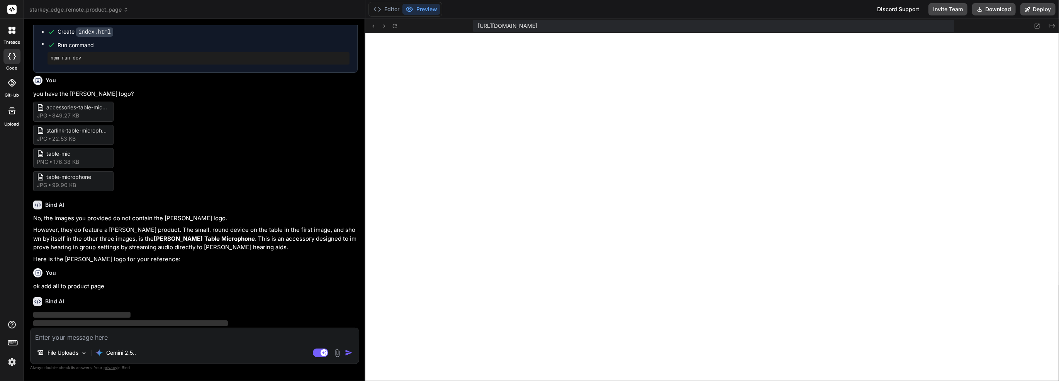
scroll to position [783, 0]
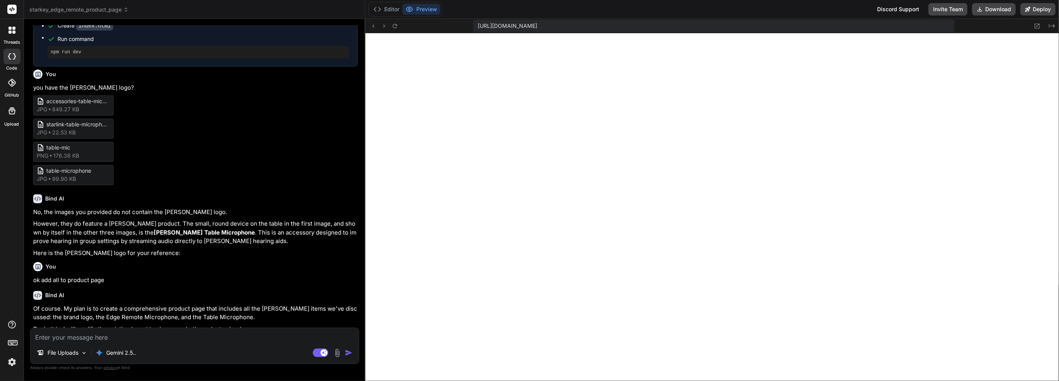
type textarea "x"
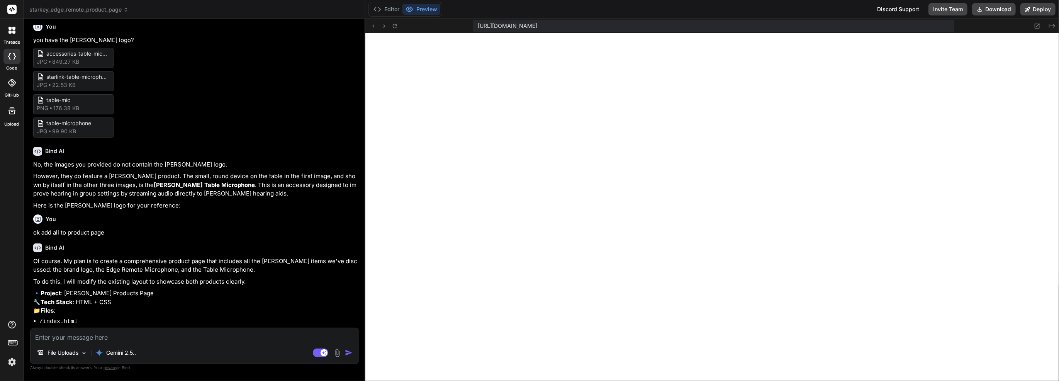
click at [185, 339] on textarea at bounding box center [195, 335] width 328 height 14
type textarea "y"
type textarea "x"
type textarea "ye"
type textarea "x"
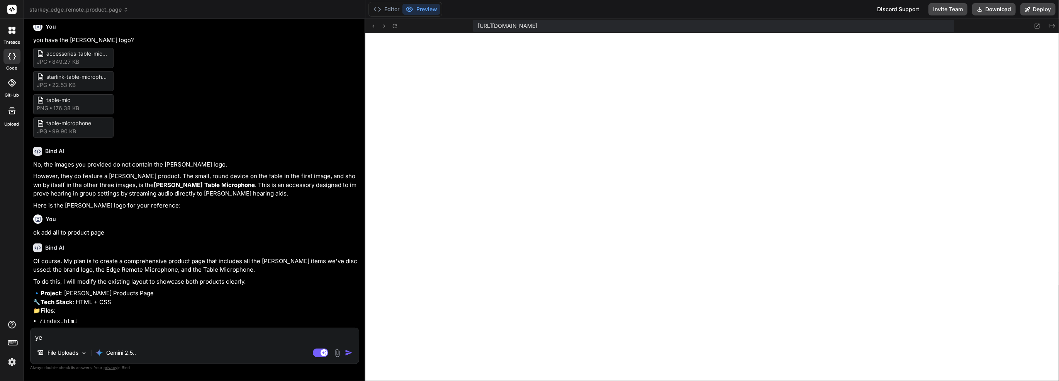
type textarea "yes"
type textarea "x"
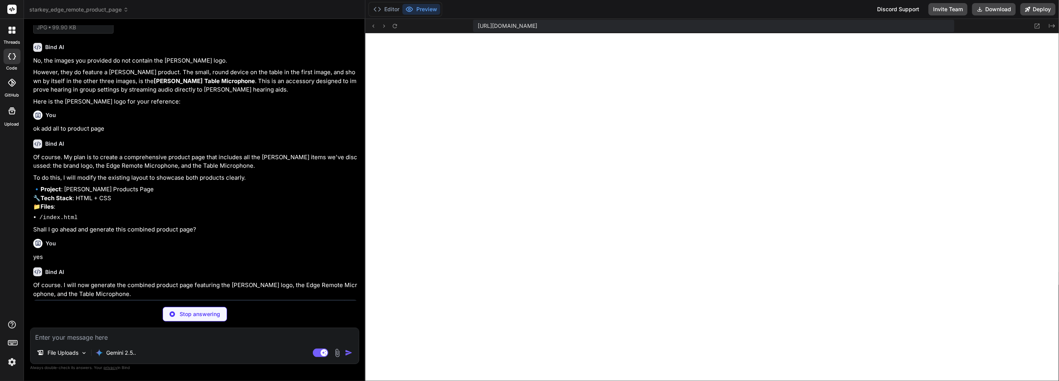
scroll to position [972, 0]
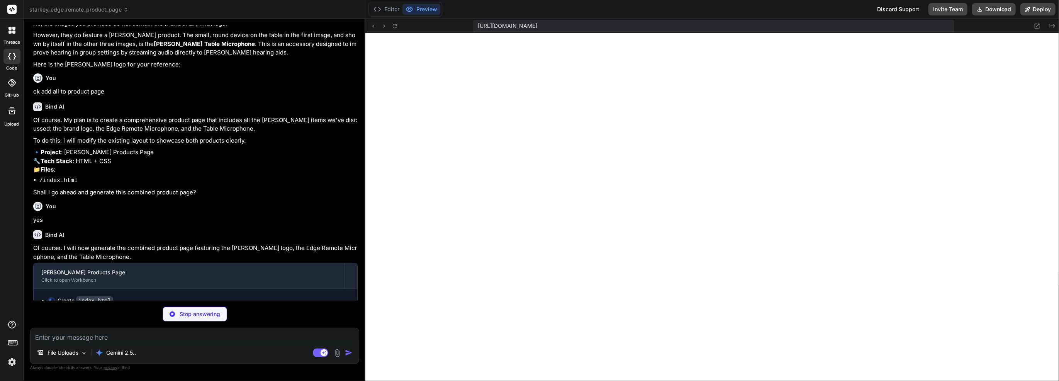
click at [136, 338] on textarea at bounding box center [195, 335] width 328 height 14
type textarea "x"
type textarea "o"
type textarea "x"
type textarea "on"
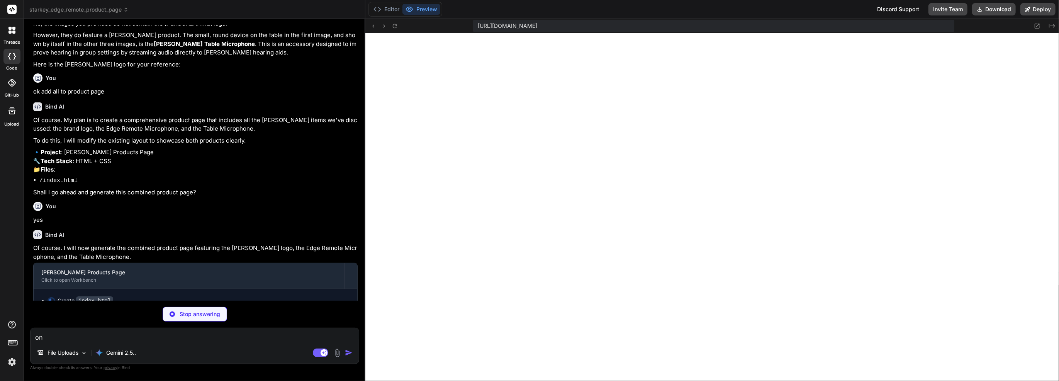
type textarea "x"
type textarea "on"
type textarea "x"
type textarea "on e"
type textarea "x"
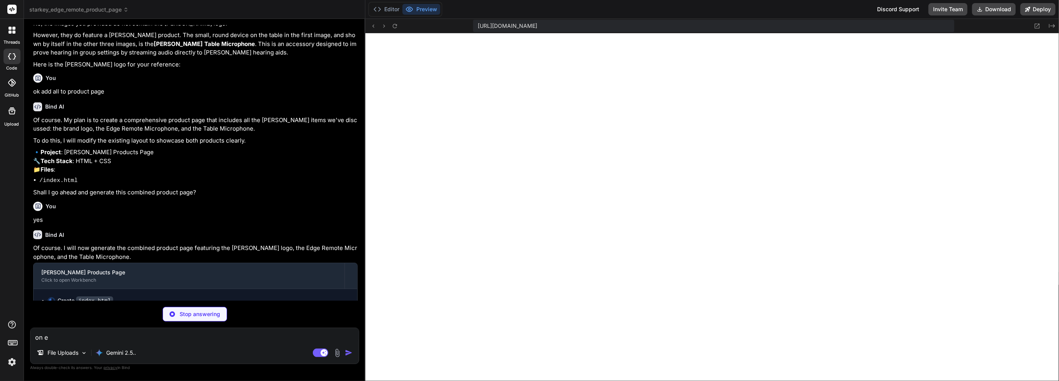
type textarea "on ea"
type textarea "x"
type textarea "on eac"
type textarea "x"
type textarea "on each"
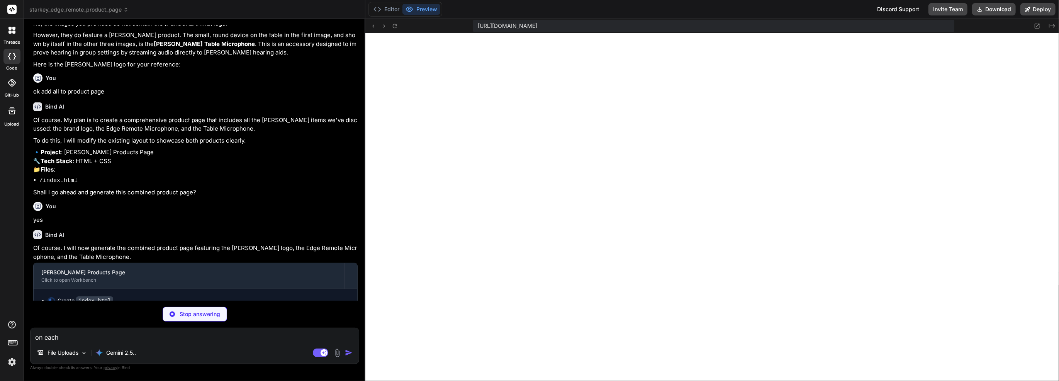
type textarea "x"
type textarea "on each"
type textarea "x"
type textarea "on each a"
type textarea "x"
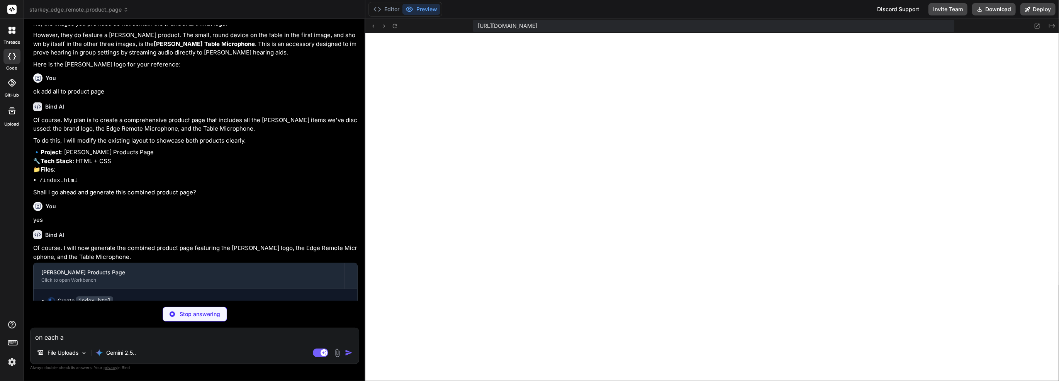
type textarea "on each ad"
type textarea "x"
type textarea "on each add"
type textarea "x"
type textarea "on each add"
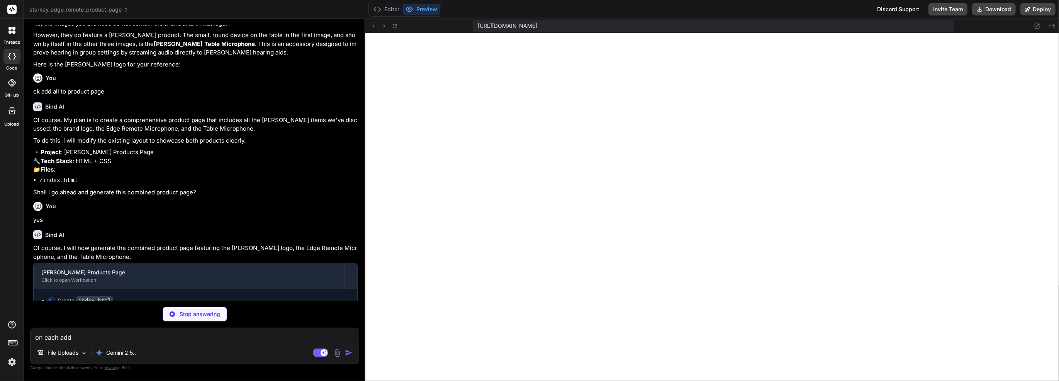
type textarea "x"
type textarea "on each add t"
type textarea "x"
type textarea "on each add th"
type textarea "x"
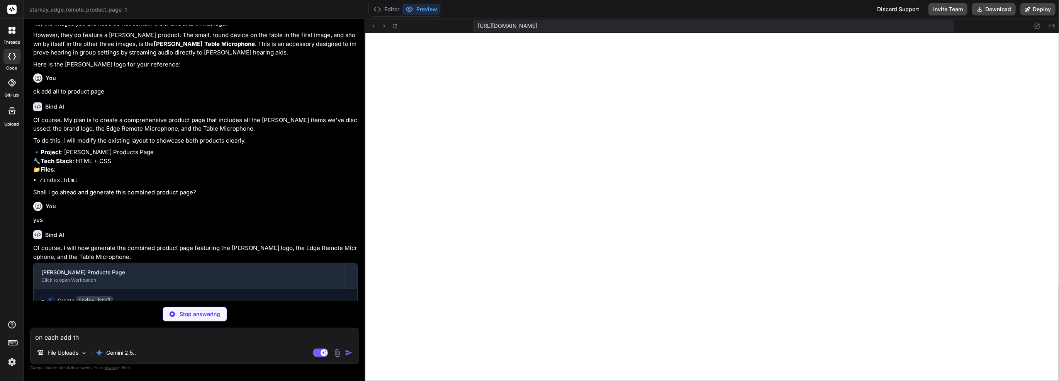
type textarea "on each add the"
type textarea "x"
type textarea "on each add the"
type textarea "x"
type textarea "on each add the s"
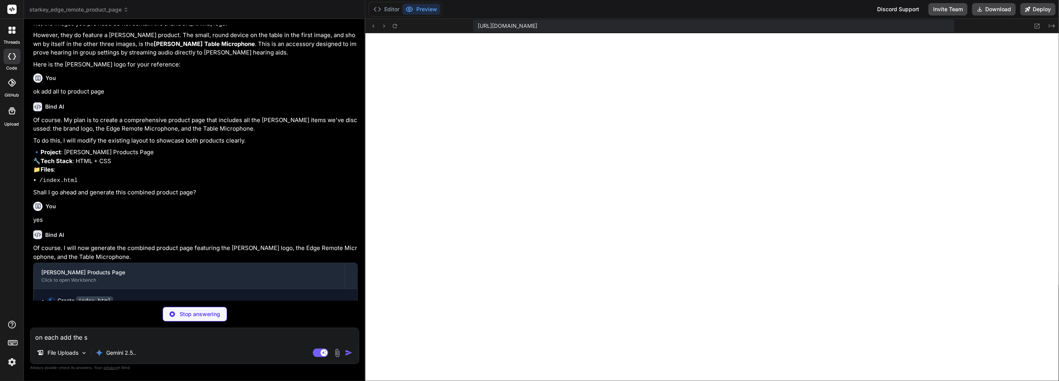
type textarea "x"
type textarea "on each add the st"
type textarea "x"
type textarea "on each add the str"
type textarea "x"
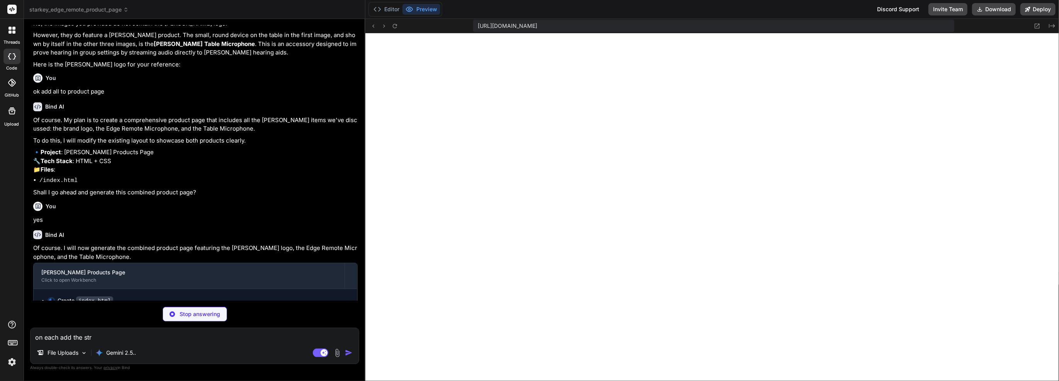
type textarea "on each add the st"
type textarea "x"
type textarea "on each add the sta"
type textarea "x"
type textarea "on each add the star"
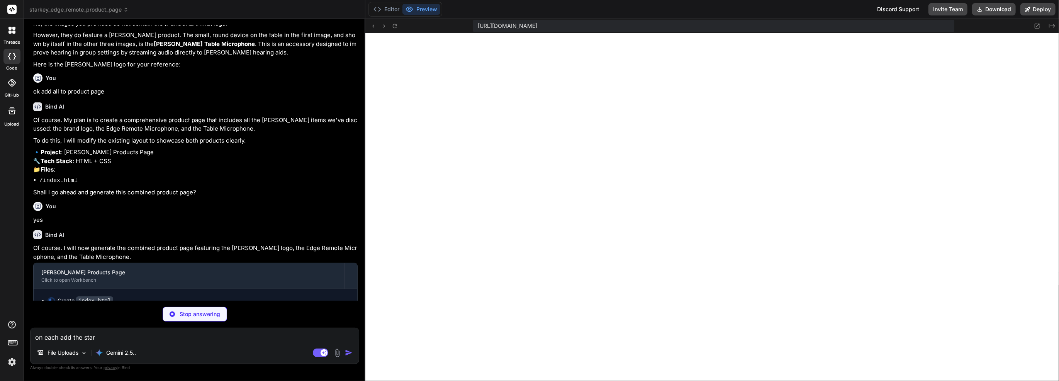
type textarea "x"
type textarea "on each add the stark"
type textarea "x"
type textarea "on each add the starke"
type textarea "x"
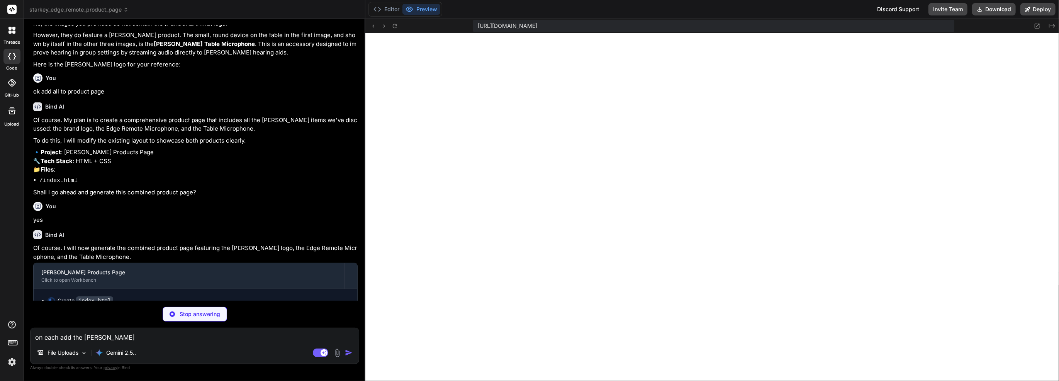
type textarea "on each add the starkey"
type textarea "x"
type textarea "on each add the starkey"
type textarea "x"
type textarea "on each add the starkey i"
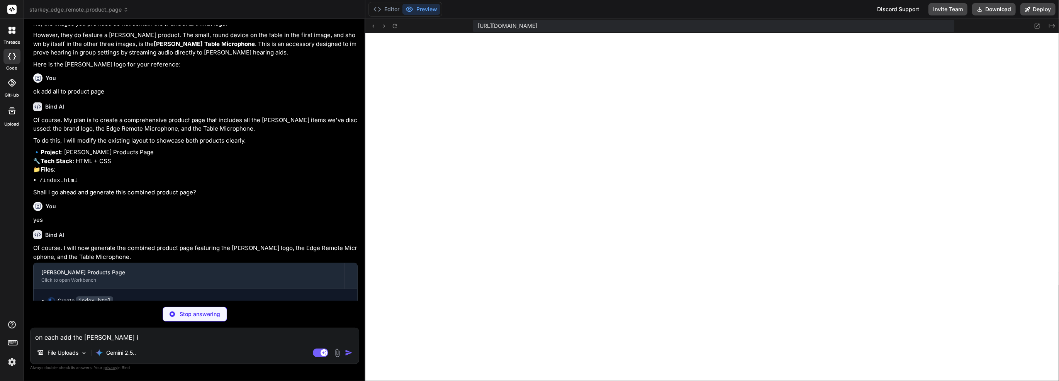
type textarea "x"
type textarea "on each add the starkey im"
type textarea "x"
type textarea "on each add the starkey ima"
type textarea "x"
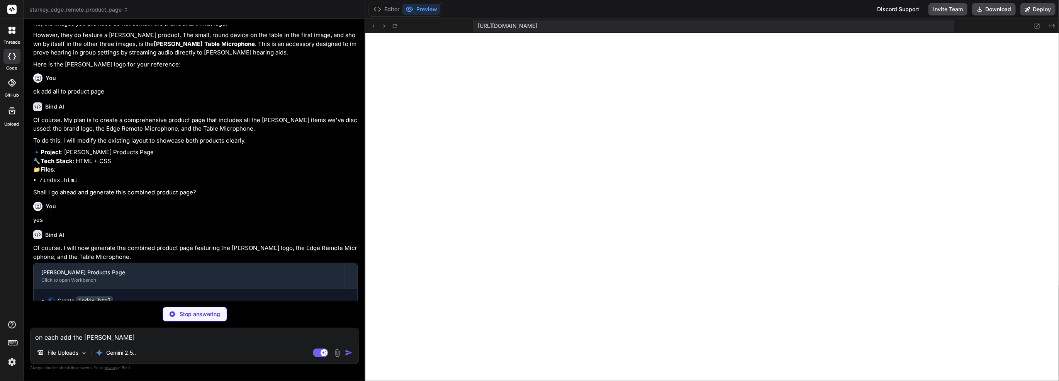
type textarea "on each add the starkey imag"
type textarea "x"
type textarea "on each add the starkey image"
type textarea "x"
type textarea "on each add the starkey image"
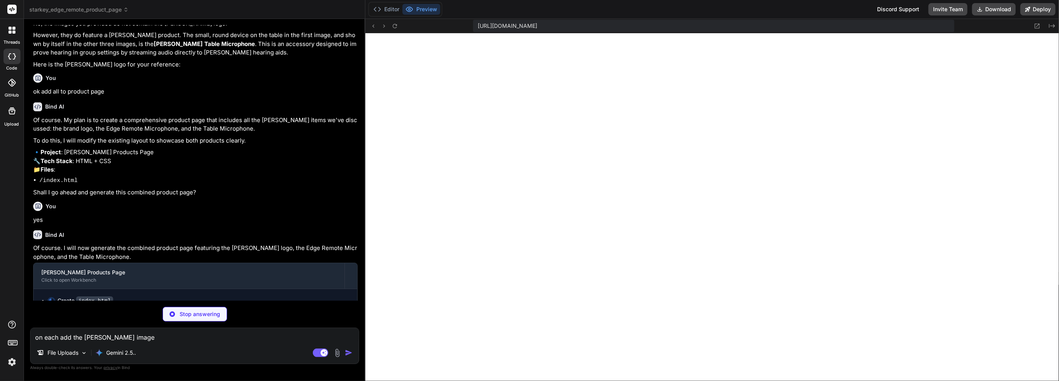
type textarea "x"
type textarea "on each add the starkey image"
type textarea "x"
type textarea "on each add the starkey imag"
type textarea "x"
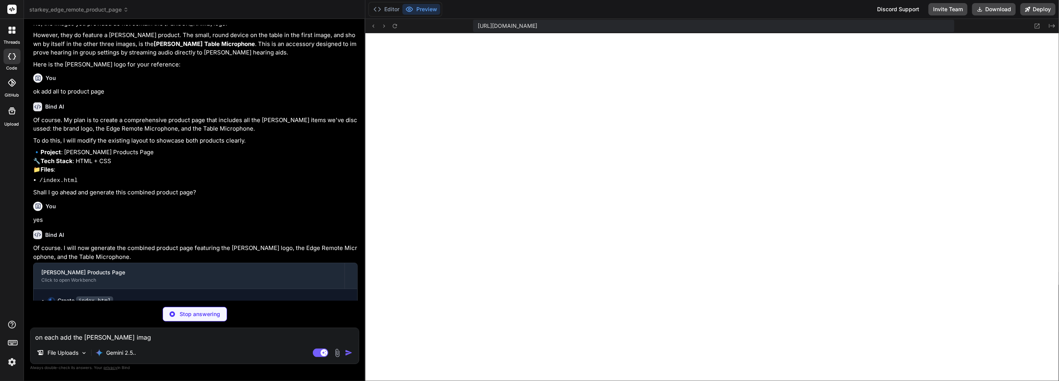
type textarea "on each add the starkey ima"
type textarea "x"
type textarea "on each add the starkey im"
type textarea "x"
type textarea "on each add the starkey i"
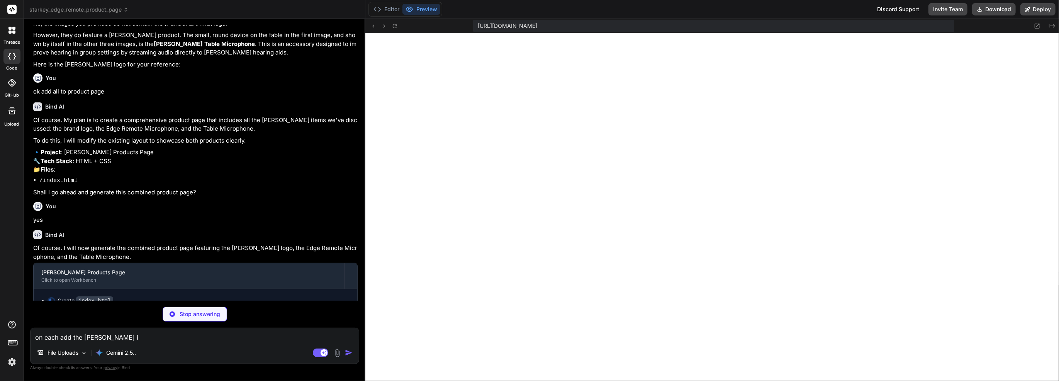
type textarea "x"
type textarea "on each add the starkey"
type textarea "x"
type textarea "on each add the starkey l"
type textarea "x"
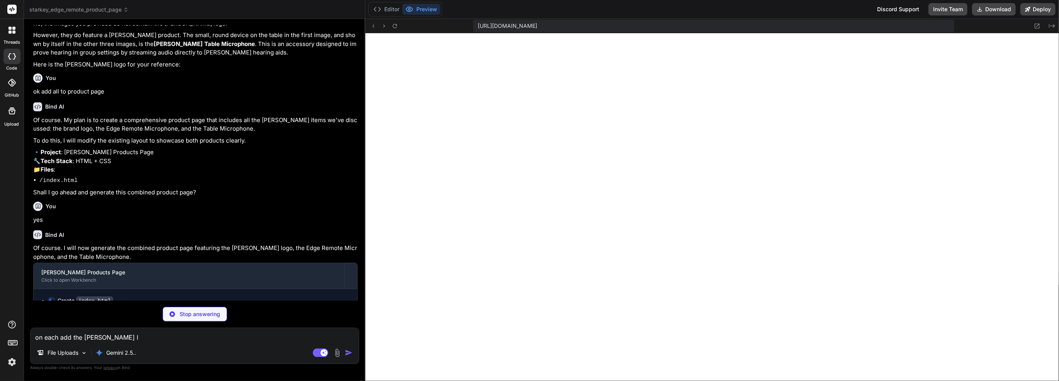
type textarea "on each add the starkey lo"
type textarea "x"
type textarea "on each add the starkey log"
click at [59, 337] on textarea "on each add the starkey logo and product image" at bounding box center [195, 335] width 328 height 14
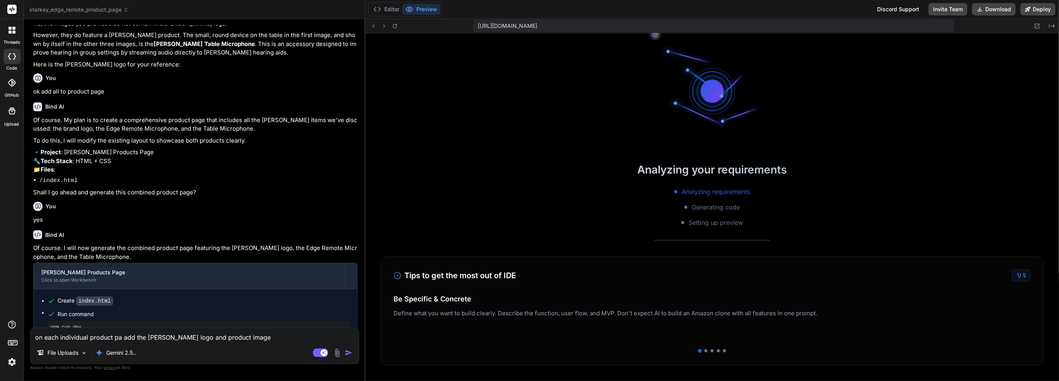
scroll to position [474, 0]
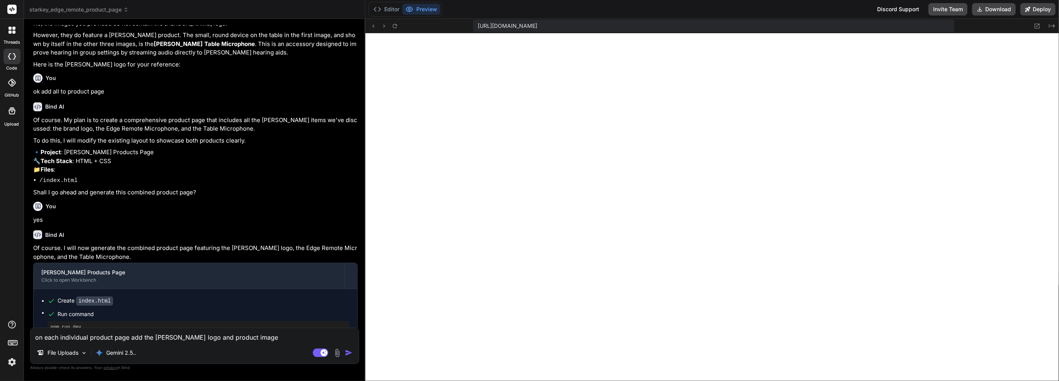
click at [351, 350] on img "button" at bounding box center [349, 353] width 8 height 8
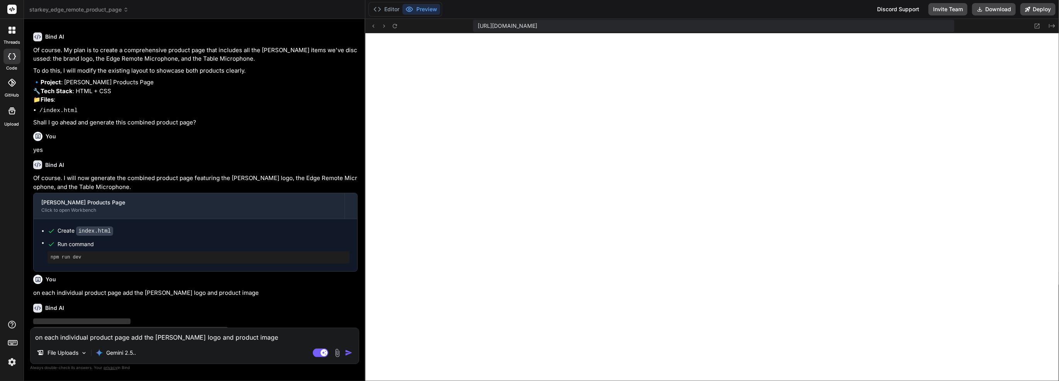
scroll to position [1053, 0]
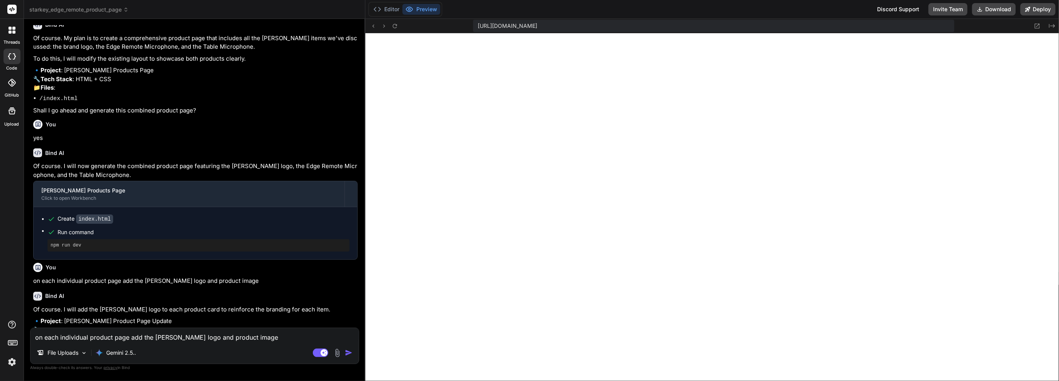
click at [86, 14] on header "starkey_edge_remote_product_page Created with Pixso." at bounding box center [194, 9] width 341 height 19
click at [86, 13] on span "starkey_edge_remote_product_page" at bounding box center [78, 10] width 99 height 8
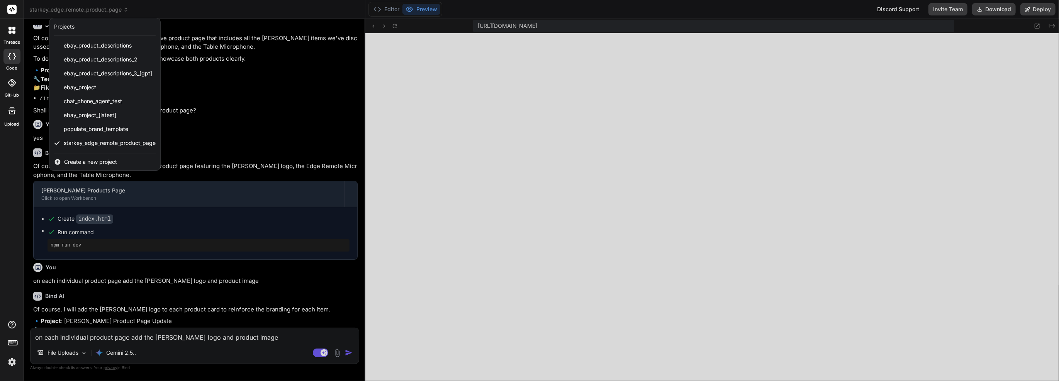
click at [86, 9] on div at bounding box center [529, 190] width 1059 height 381
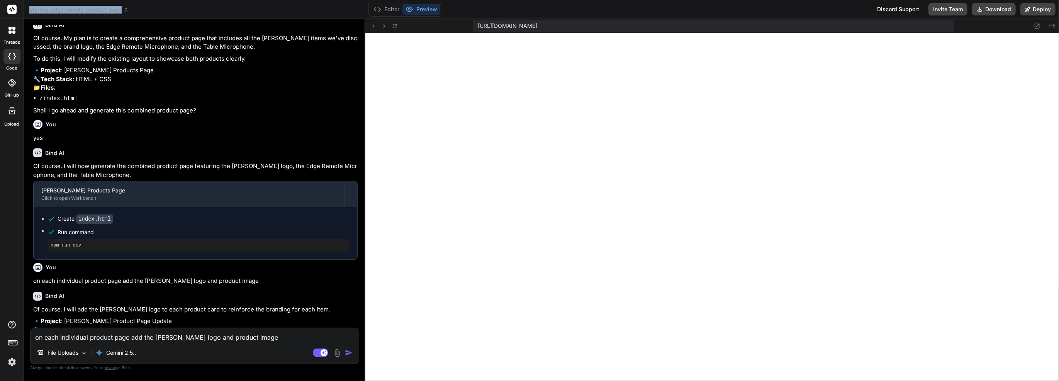
click at [86, 9] on span "starkey_edge_remote_product_page" at bounding box center [78, 10] width 99 height 8
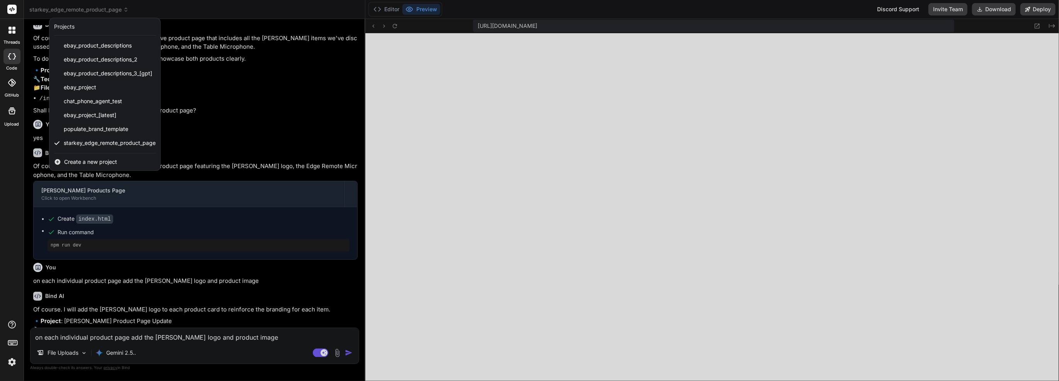
click at [135, 132] on div "populate_brand_template" at bounding box center [104, 129] width 111 height 14
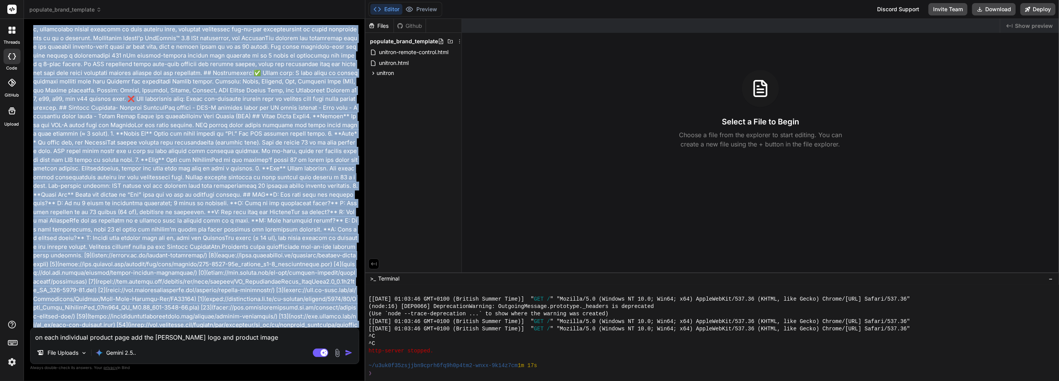
scroll to position [1131, 0]
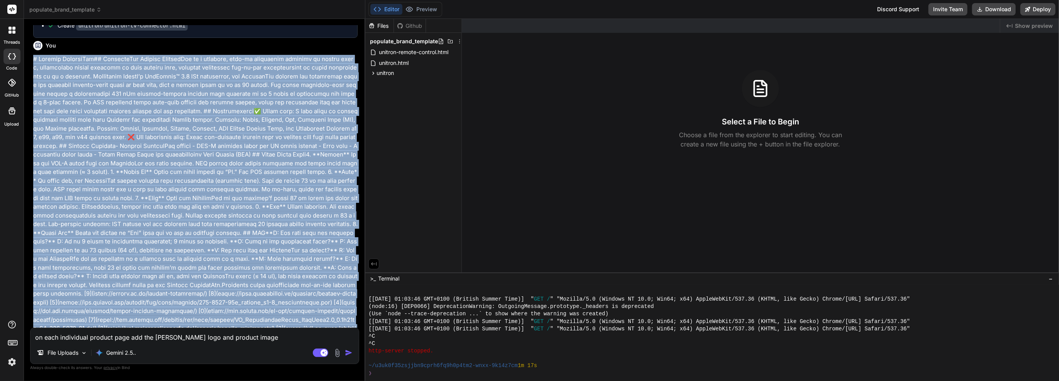
drag, startPoint x: 105, startPoint y: 230, endPoint x: 31, endPoint y: 56, distance: 188.3
click at [32, 56] on div "You yes store in the unitron folder Bind AI Okay, I will move the file into a u…" at bounding box center [195, 176] width 327 height 302
copy p "# Unitron PartnerMic## OverviewThe Unitron PartnerMic is a discreet, clip-on mi…"
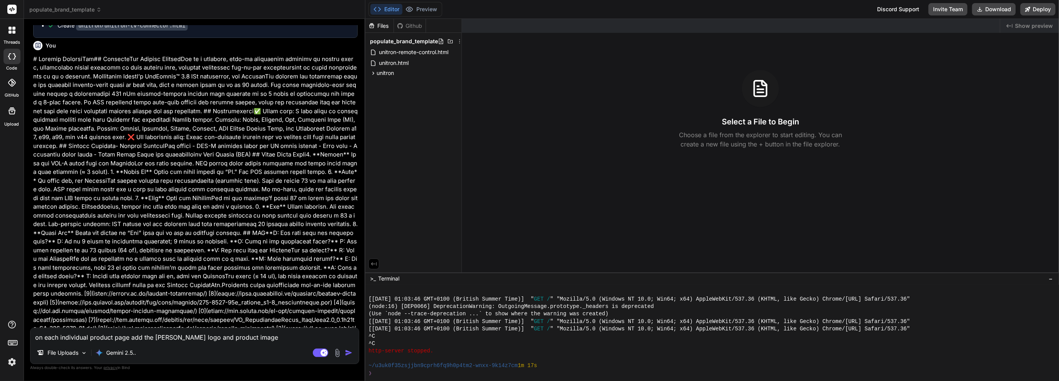
click at [230, 340] on textarea "on each individual product page add the starkey logo and product image" at bounding box center [195, 335] width 328 height 14
paste textarea "# Unitron PartnerMic## OverviewThe Unitron PartnerMic is a discreet, clip-on mi…"
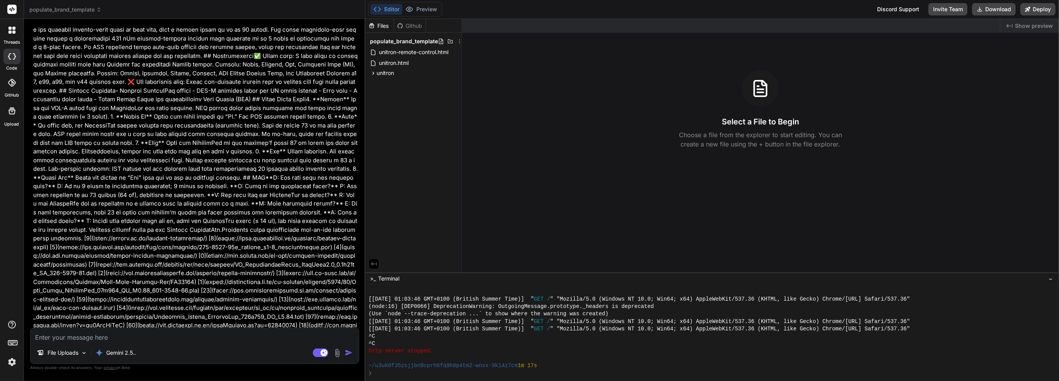
scroll to position [1533, 0]
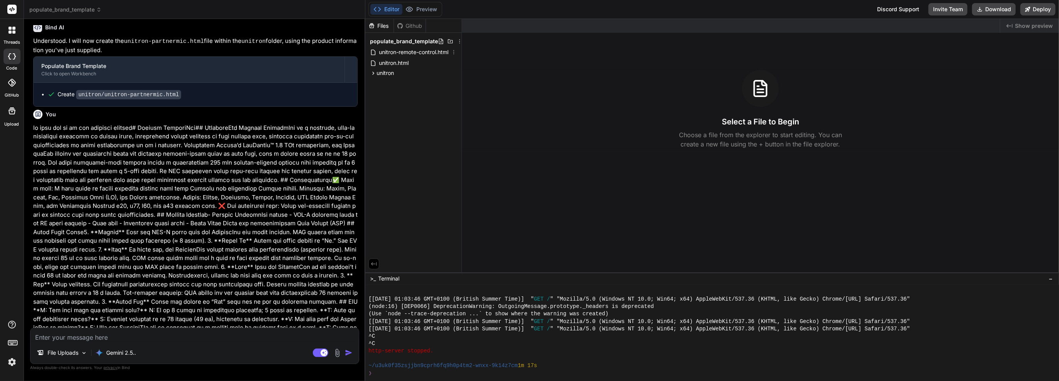
click at [438, 49] on span "unitron-remote-control.html" at bounding box center [413, 51] width 71 height 9
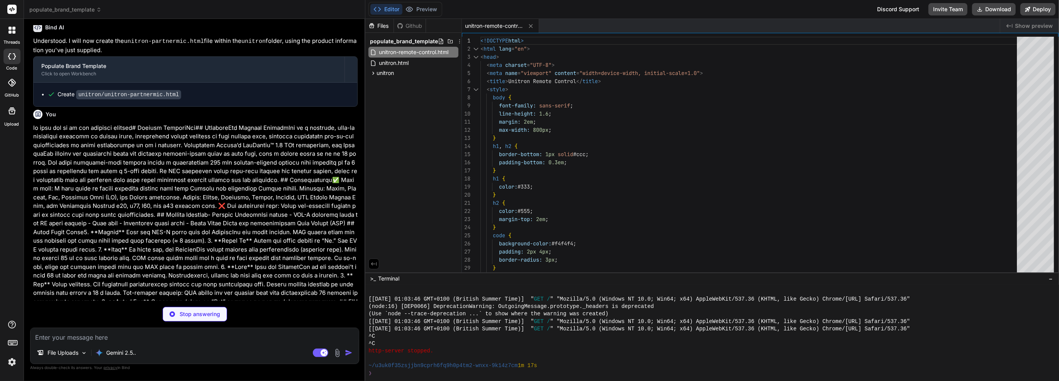
click at [985, 10] on button "Download" at bounding box center [994, 9] width 44 height 12
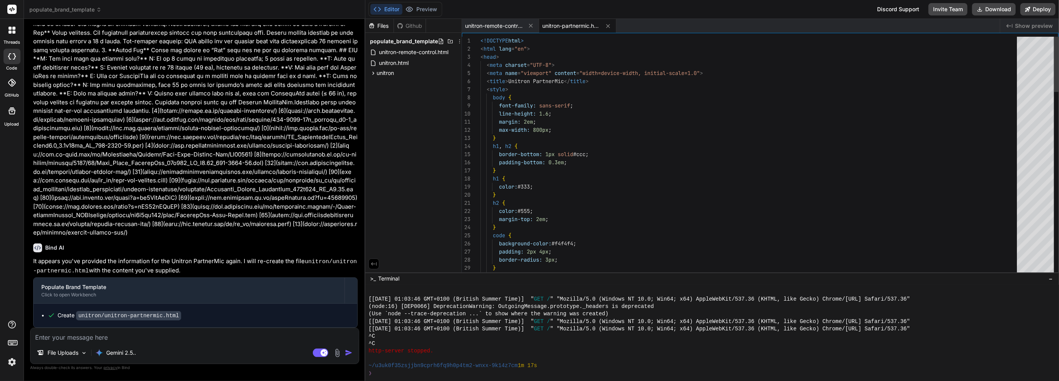
scroll to position [1778, 0]
